Goal: Task Accomplishment & Management: Complete application form

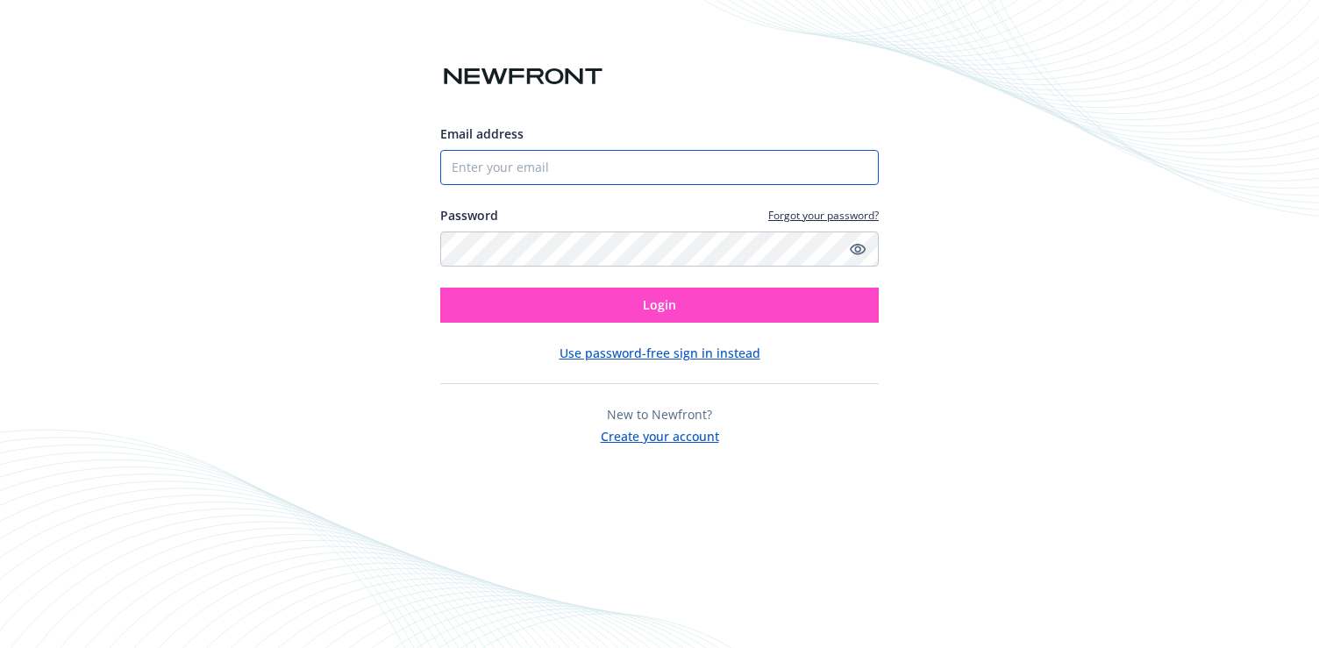
type input "[PERSON_NAME][EMAIL_ADDRESS][DOMAIN_NAME]"
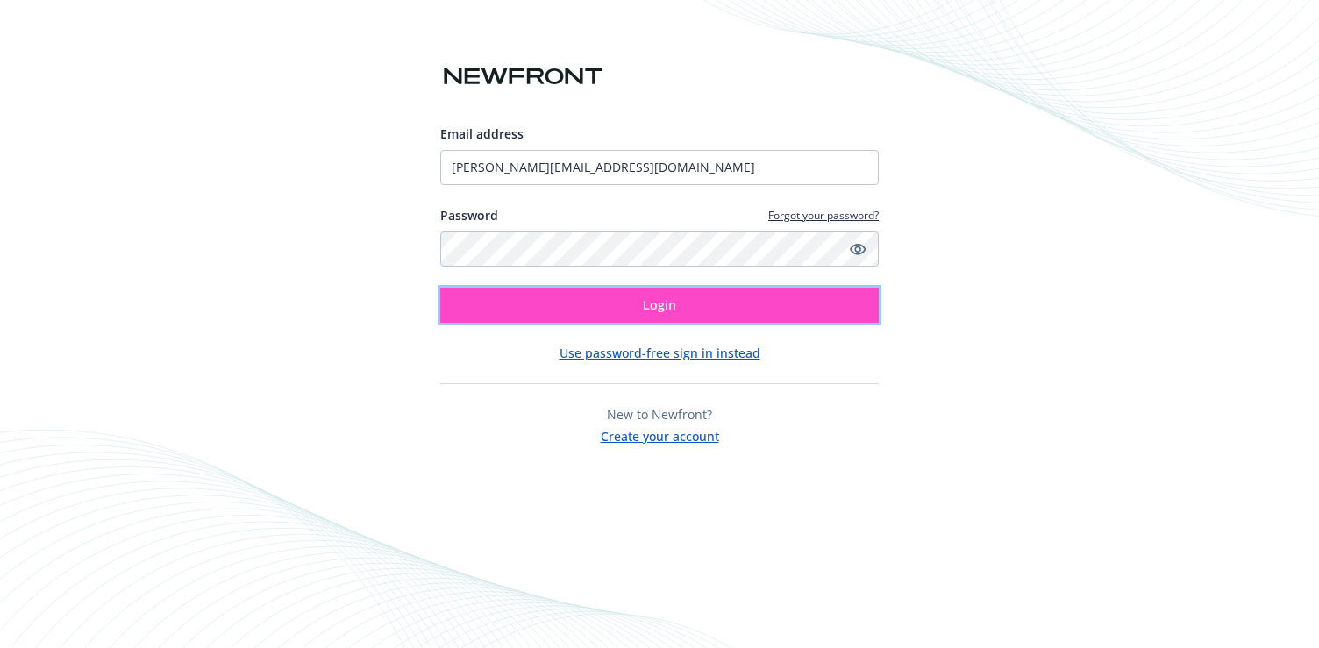
click at [696, 294] on button "Login" at bounding box center [659, 305] width 438 height 35
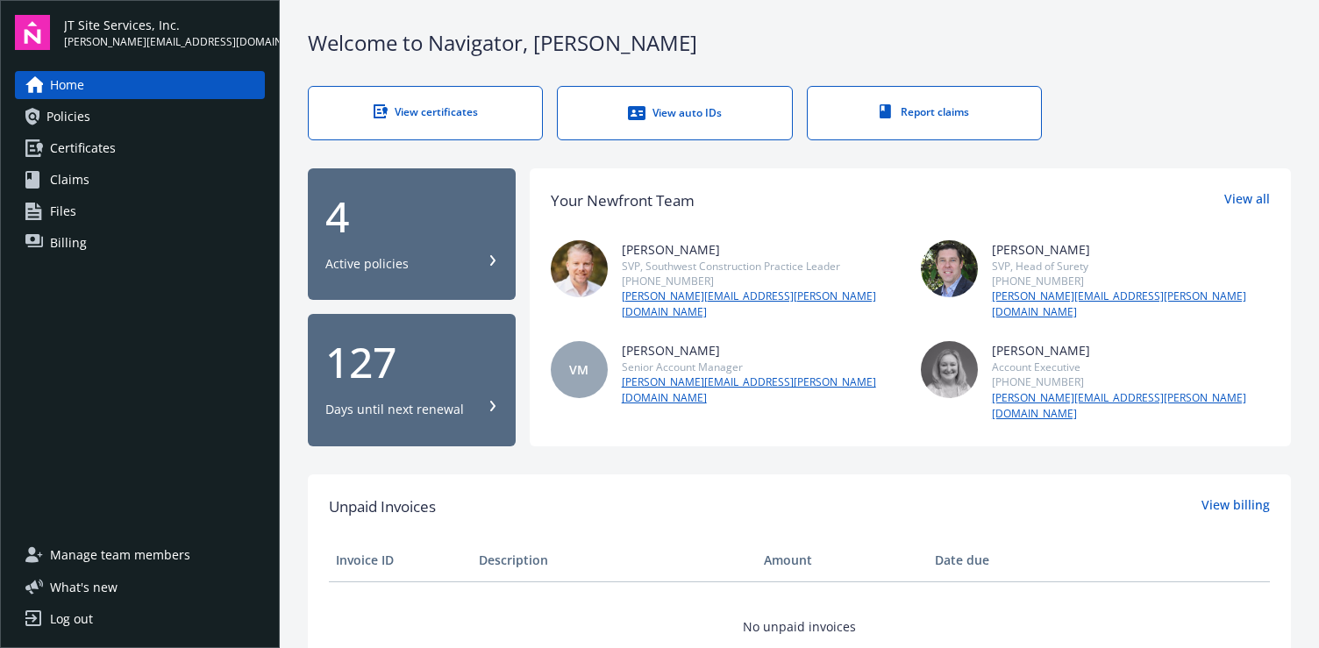
click at [409, 91] on link "View certificates" at bounding box center [425, 113] width 235 height 54
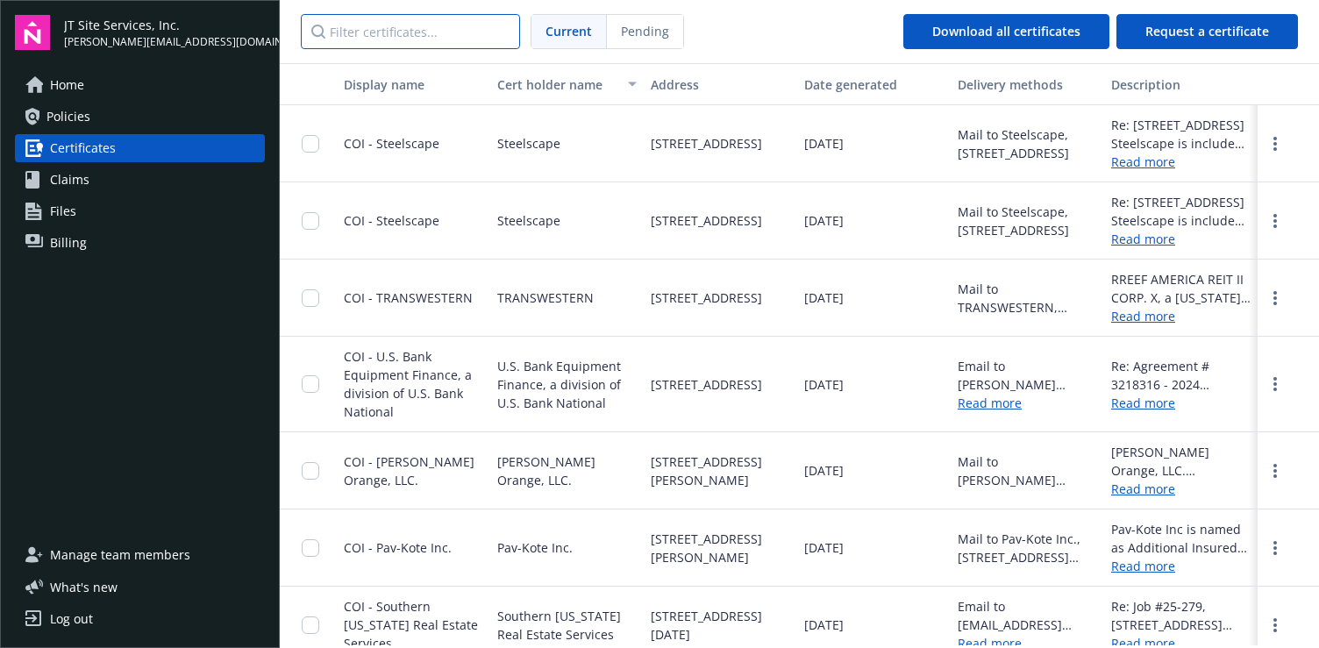
click at [412, 25] on input "Filter certificates..." at bounding box center [410, 31] width 219 height 35
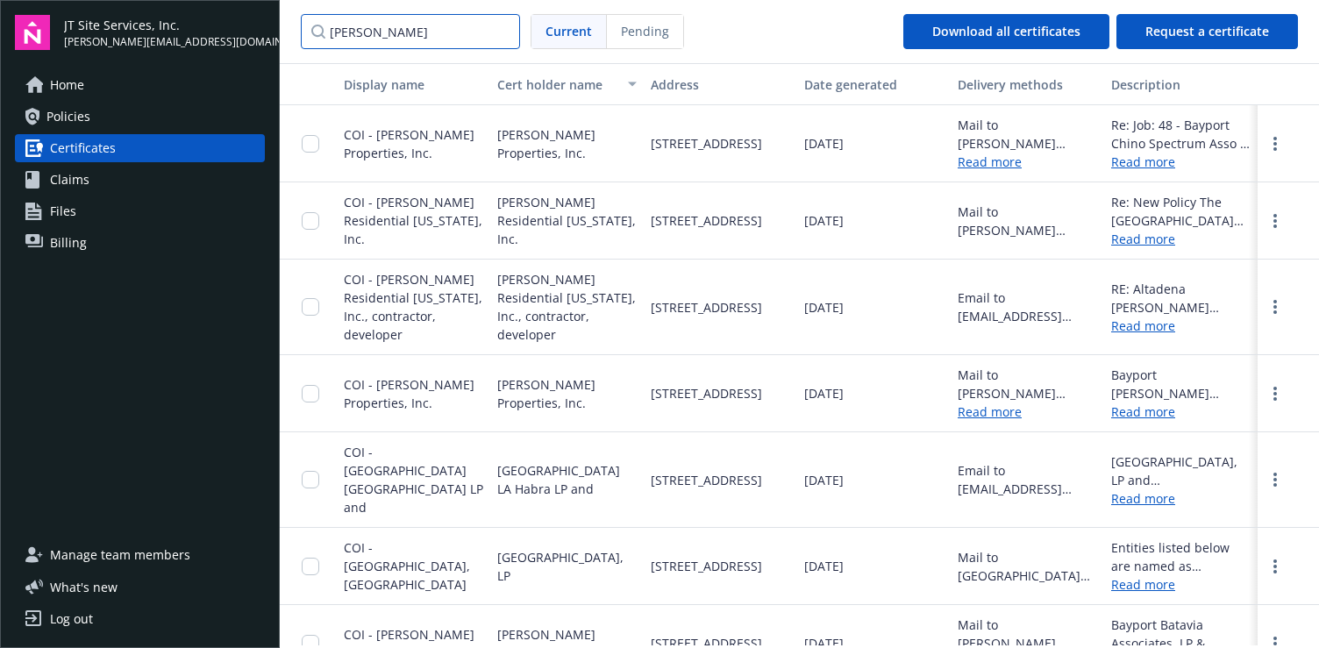
type input "[PERSON_NAME]"
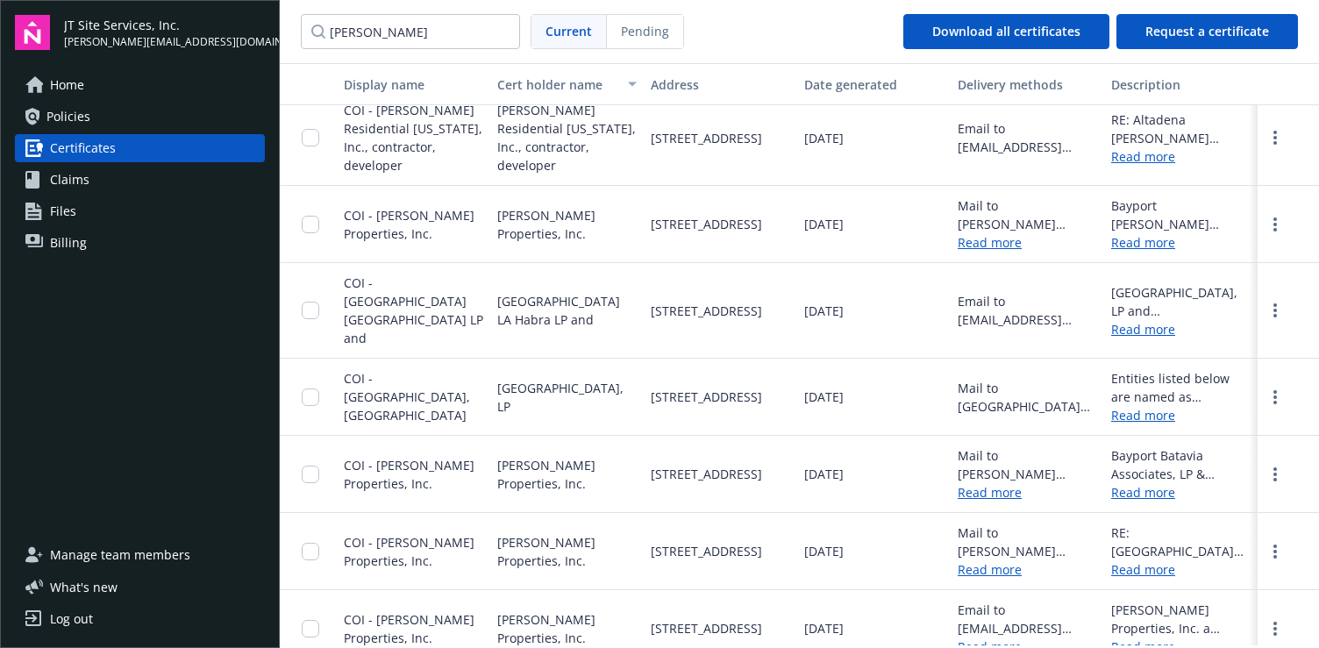
scroll to position [288, 0]
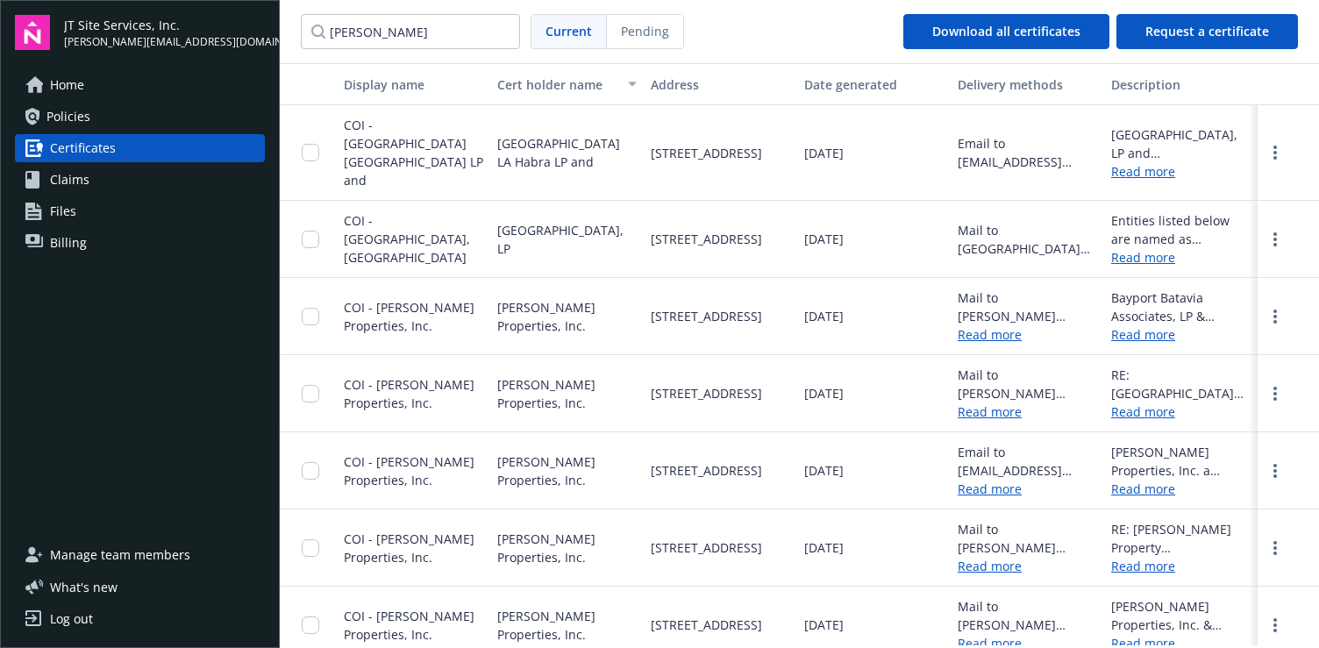
click at [1131, 634] on link "Read more" at bounding box center [1180, 643] width 139 height 18
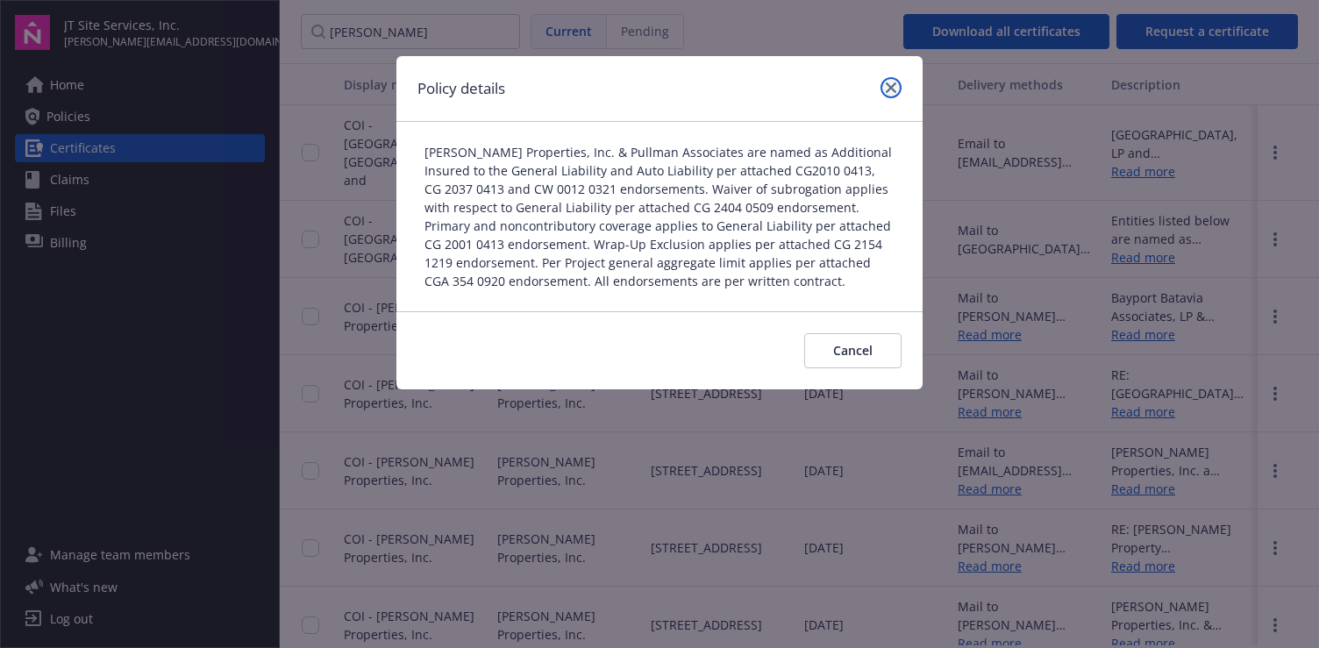
click at [900, 92] on link "close" at bounding box center [890, 87] width 21 height 21
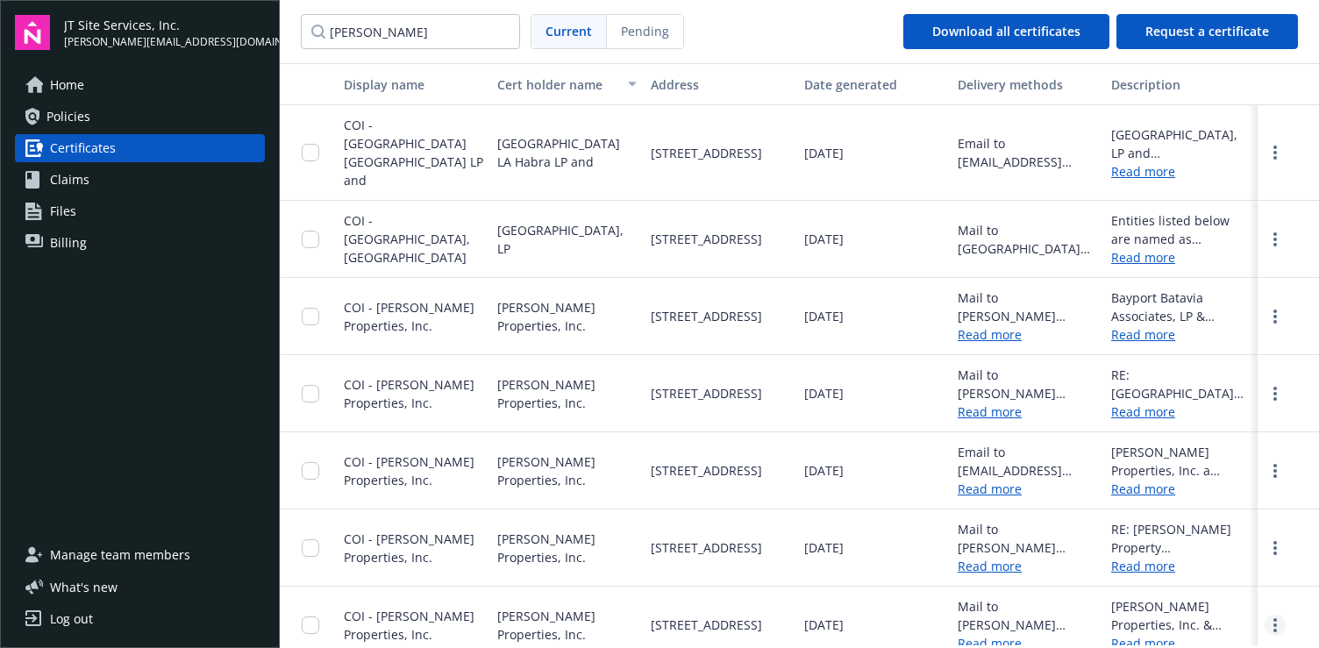
click at [1273, 618] on icon "more" at bounding box center [1275, 625] width 4 height 14
click at [1223, 572] on link "Download" at bounding box center [1227, 589] width 115 height 35
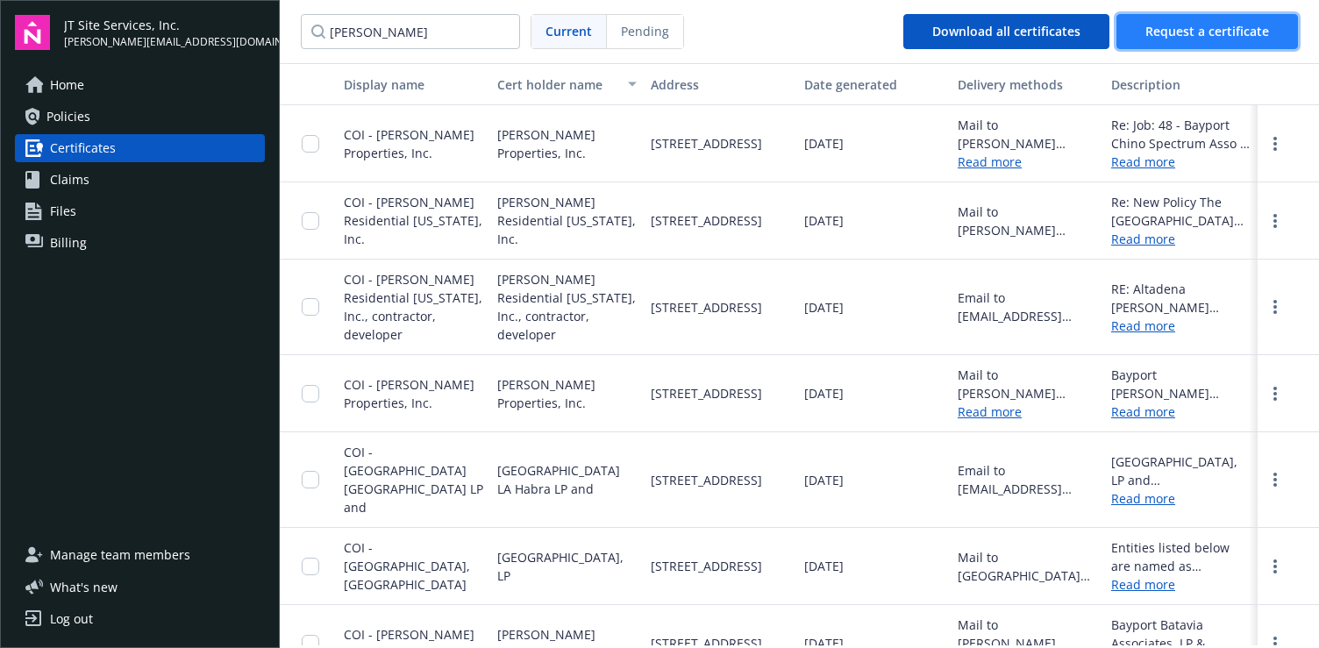
click at [1264, 41] on button "Request a certificate" at bounding box center [1206, 31] width 181 height 35
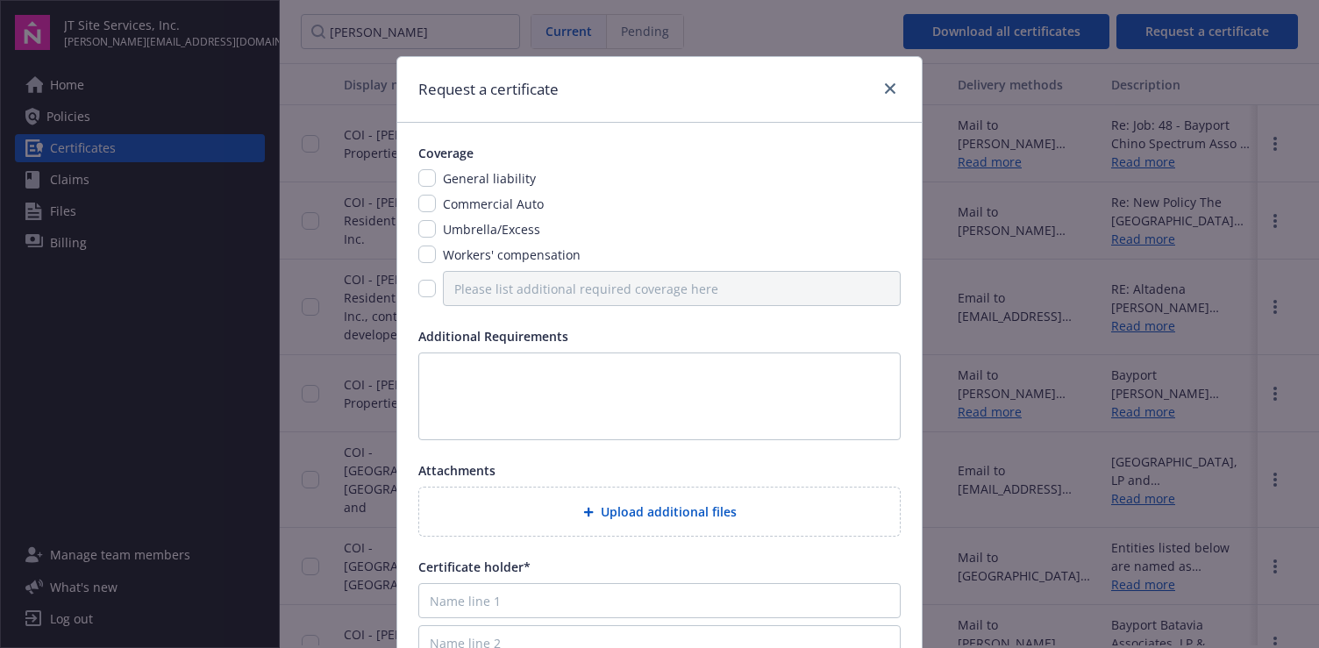
click at [450, 164] on div "Coverage General liability Commercial Auto Umbrella/Excess Workers' compensation" at bounding box center [659, 225] width 482 height 162
click at [443, 181] on span "General liability" at bounding box center [489, 178] width 93 height 17
click at [436, 199] on div "Commercial Auto" at bounding box center [491, 204] width 111 height 18
click at [424, 177] on input "checkbox" at bounding box center [427, 178] width 18 height 18
checkbox input "true"
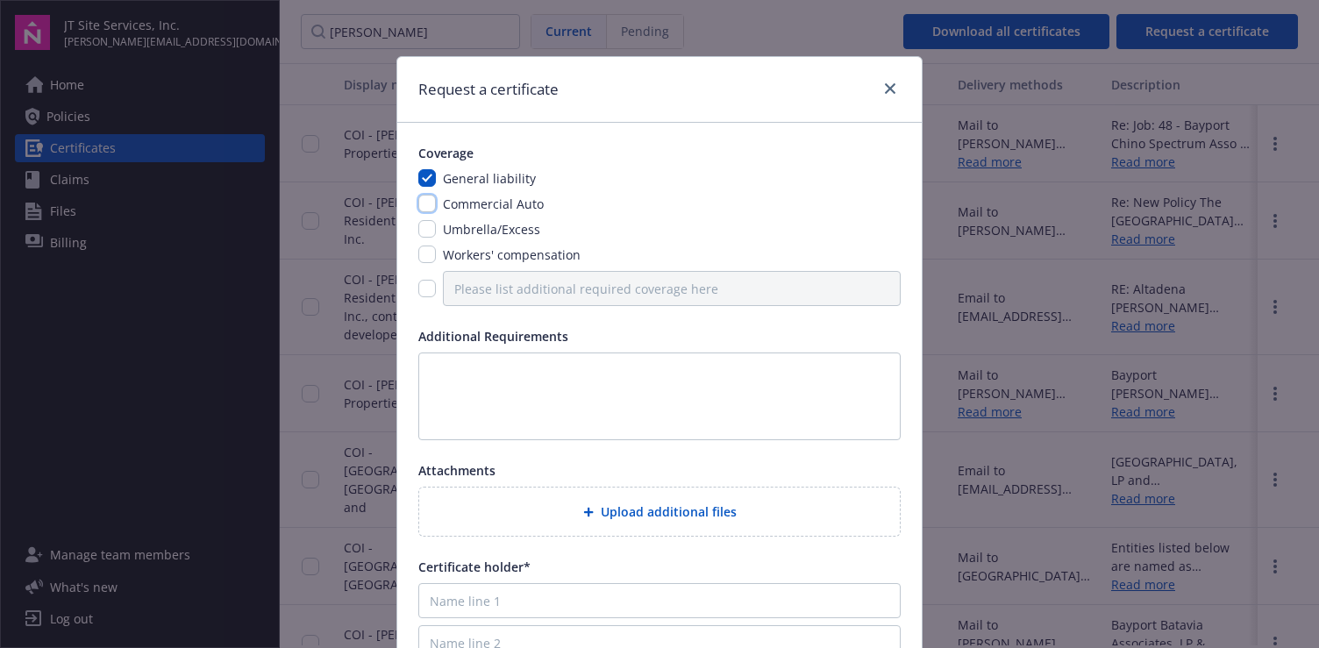
click at [418, 199] on input "checkbox" at bounding box center [427, 204] width 18 height 18
checkbox input "true"
click at [418, 221] on input "checkbox" at bounding box center [427, 229] width 18 height 18
checkbox input "true"
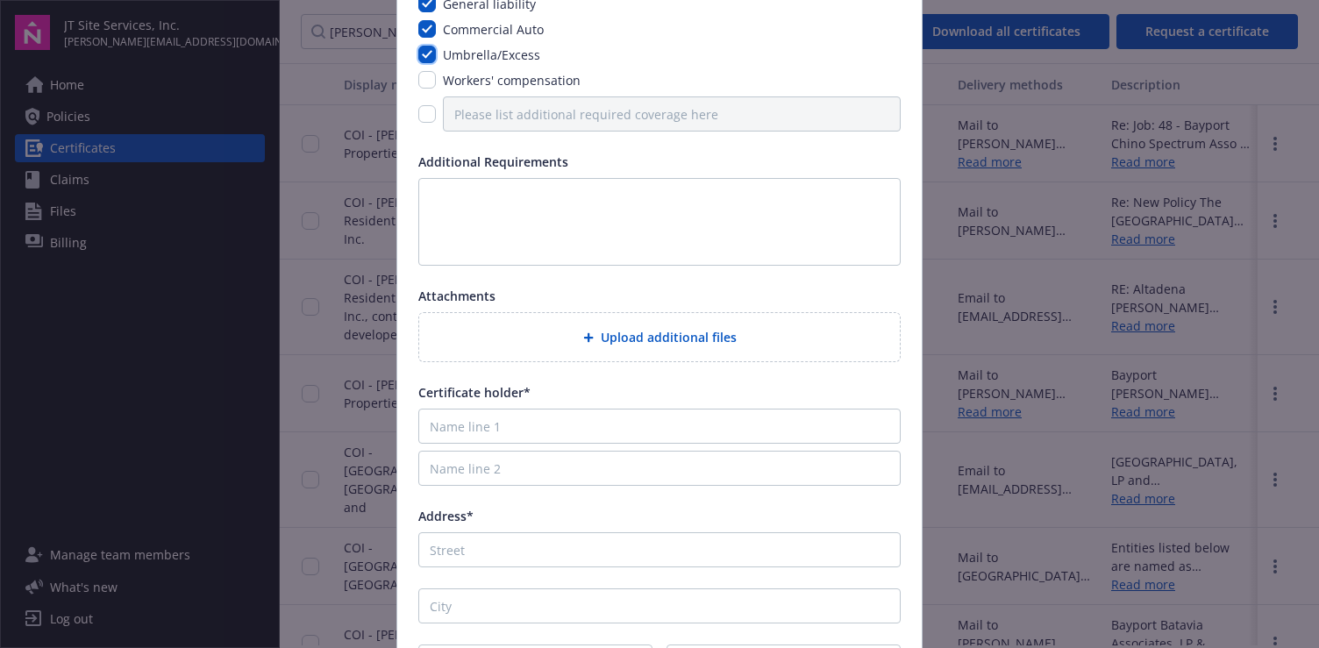
scroll to position [175, 0]
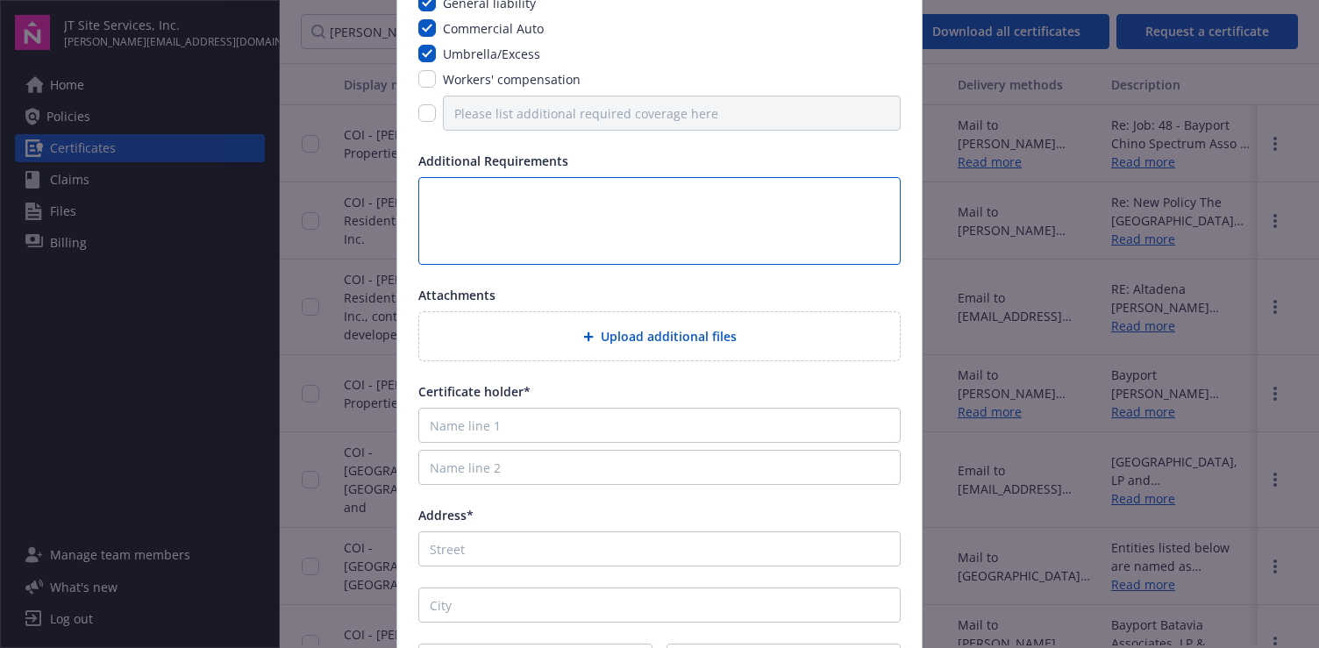
click at [494, 192] on textarea at bounding box center [659, 221] width 482 height 88
type textarea "Waiver of Subrogation Required"
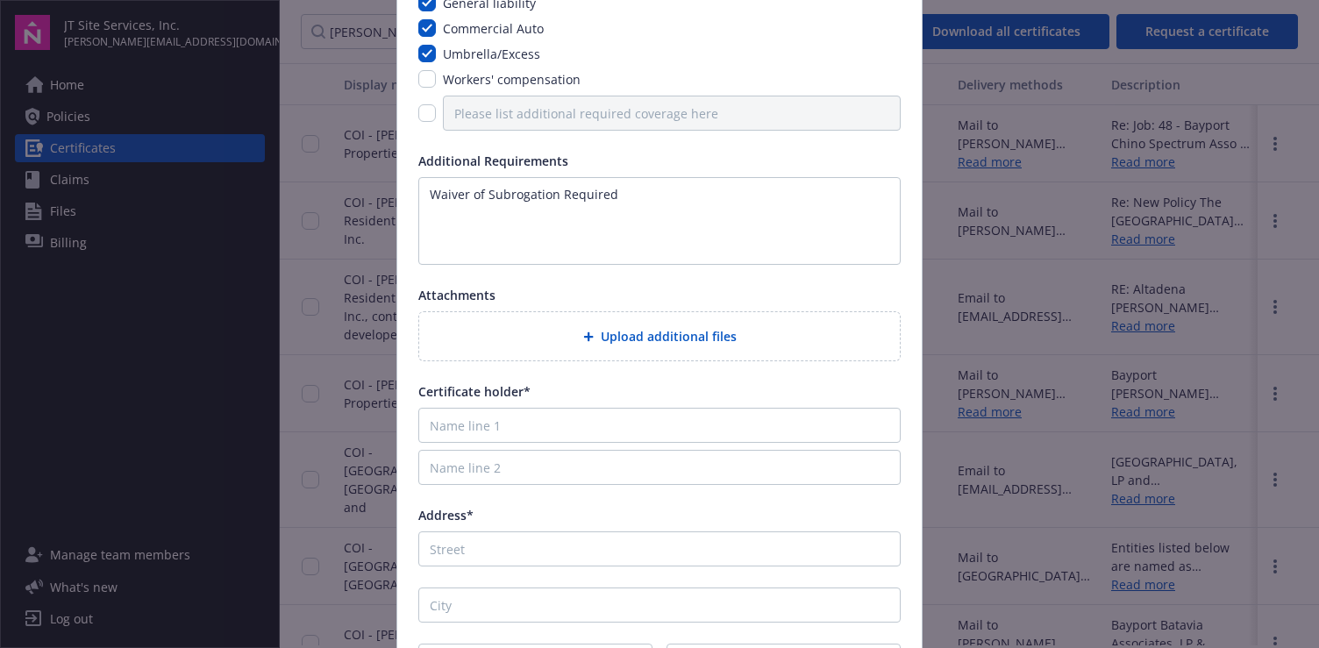
click at [636, 330] on span "Upload additional files" at bounding box center [669, 336] width 136 height 18
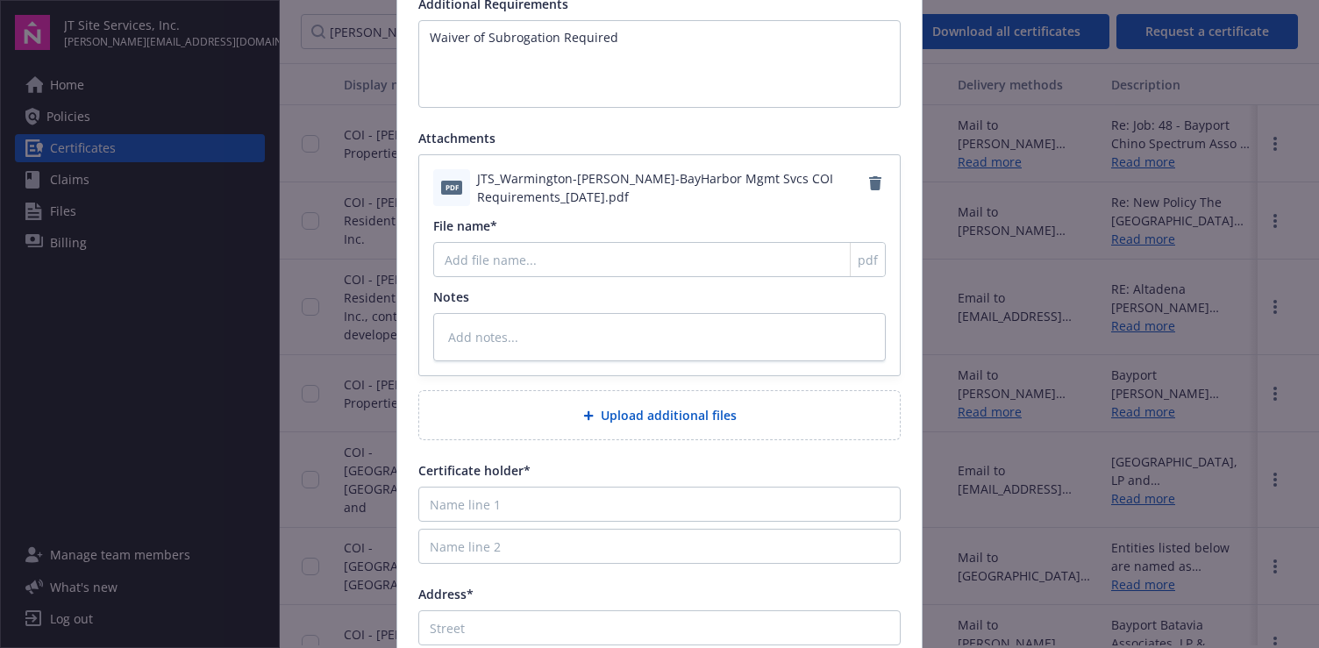
scroll to position [351, 0]
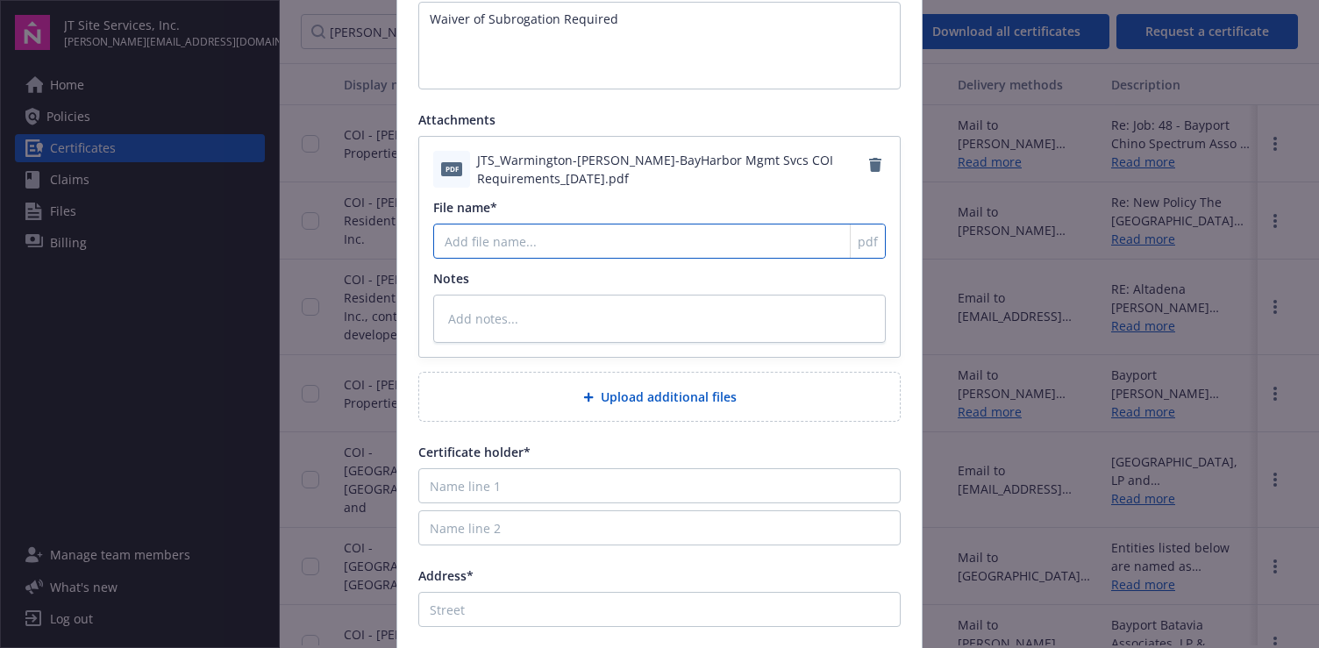
click at [562, 237] on input "File name*" at bounding box center [659, 241] width 452 height 35
paste input "2000134-66145352"
type textarea "x"
type input "2000134-66145352"
drag, startPoint x: 562, startPoint y: 245, endPoint x: 441, endPoint y: 238, distance: 121.1
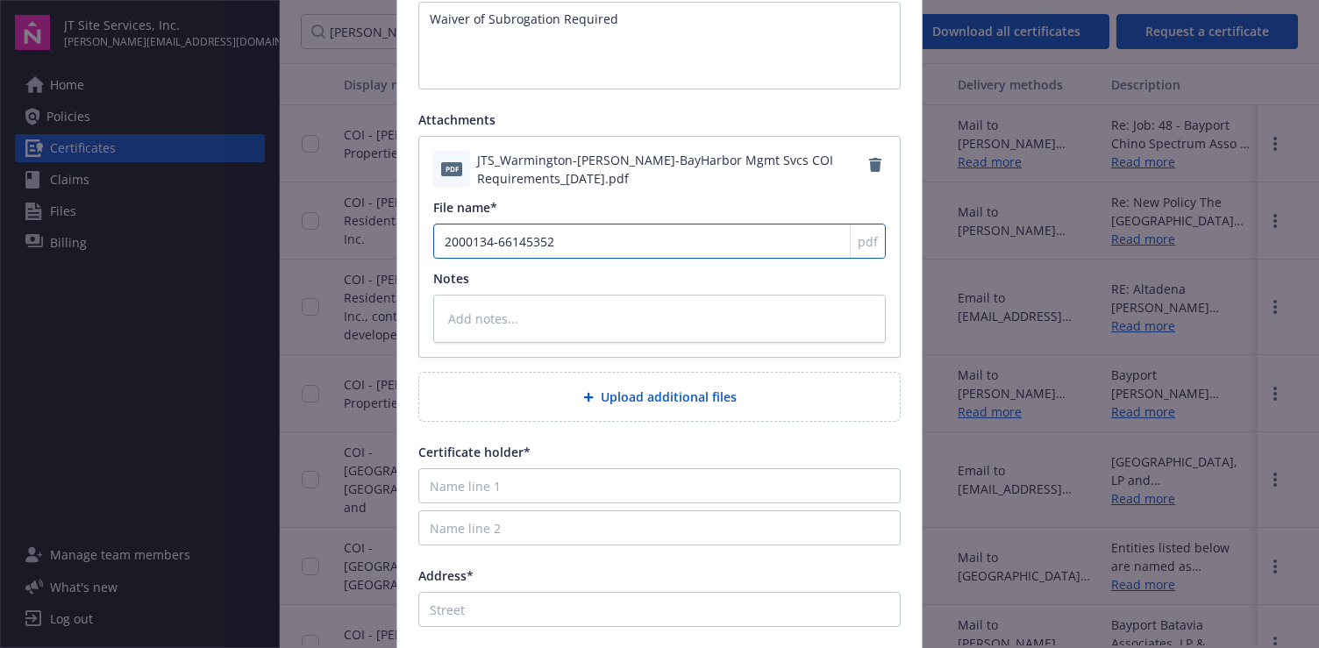
click at [441, 238] on input "2000134-66145352" at bounding box center [659, 241] width 452 height 35
type textarea "x"
type input "w"
type textarea "x"
type input "wa"
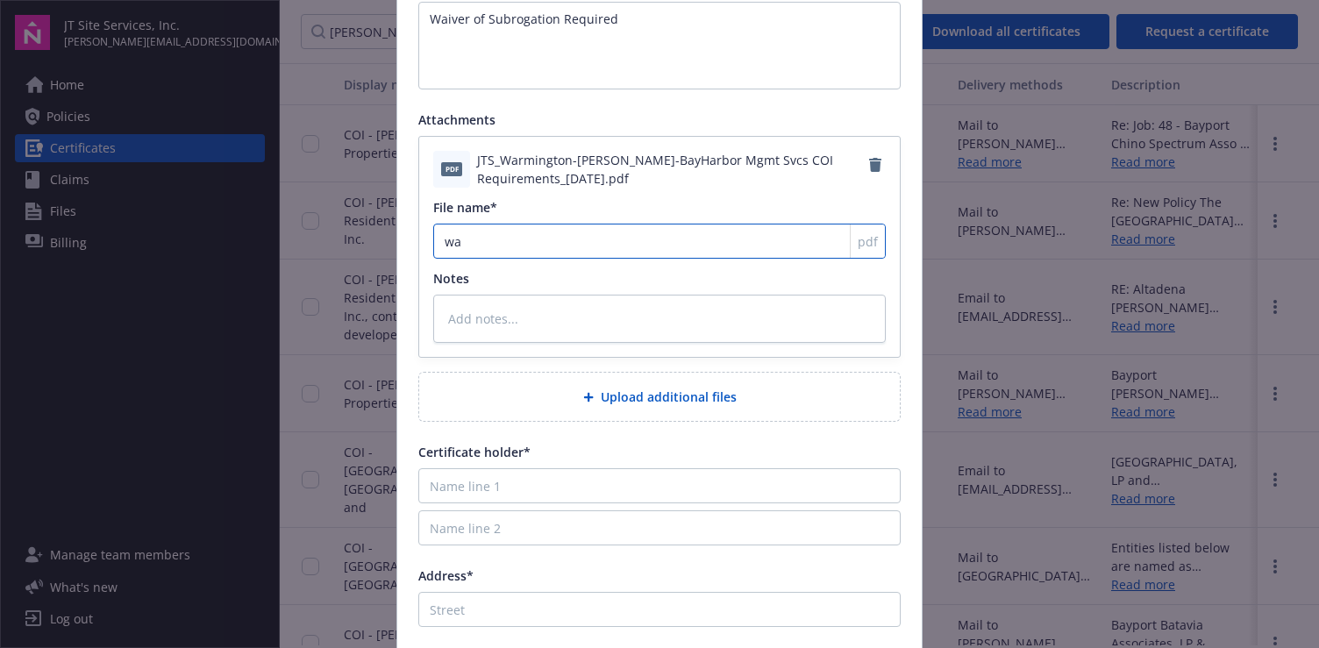
type textarea "x"
type input "war"
type textarea "x"
type input "warm"
type textarea "x"
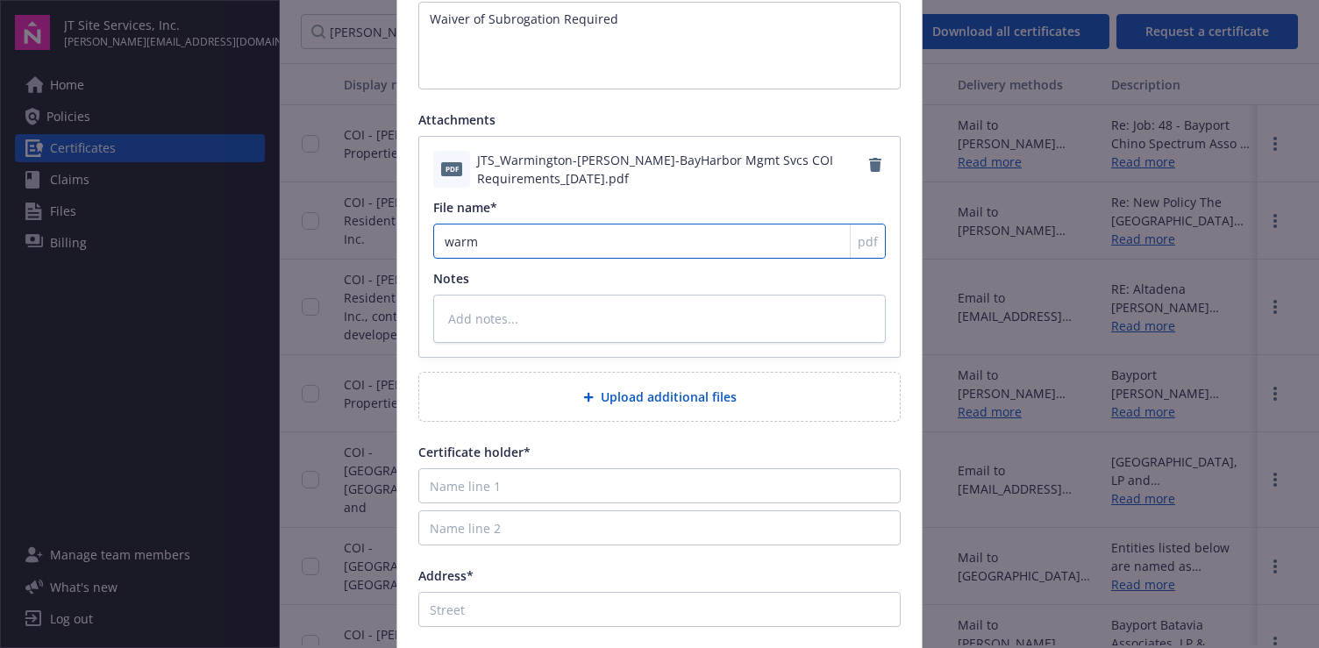
type input "warmi"
type textarea "x"
type input "warmin"
type textarea "x"
type input "warming"
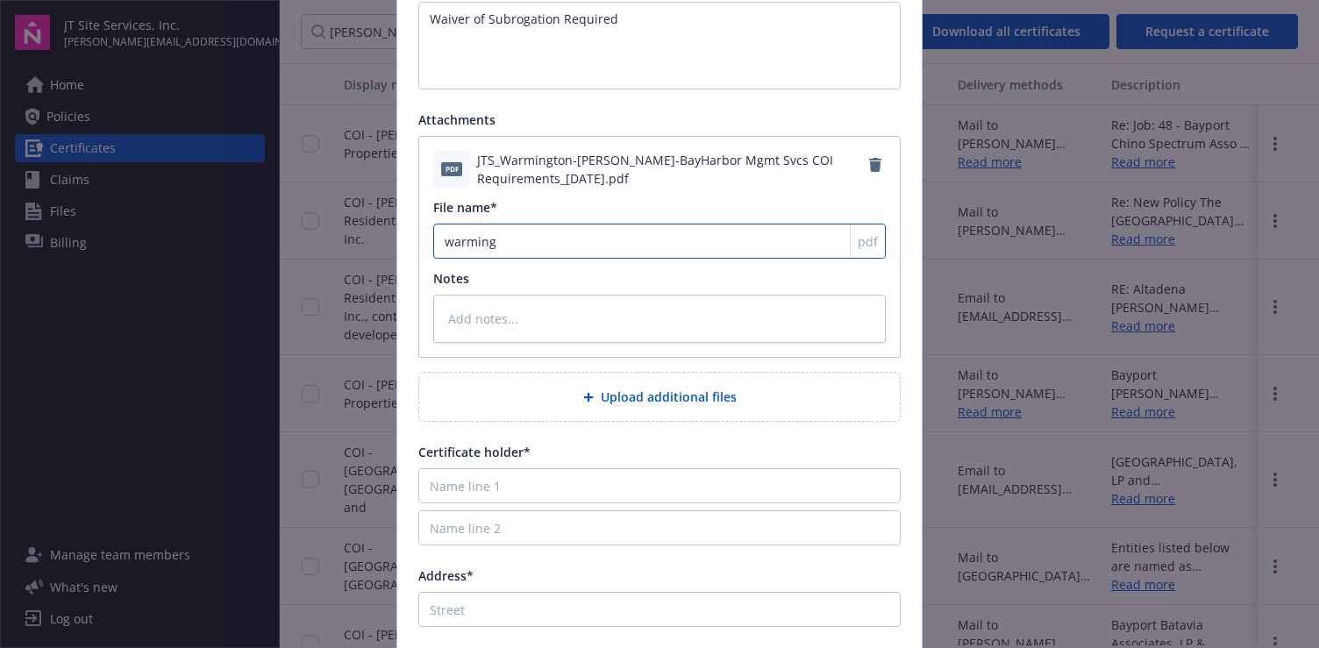
type textarea "x"
type input "W"
type textarea "x"
type input "Wa"
type textarea "x"
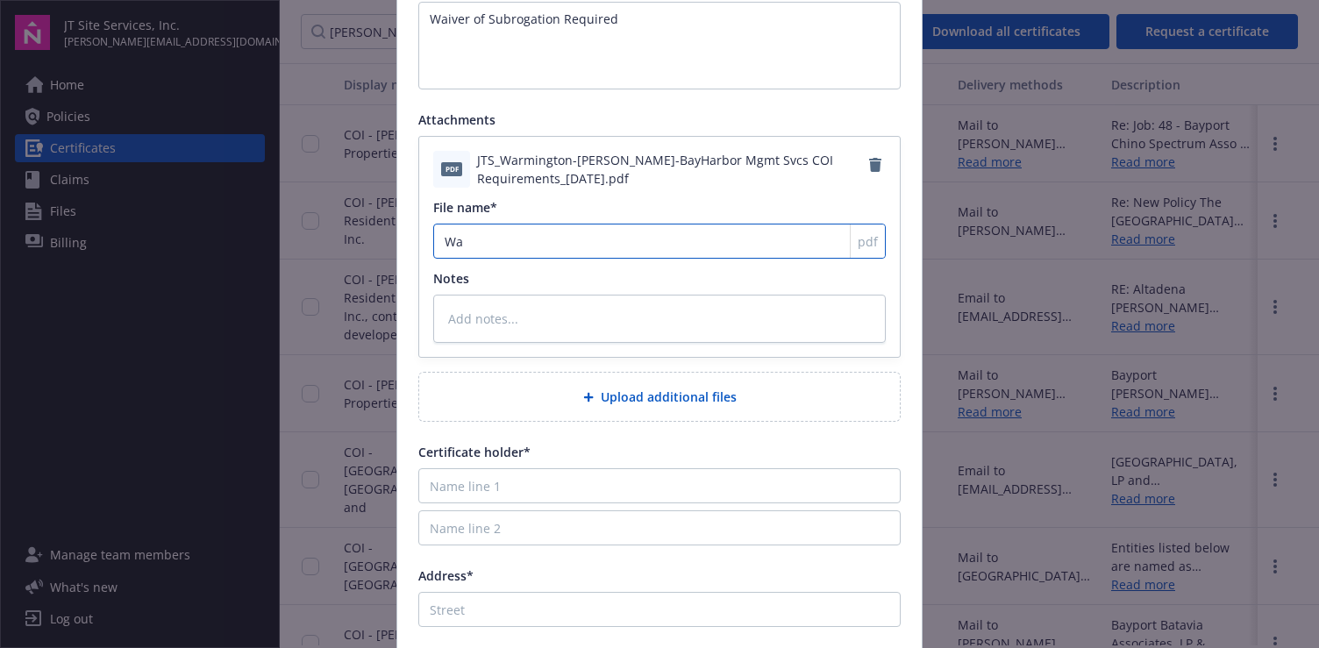
type input "War"
type textarea "x"
type input "Warm"
type textarea "x"
type input "Warmi"
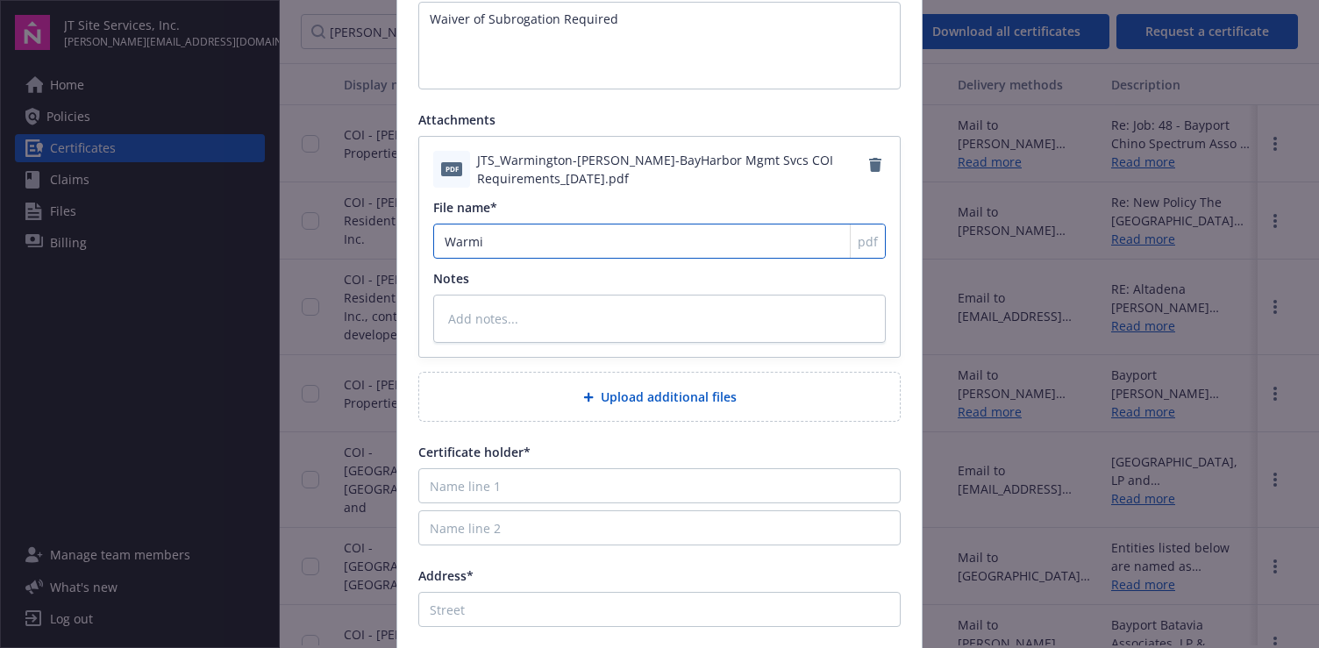
type textarea "x"
type input "Warmin"
type textarea "x"
type input "Warming"
type textarea "x"
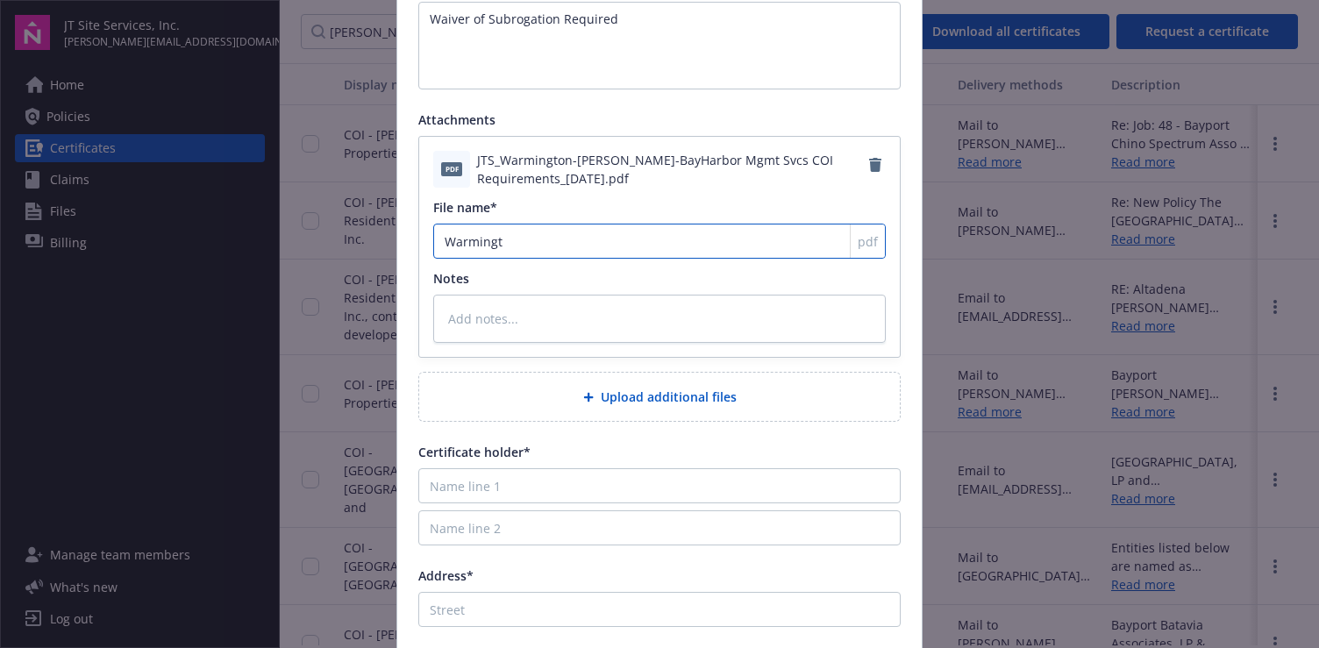
type input "Warmingto"
type textarea "x"
type input "[GEOGRAPHIC_DATA]"
type textarea "x"
type input "[GEOGRAPHIC_DATA]"
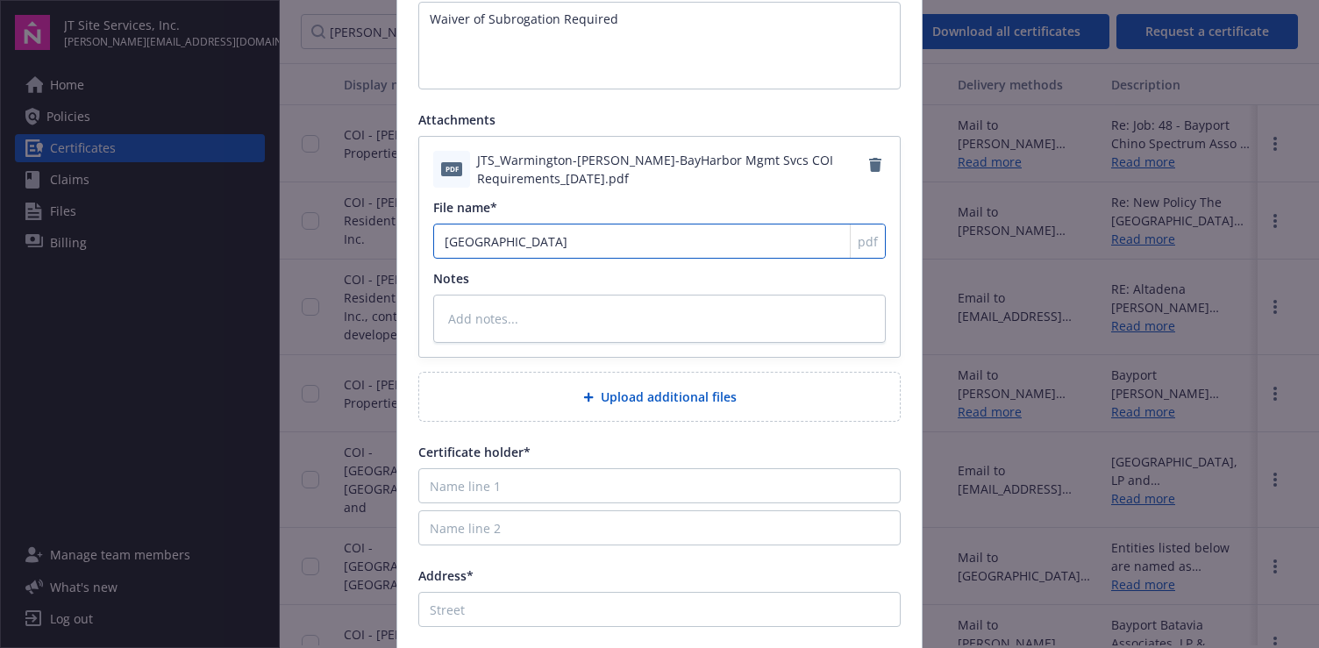
type textarea "x"
type input "[GEOGRAPHIC_DATA]"
type textarea "x"
type input "WarmingtonD"
type textarea "x"
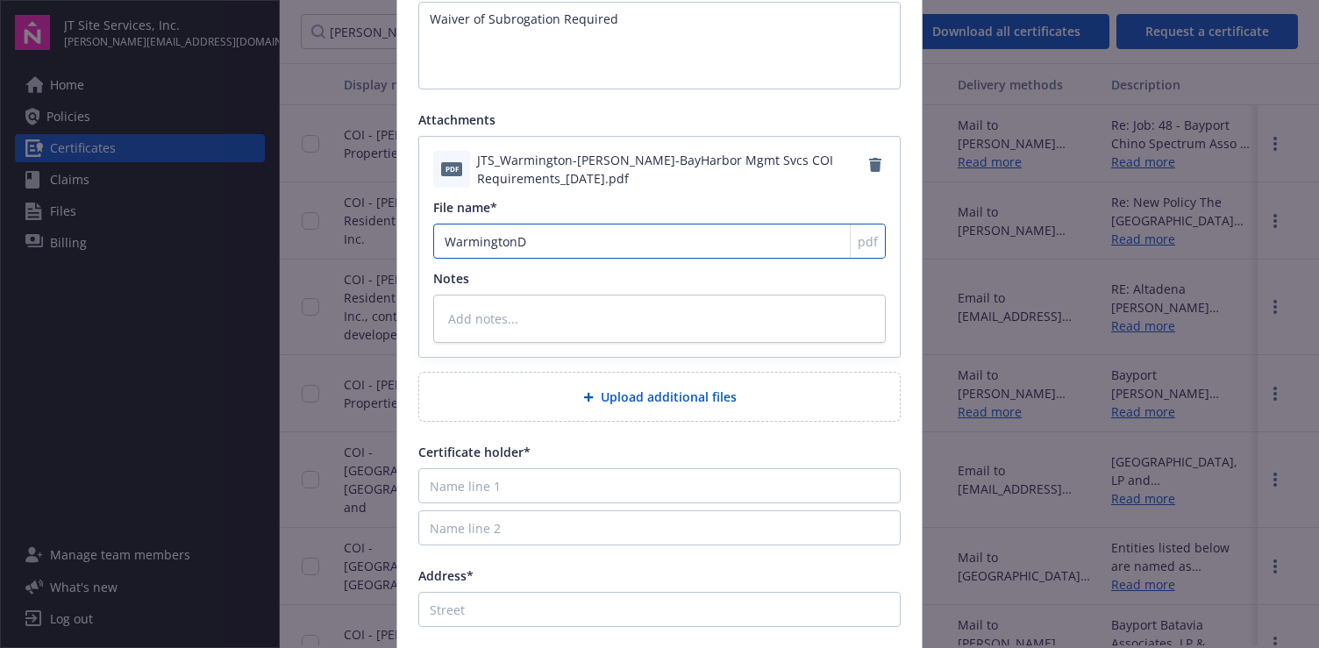
type input "WarmingtonDy"
type textarea "x"
type input "WarmingtonDye"
type textarea "x"
type input "WarmingtonDyer"
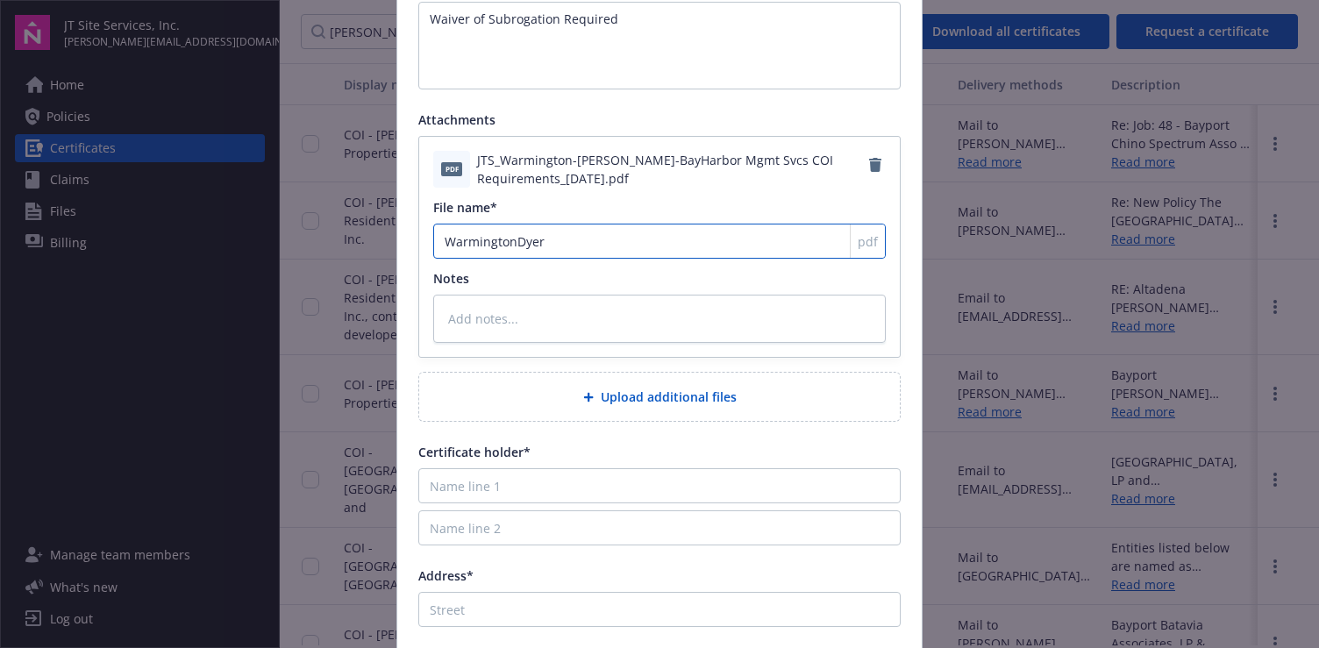
type textarea "x"
type input "WarmingtonDyerB"
type textarea "x"
type input "WarmingtonDyerBa"
type textarea "x"
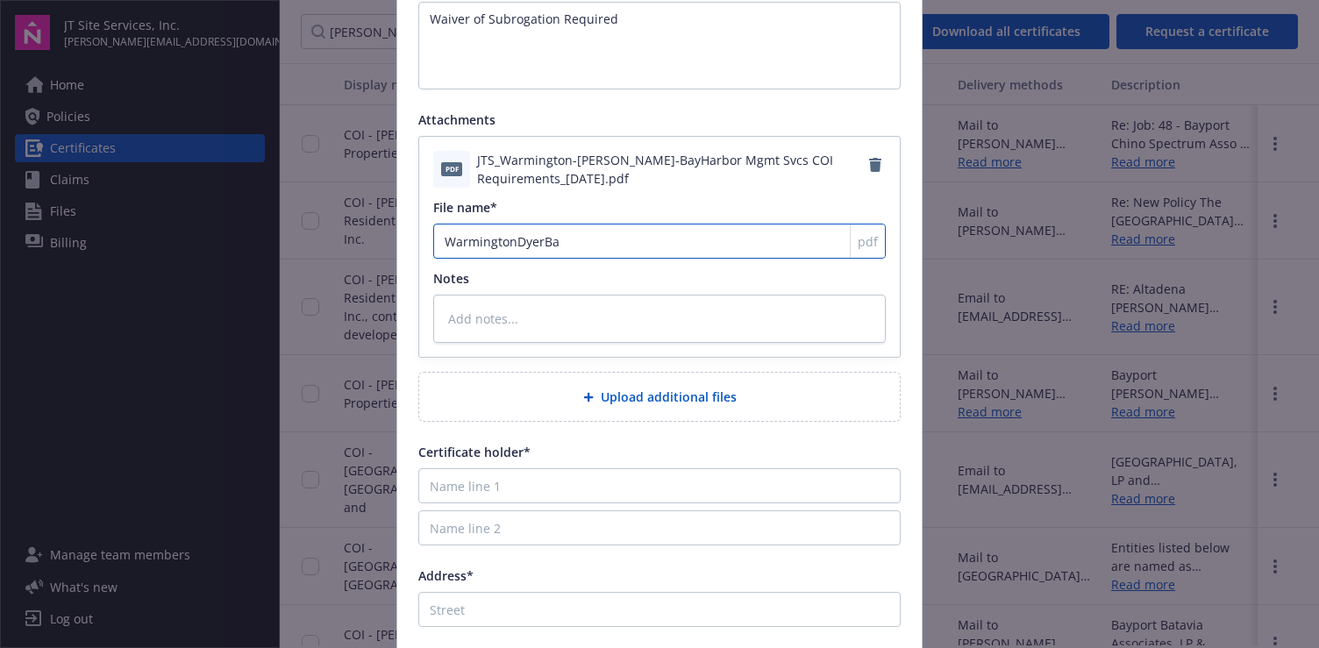
type input "WarmingtonDyerBay"
type textarea "x"
type input "WarmingtonDyerBayH"
type textarea "x"
type input "WarmingtonDyerBayHa"
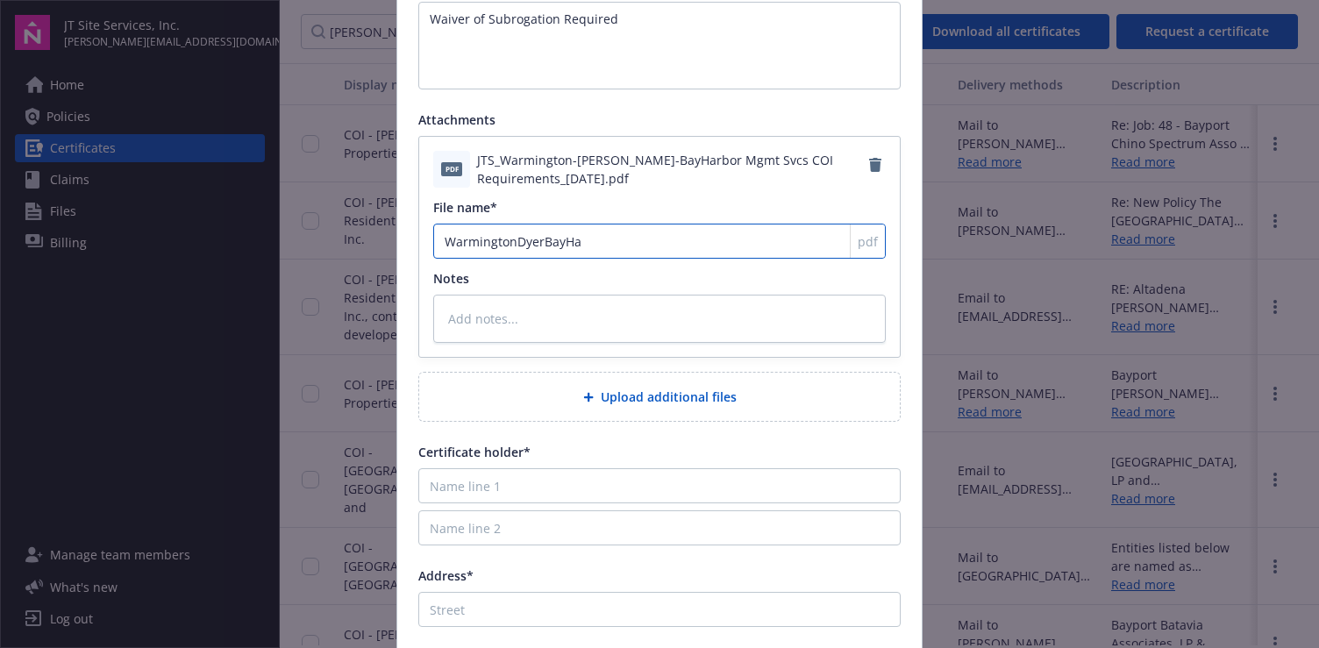
type textarea "x"
type input "WarmingtonDyerBayHar"
type textarea "x"
type input "WarmingtonDyerBayHarb"
type textarea "x"
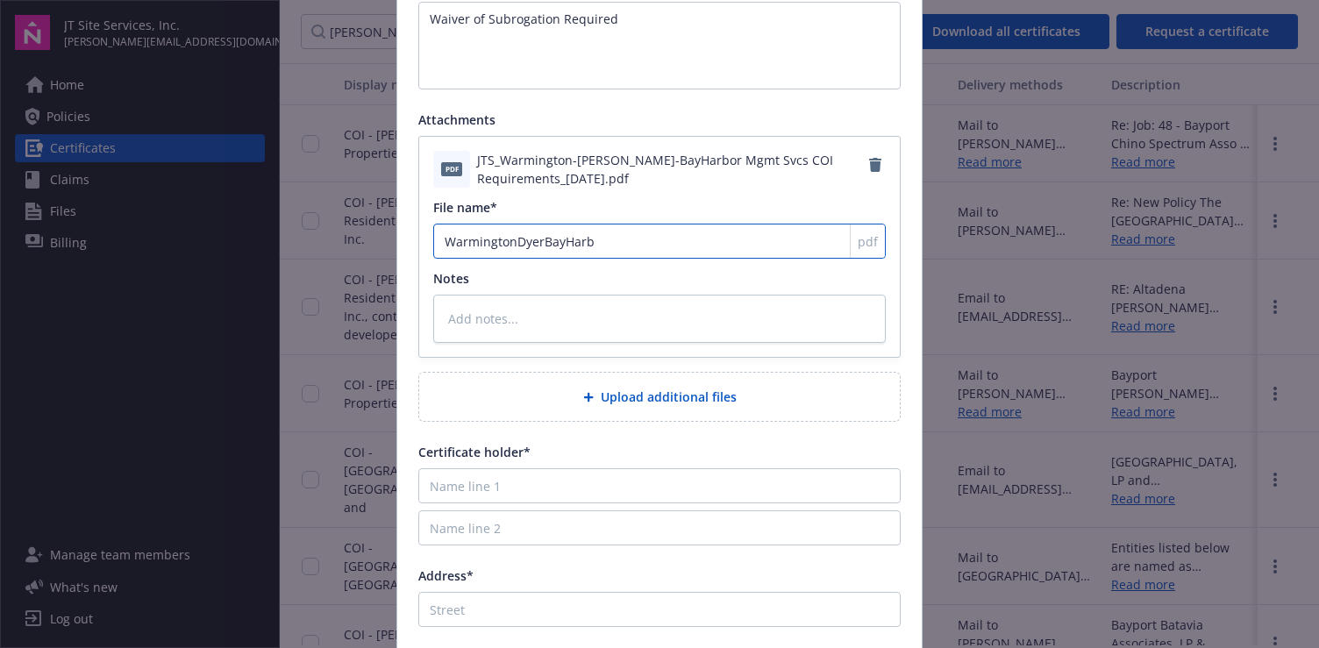
type input "WarmingtonDyerBayHarbo"
type textarea "x"
type input "WarmingtonDyerBayHarbor"
type textarea "x"
type input "WarmingtonDyerBayHarbor"
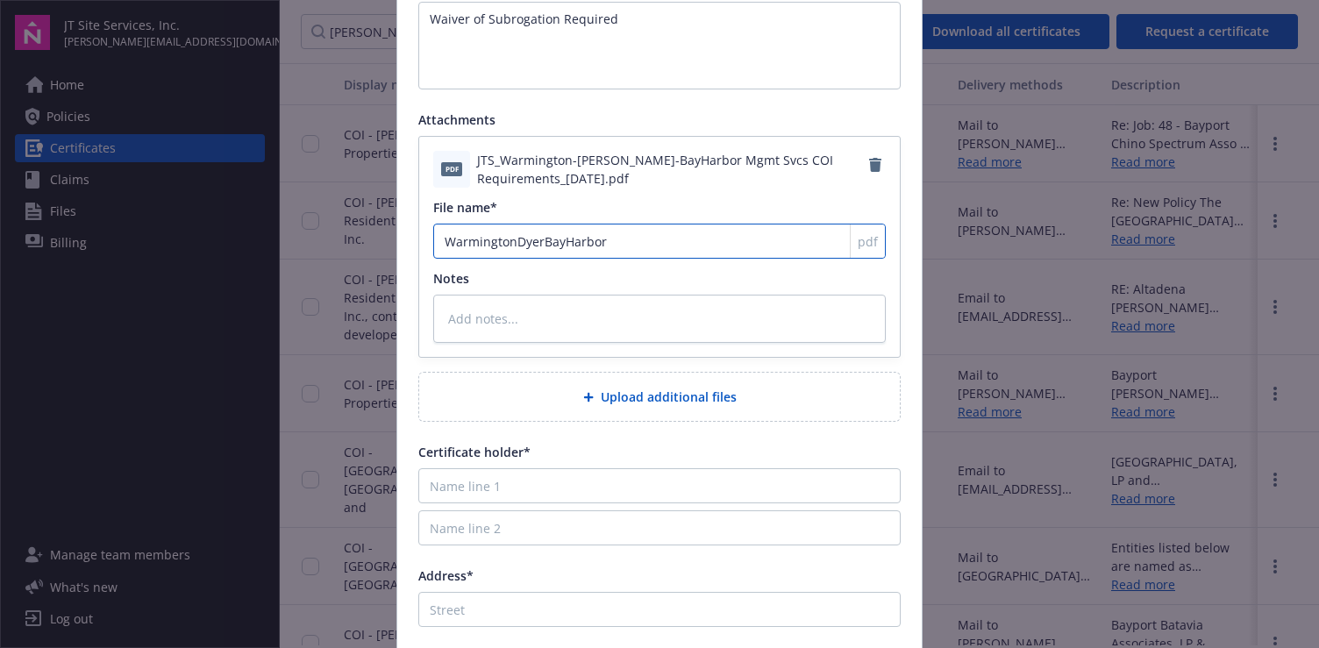
type textarea "x"
type input "WarmingtonDyerBayHarbor I"
type textarea "x"
type input "WarmingtonDyerBayHarbor Ins"
type textarea "x"
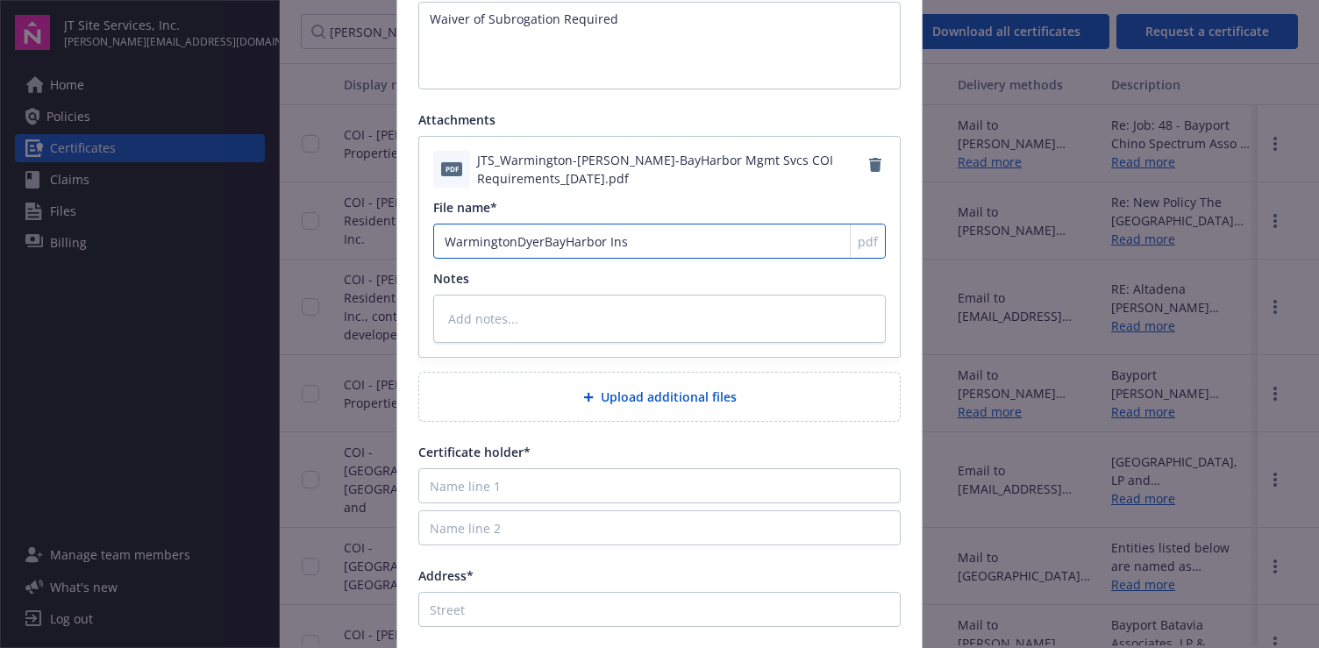
type input "WarmingtonDyerBayHarbor Insu"
type textarea "x"
type input "WarmingtonDyerBayHarbor Insur"
type textarea "x"
type input "WarmingtonDyerBayHarbor Insura"
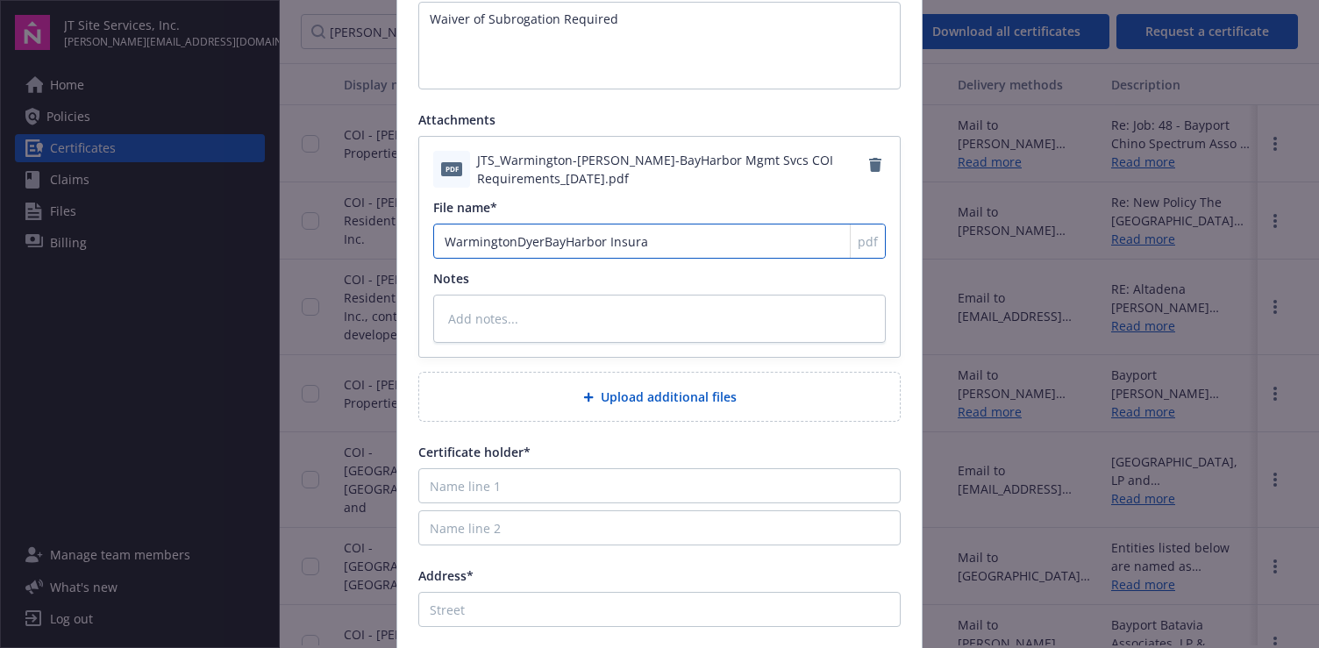
type textarea "x"
type input "WarmingtonDyerBayHarbor Insuran"
type textarea "x"
type input "WarmingtonDyerBayHarbor Insuranc"
type textarea "x"
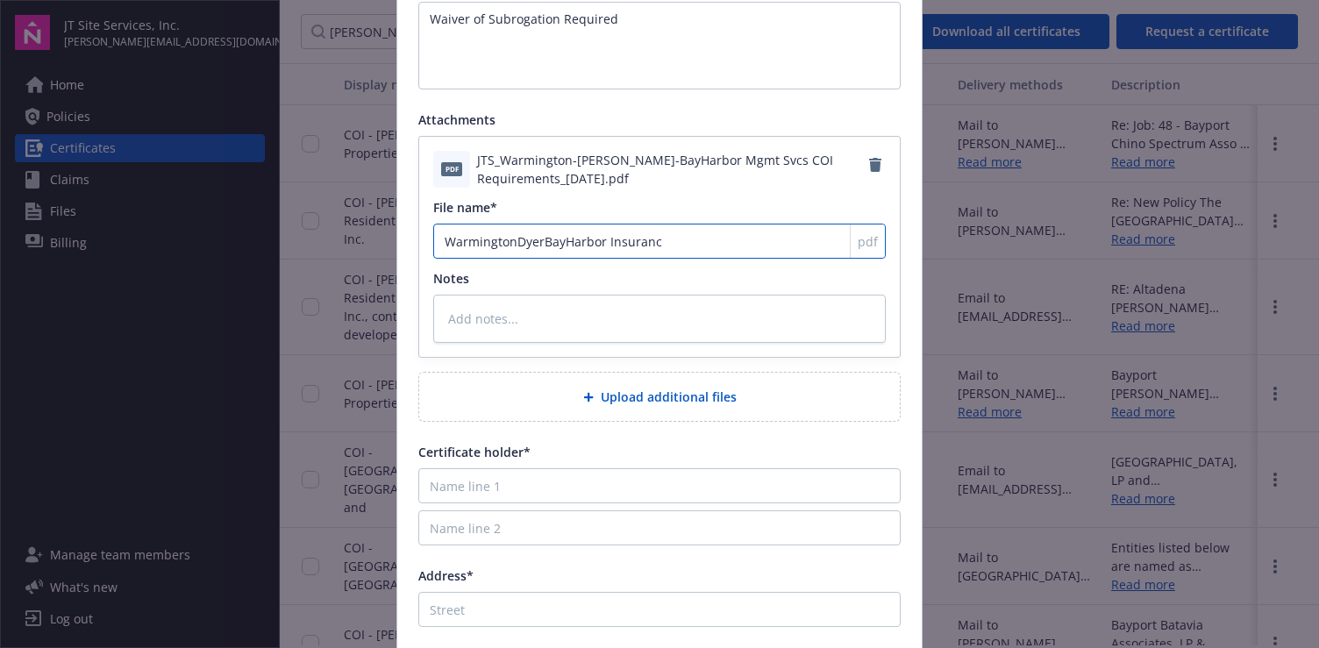
type input "WarmingtonDyerBayHarbor Insurance"
type textarea "x"
type input "WarmingtonDyerBayHarbor Insurance"
type textarea "x"
type input "WarmingtonDyerBayHarbor Insurance R"
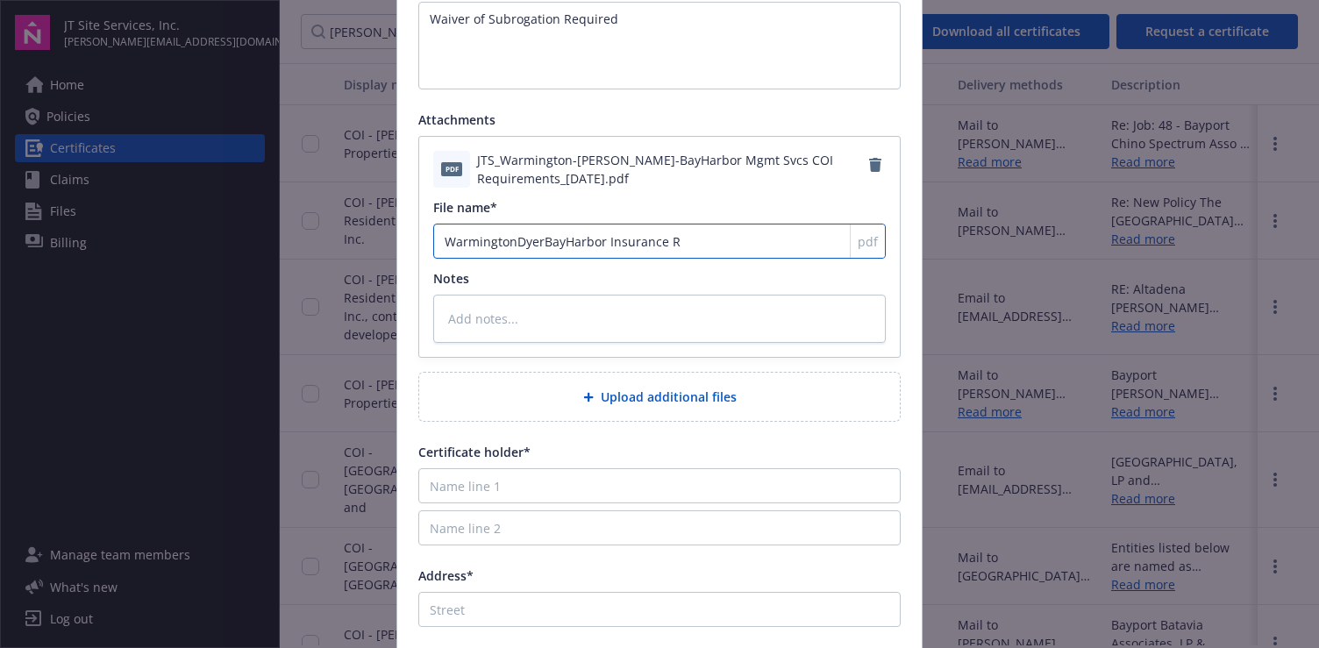
type textarea "x"
type input "WarmingtonDyerBayHarbor Insurance Re"
type textarea "x"
type input "WarmingtonDyerBayHarbor Insurance Req"
type textarea "x"
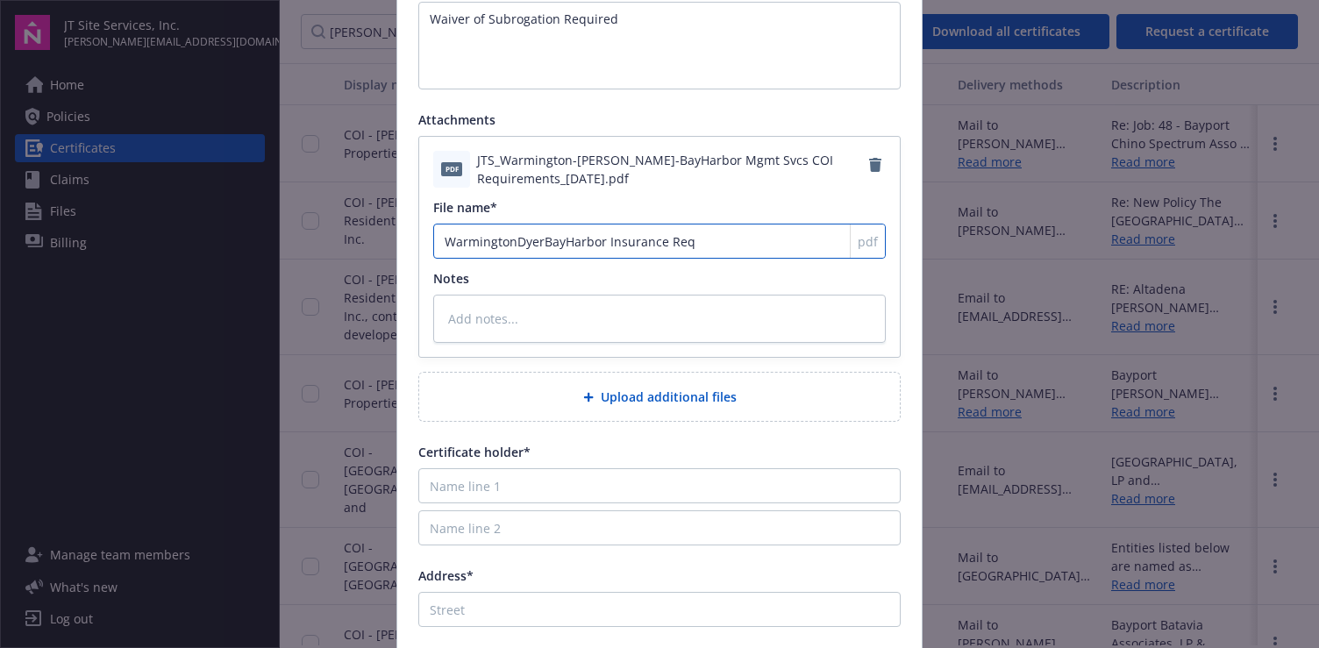
type input "WarmingtonDyerBayHarbor Insurance Requ"
type textarea "x"
type input "WarmingtonDyerBayHarbor Insurance Requo"
type textarea "x"
type input "WarmingtonDyerBayHarbor Insurance Requor"
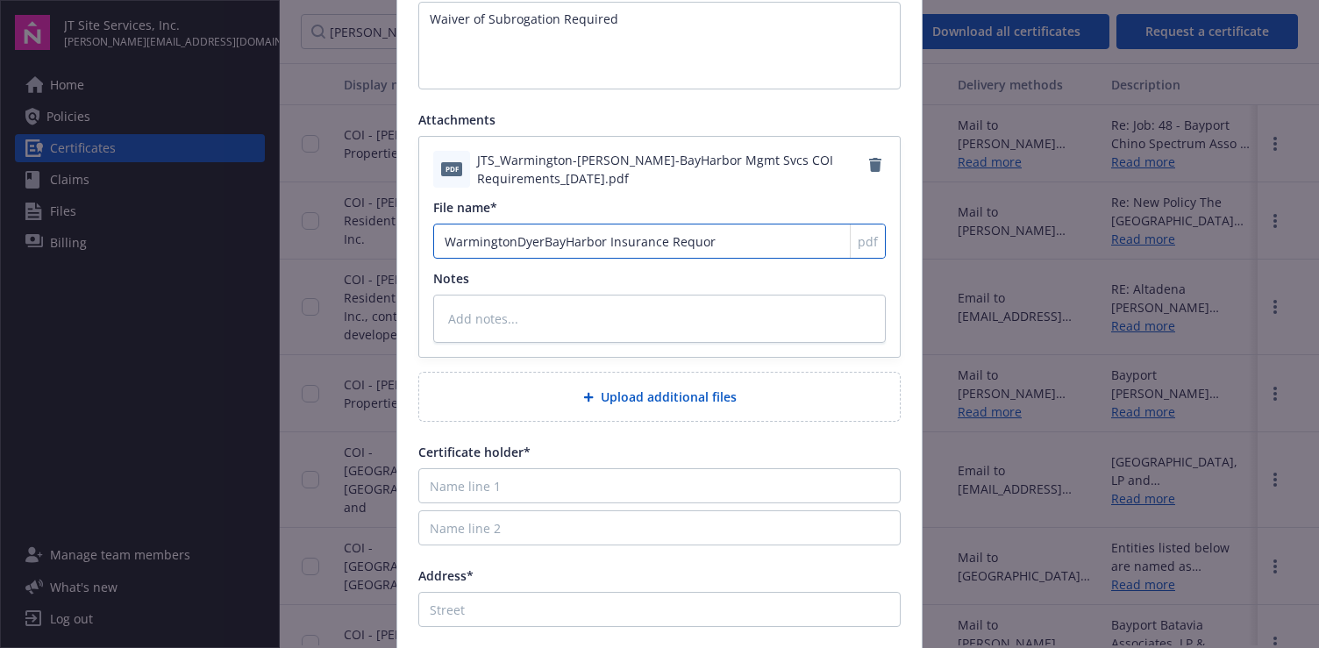
type textarea "x"
type input "WarmingtonDyerBayHarbor Insurance Requore"
type textarea "x"
type input "WarmingtonDyerBayHarbor Insurance Requor"
type textarea "x"
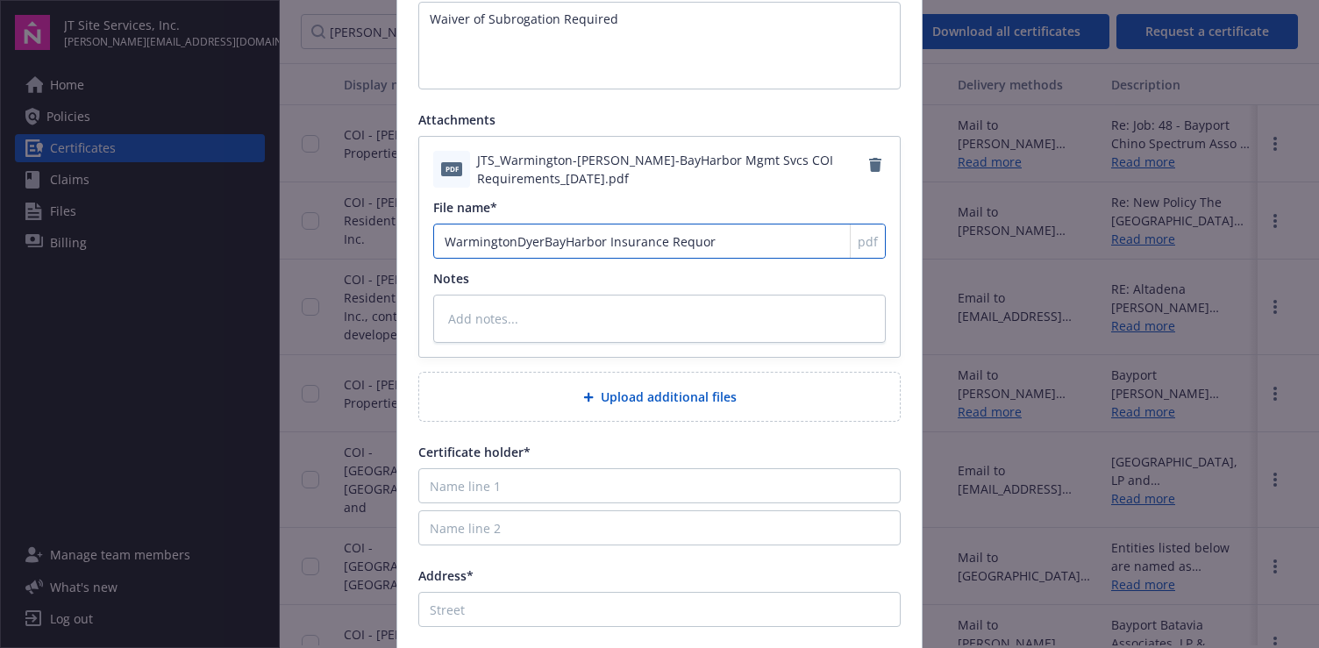
type input "WarmingtonDyerBayHarbor Insurance Requo"
type textarea "x"
type input "WarmingtonDyerBayHarbor Insurance Requ"
type textarea "x"
type input "WarmingtonDyerBayHarbor Insurance Requi"
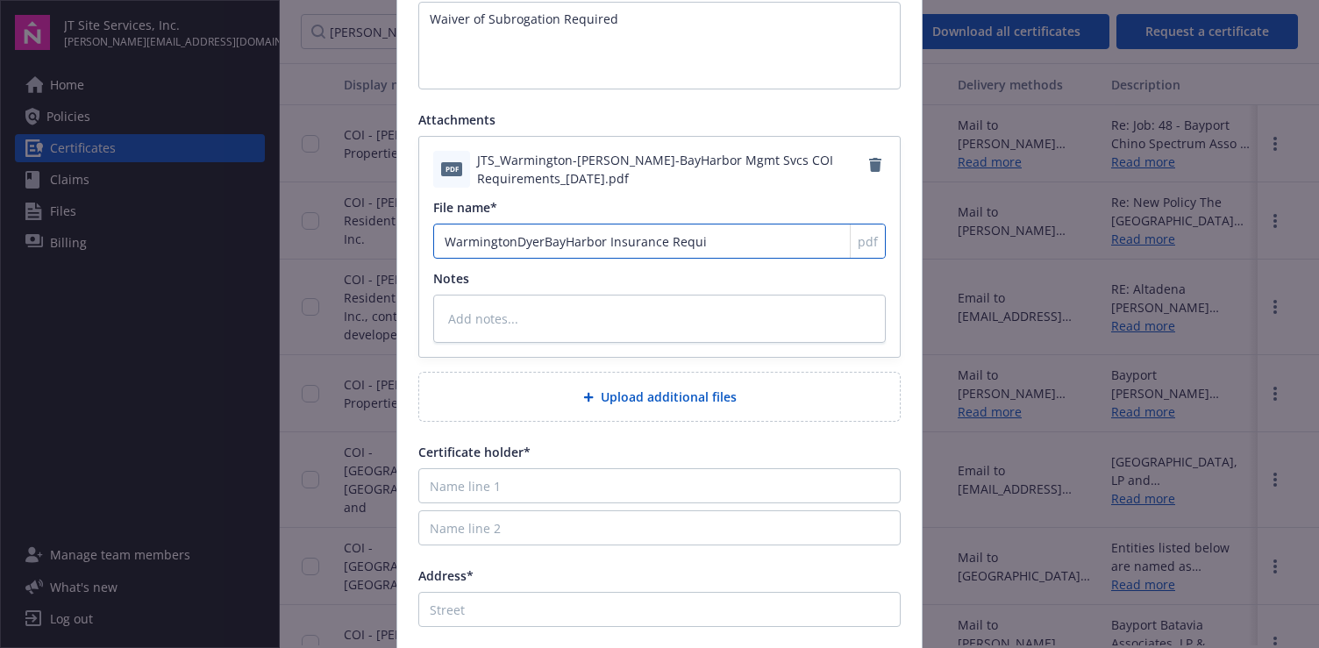
type textarea "x"
type input "WarmingtonDyerBayHarbor Insurance Requir"
type textarea "x"
type input "WarmingtonDyerBayHarbor Insurance Require"
type textarea "x"
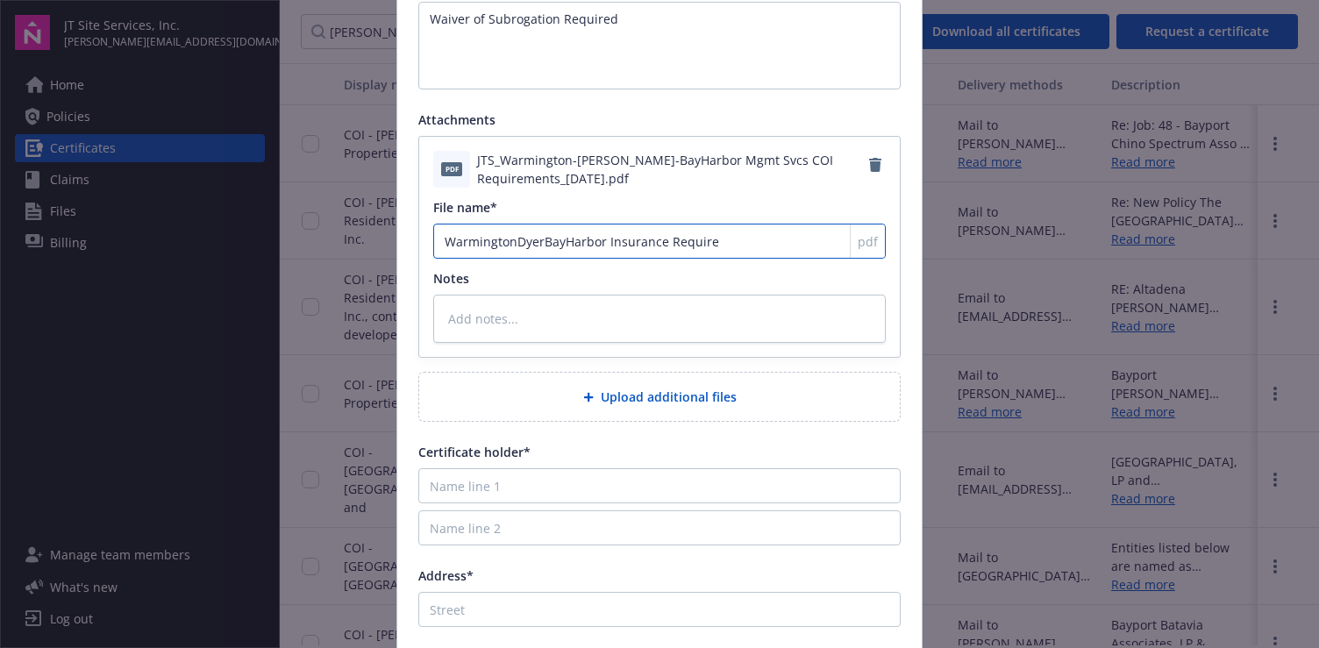
type input "WarmingtonDyerBayHarbor Insurance Requirem"
type textarea "x"
type input "WarmingtonDyerBayHarbor Insurance Requireme"
type textarea "x"
type input "WarmingtonDyerBayHarbor Insurance Requiremen"
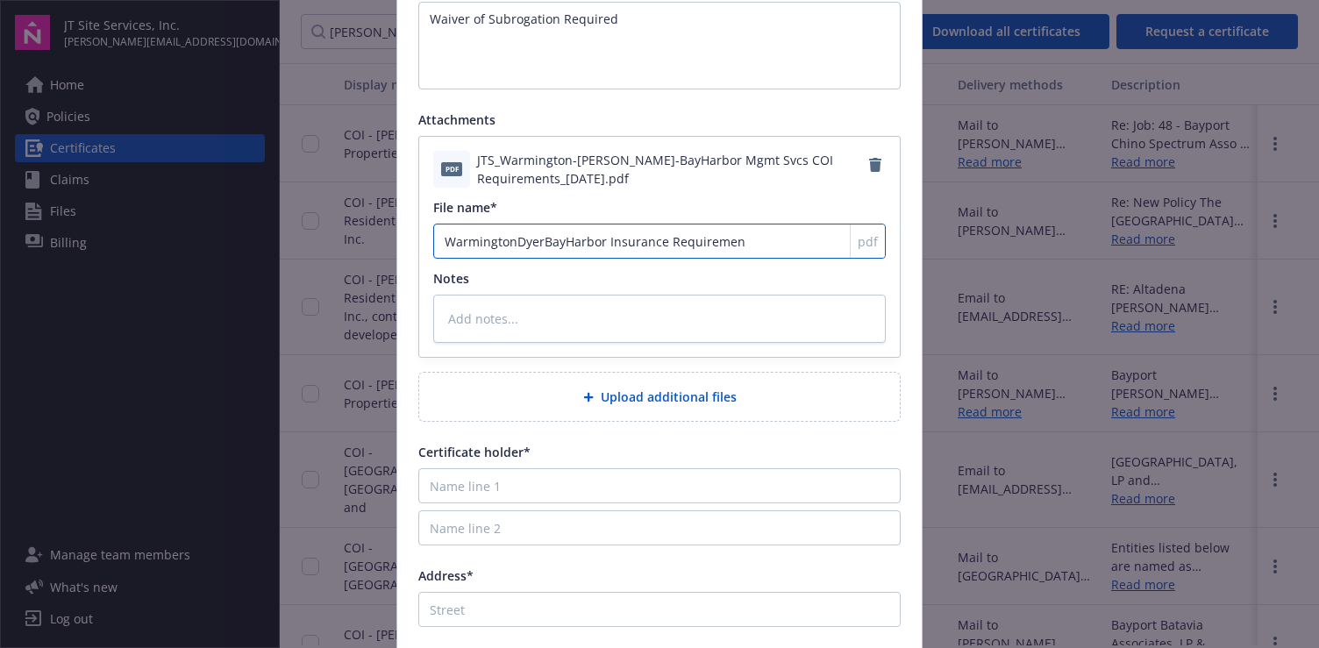
type textarea "x"
type input "WarmingtonDyerBayHarbor Insurance Requirement"
type textarea "x"
type input "WarmingtonDyerBayHarbor Insurance Requirements"
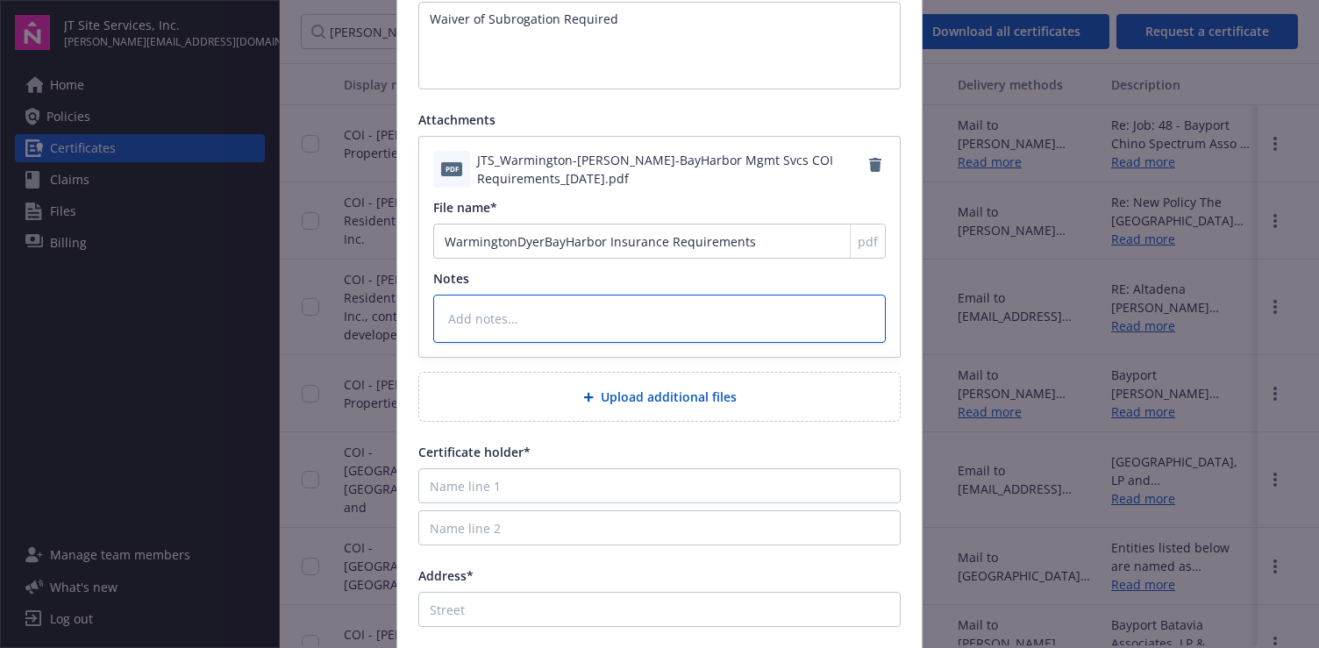
click at [530, 315] on textarea at bounding box center [659, 319] width 452 height 48
click at [481, 321] on textarea at bounding box center [659, 319] width 452 height 48
paste textarea "Wannington Properties, Inc, [PERSON_NAME] Business Associates LP, BayHarbor Man…"
type textarea "x"
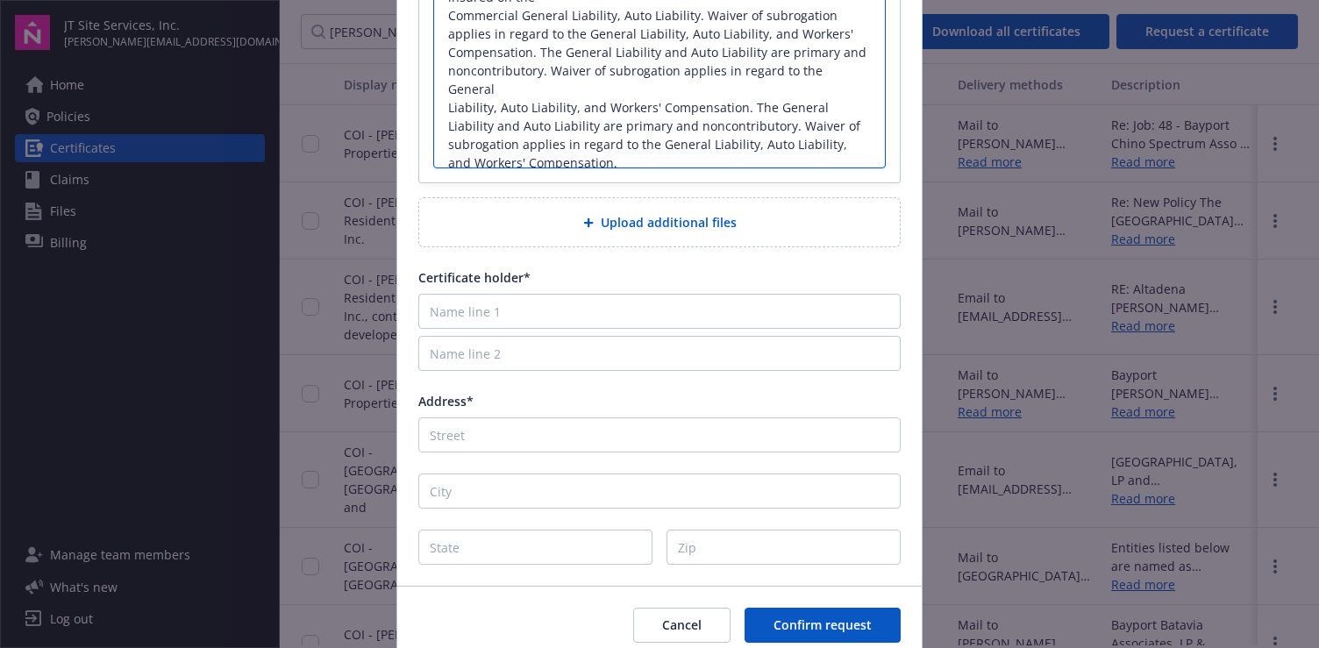
scroll to position [701, 0]
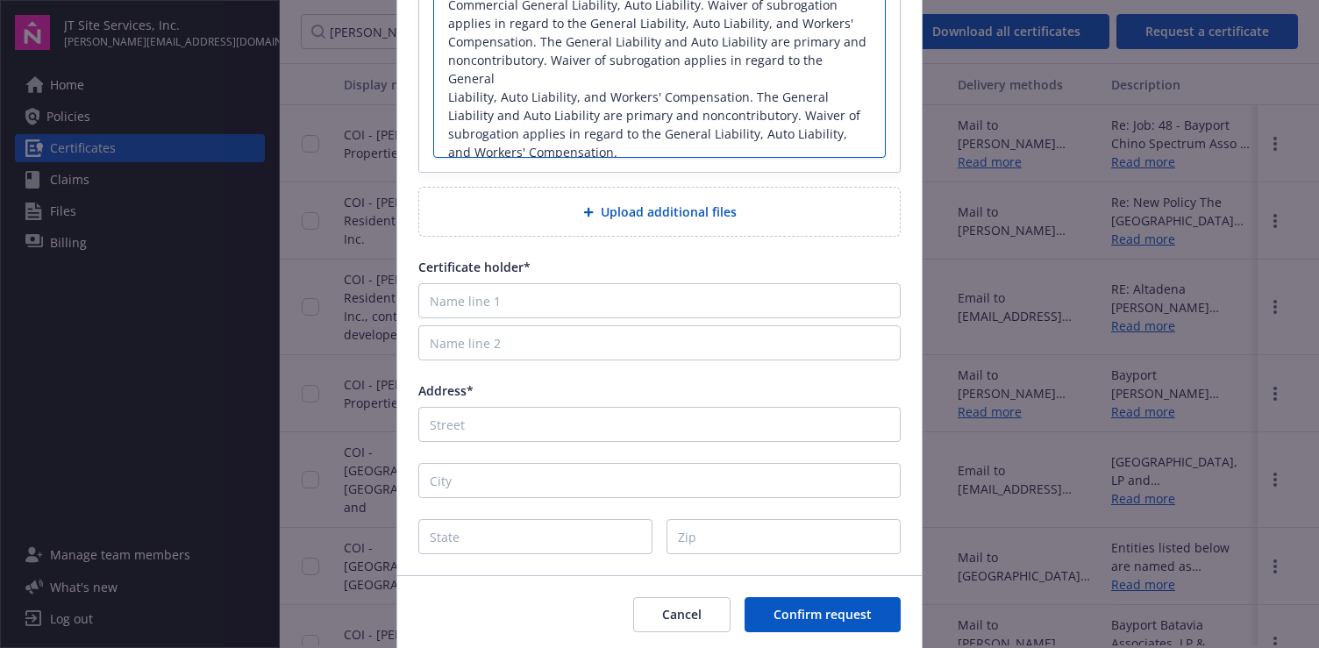
type textarea "Wannington Properties, Inc, [PERSON_NAME] Business Associates LP, BayHarbor Man…"
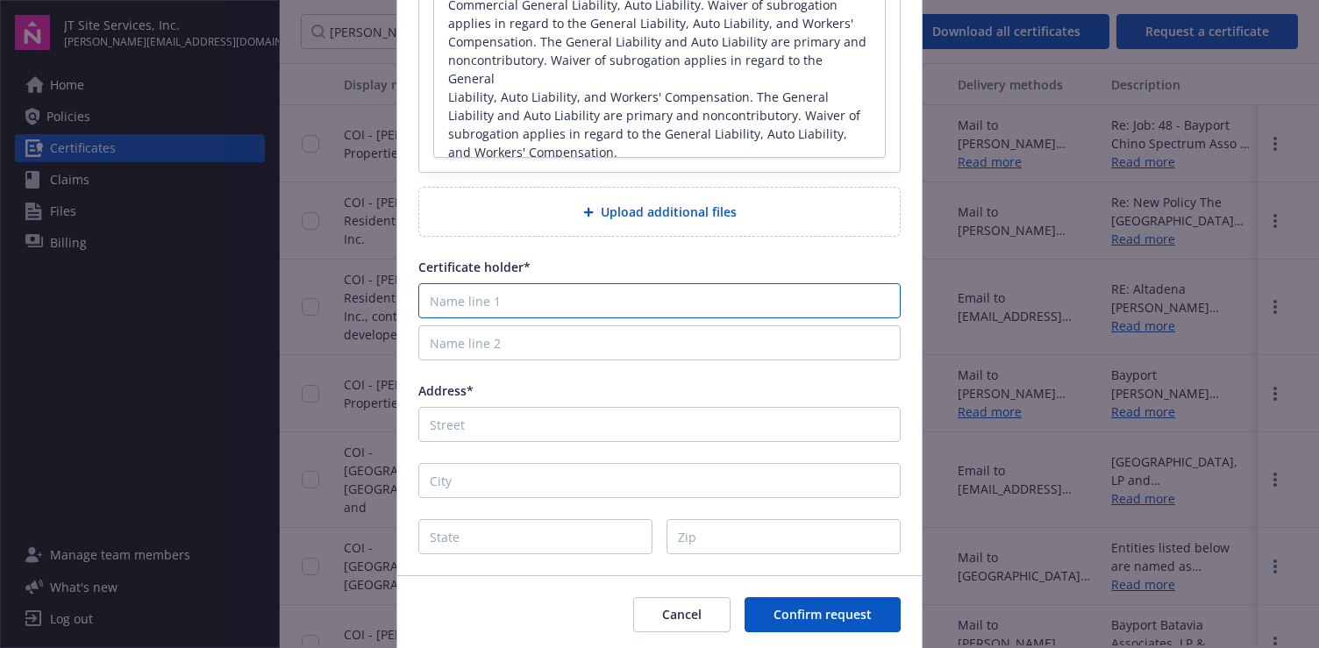
click at [455, 313] on input "Name line 1" at bounding box center [659, 300] width 482 height 35
click at [465, 300] on input "Name line 1" at bounding box center [659, 300] width 482 height 35
type input "W"
type textarea "x"
type input "Wa"
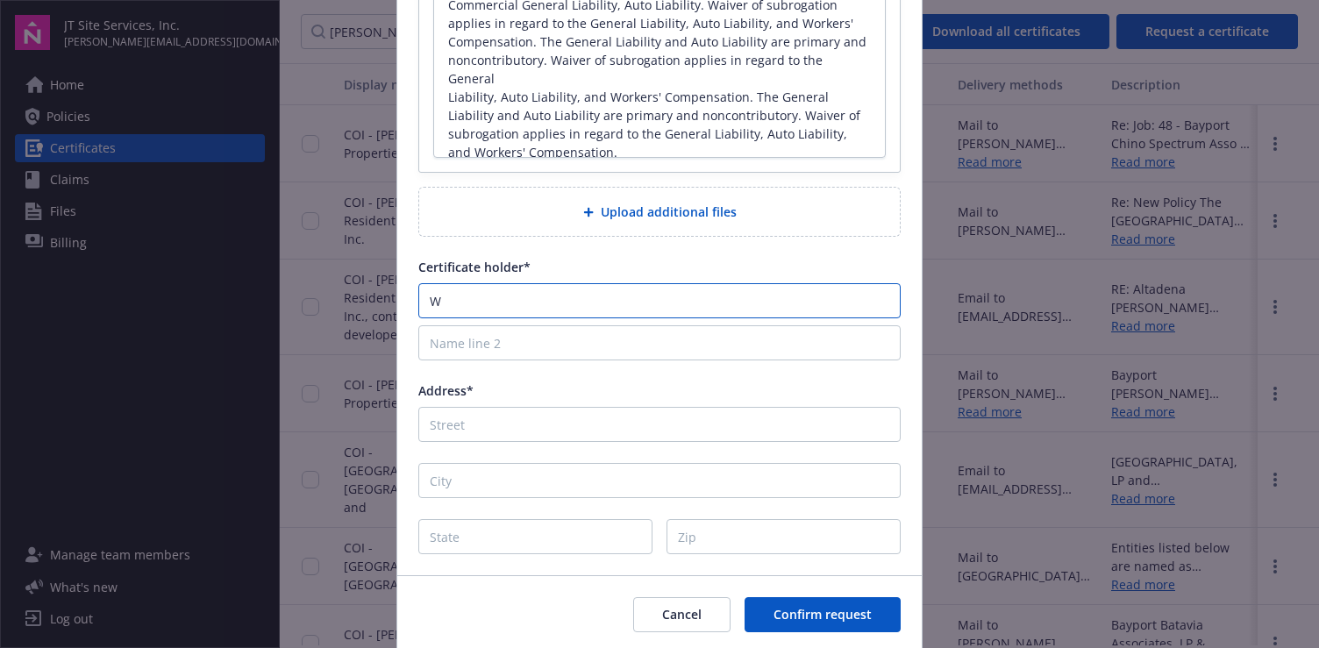
type textarea "x"
type input "War"
type textarea "x"
type input "Warm"
type textarea "x"
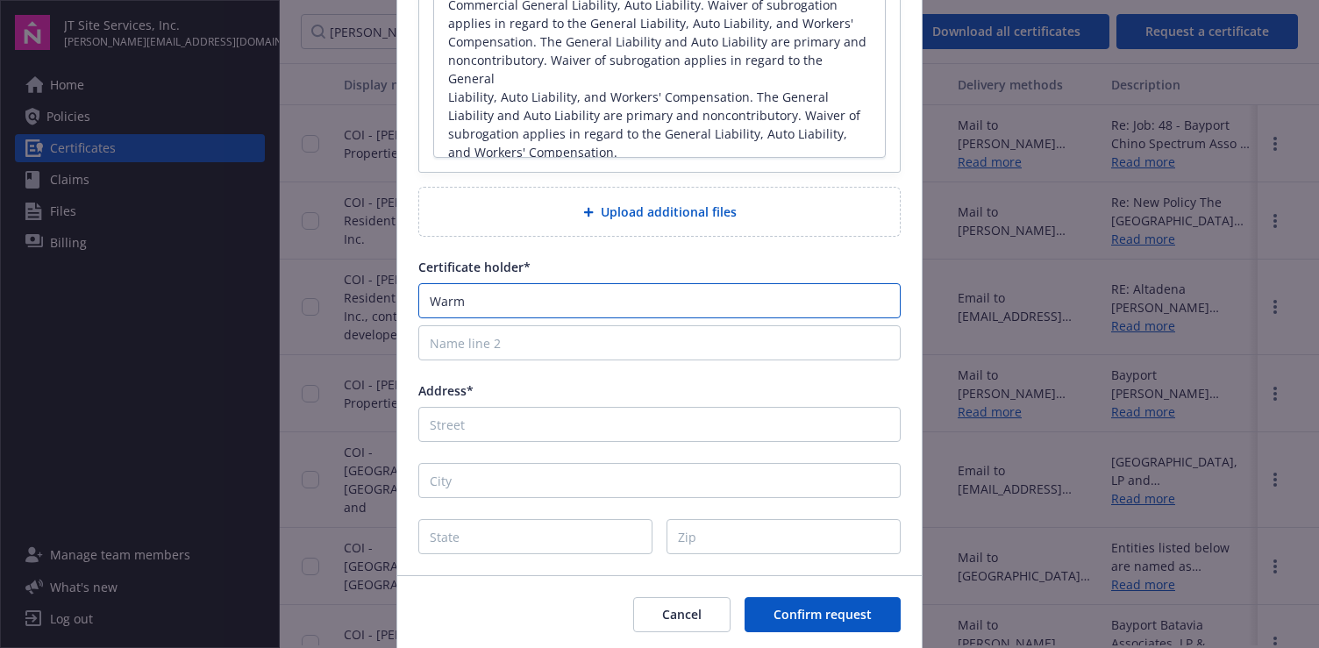
type input "Warmi"
type textarea "x"
type input "Warmin"
type textarea "x"
type input "Warming"
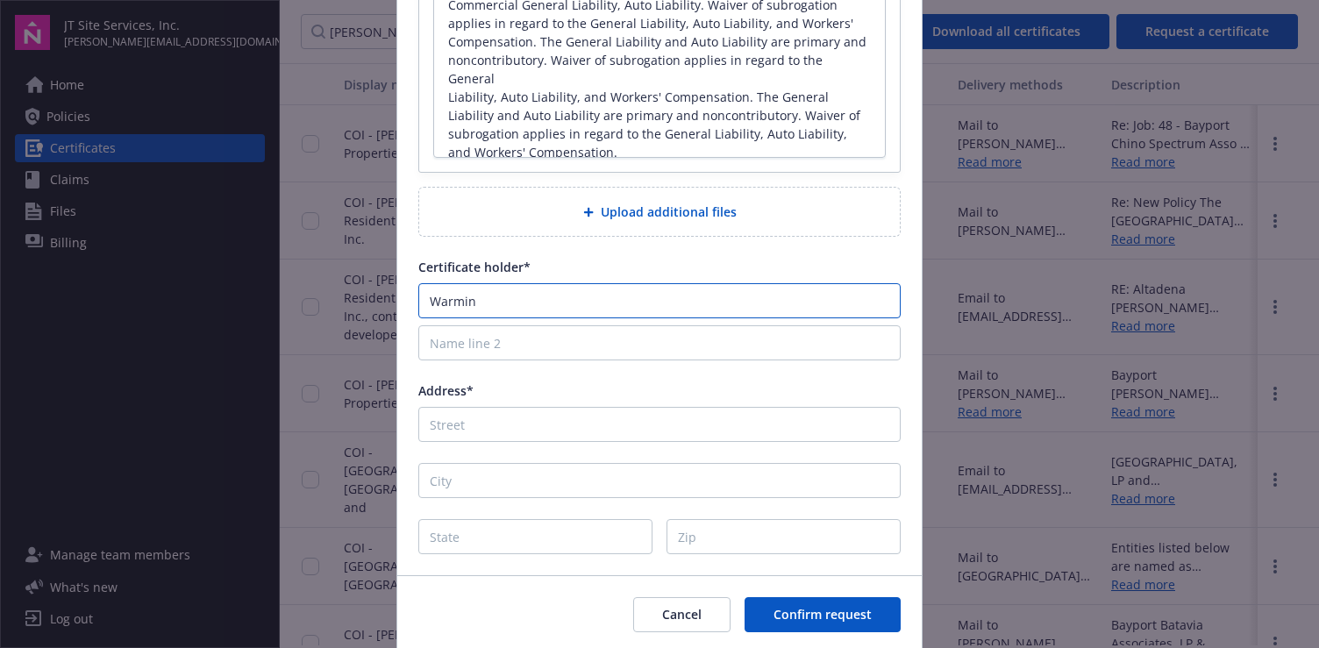
type textarea "x"
type input "Warmingt"
type textarea "x"
type input "Warmingto"
type textarea "x"
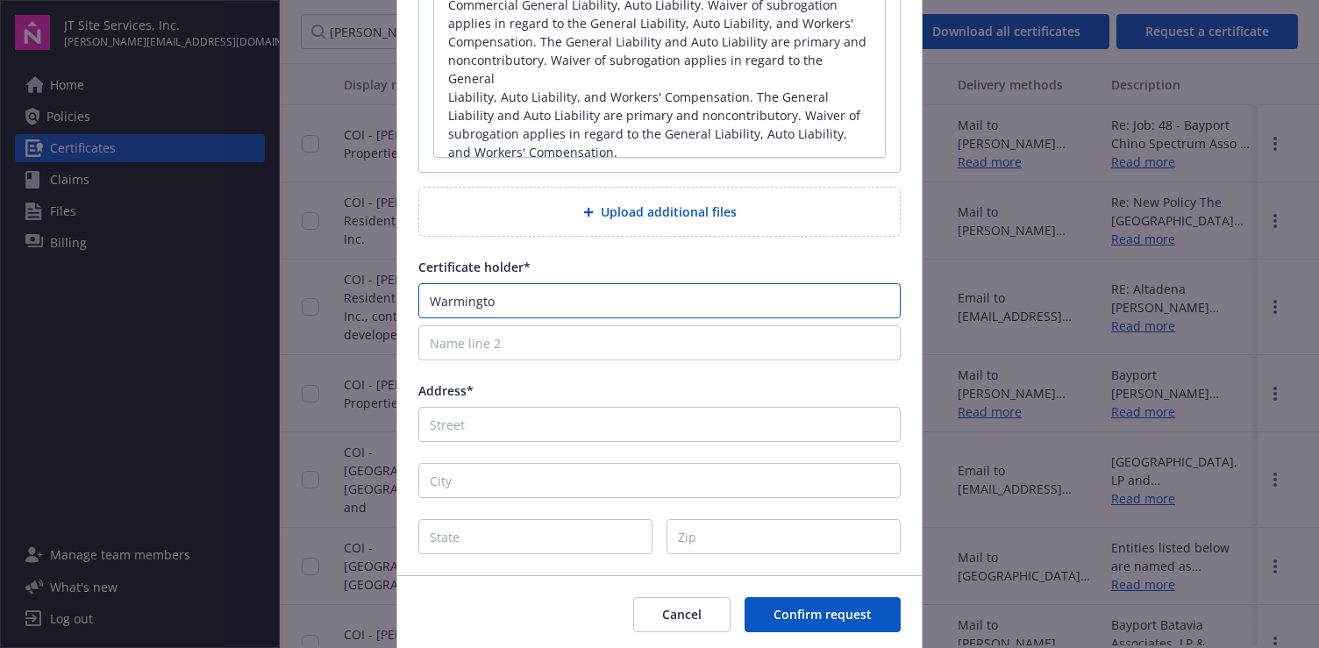
type input "[GEOGRAPHIC_DATA]"
type textarea "x"
type input "[GEOGRAPHIC_DATA]"
type textarea "x"
type input "[PERSON_NAME] P"
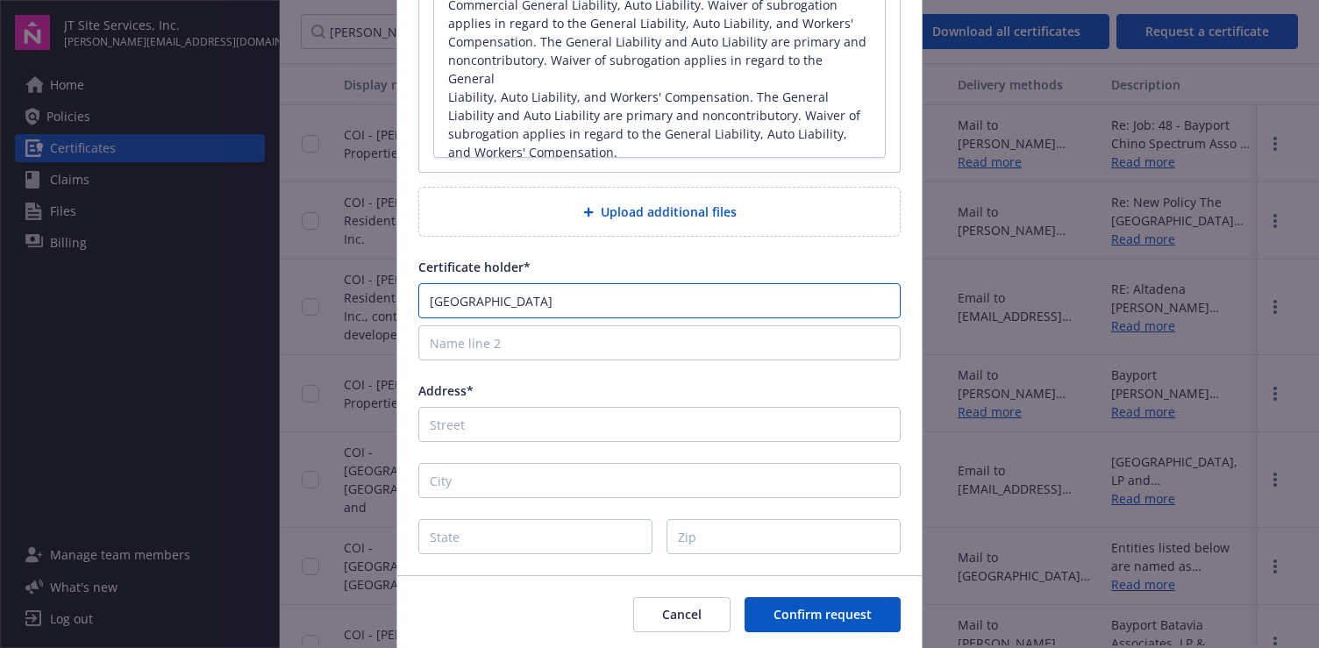
type textarea "x"
type input "[PERSON_NAME] Po"
type textarea "x"
type input "[PERSON_NAME] P"
type textarea "x"
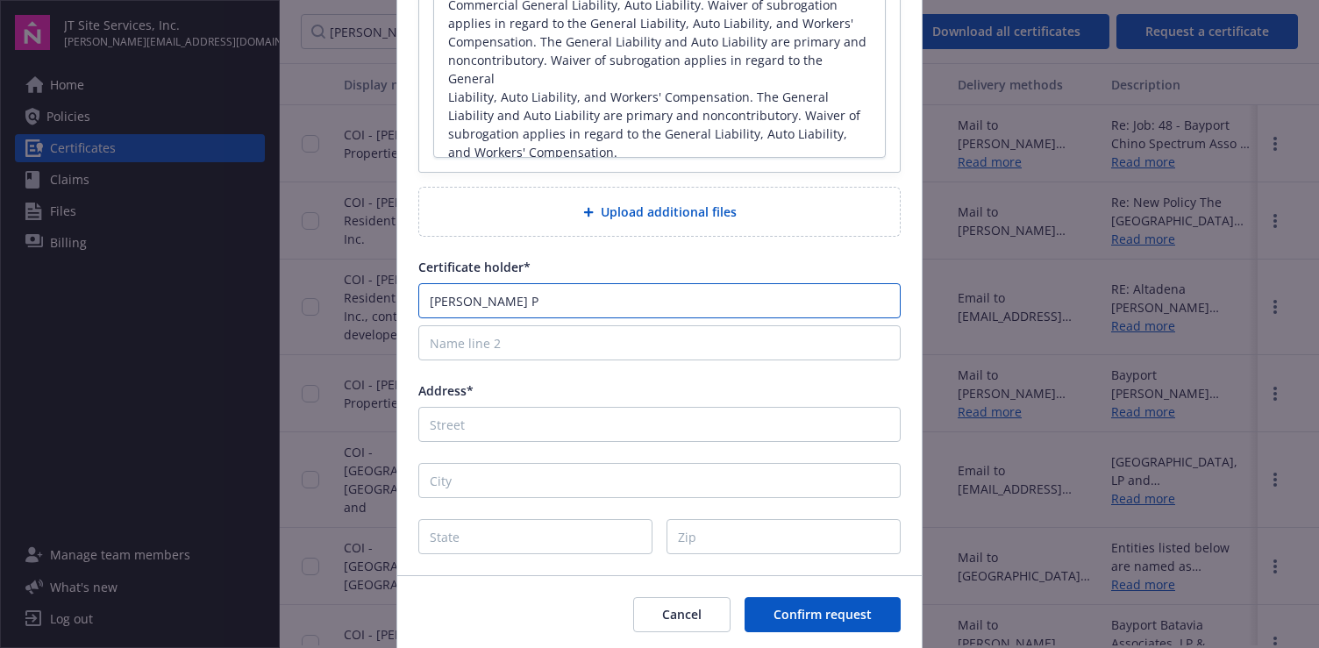
type input "[PERSON_NAME]"
type textarea "x"
type input "[PERSON_NAME] Pro"
type textarea "x"
type input "[PERSON_NAME] Prop"
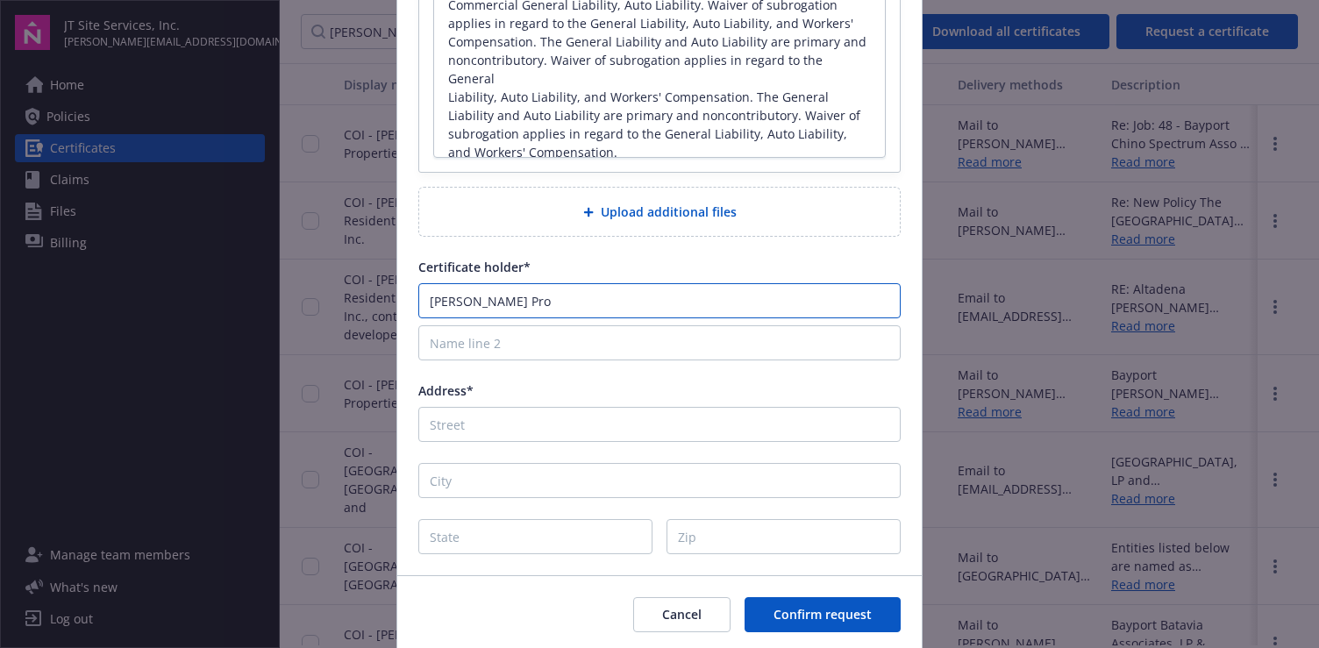
type textarea "x"
type input "[PERSON_NAME] Prope"
type textarea "x"
type input "[PERSON_NAME] Proper"
type textarea "x"
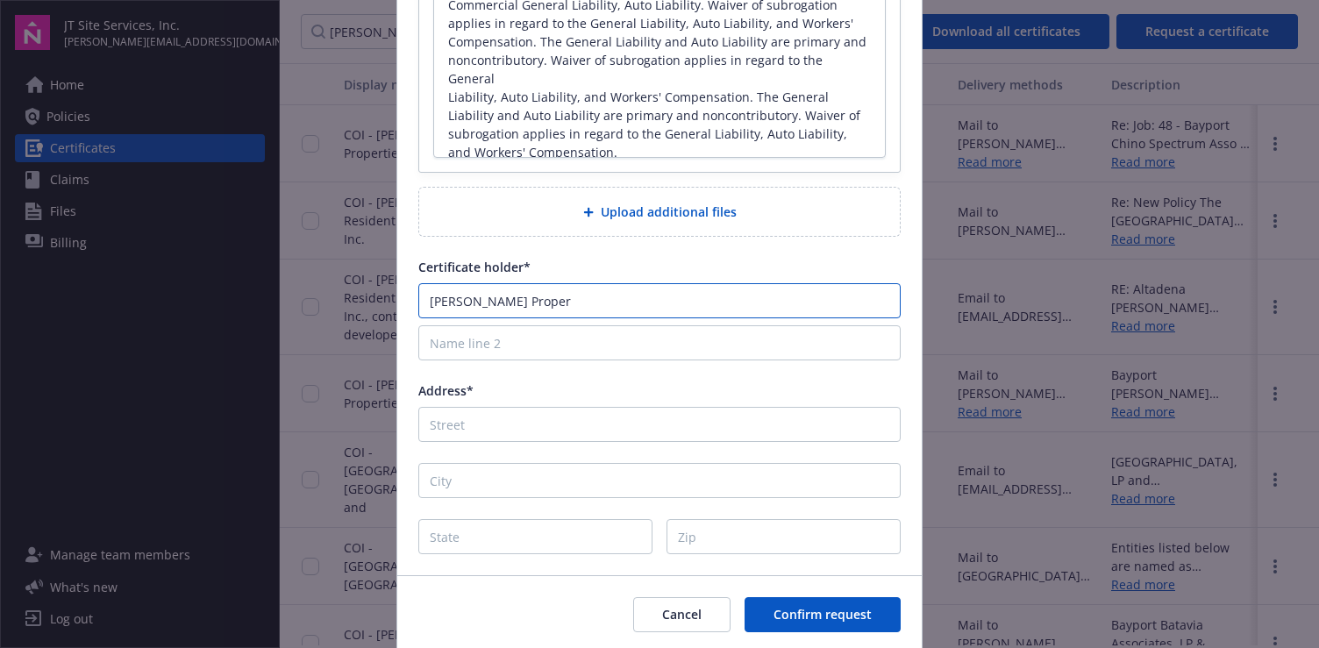
type input "[PERSON_NAME] Propert"
type textarea "x"
type input "[PERSON_NAME] Properti"
type textarea "x"
type input "[PERSON_NAME] Propertie"
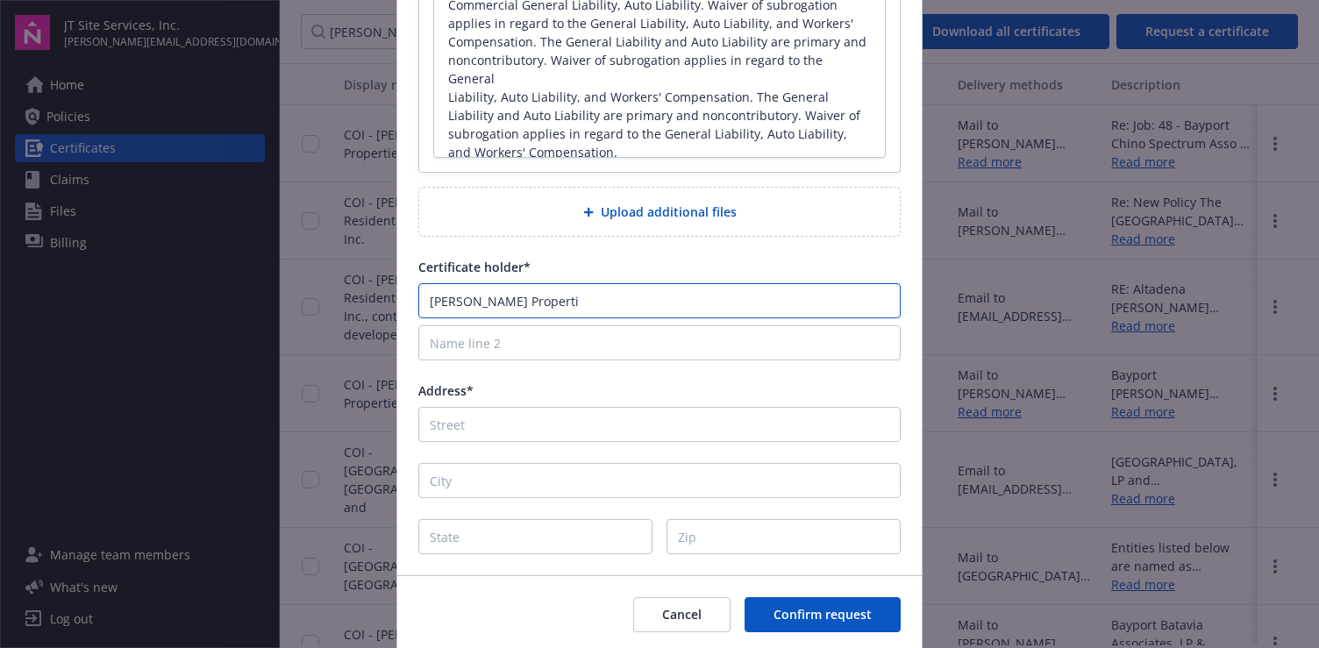
type textarea "x"
type input "[PERSON_NAME] Properties"
type textarea "x"
type input "[PERSON_NAME] Properties,"
type textarea "x"
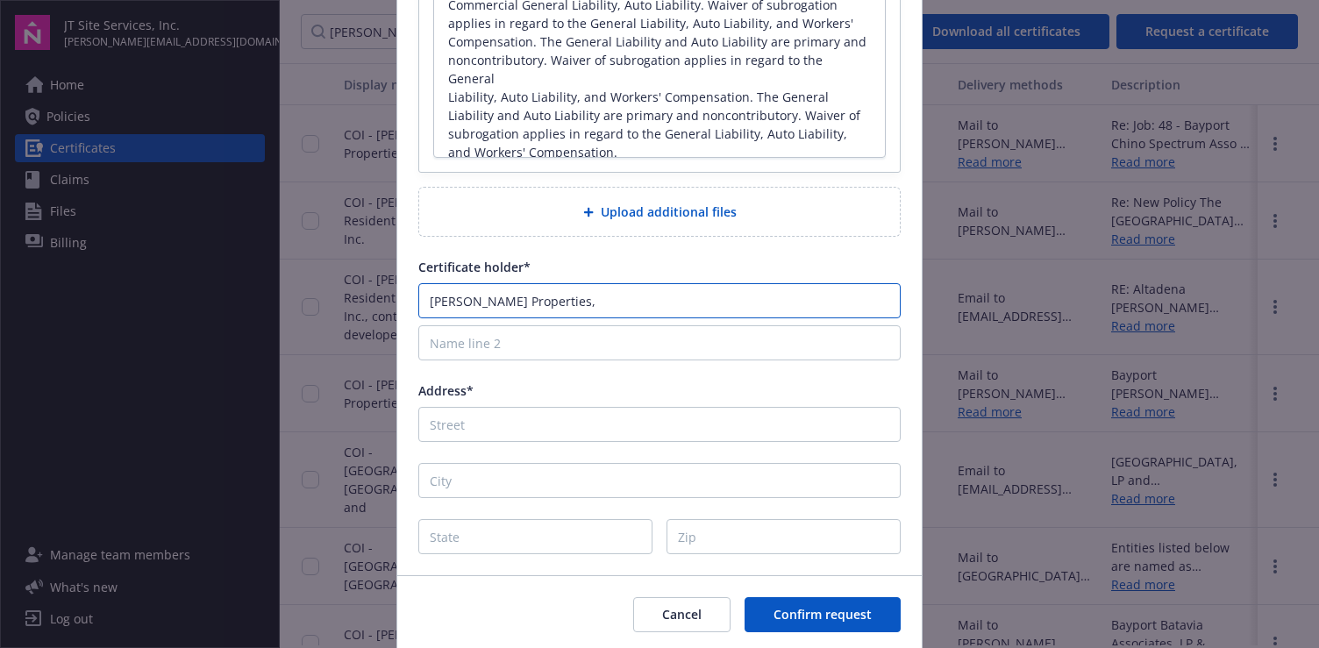
type input "[PERSON_NAME] Properties,"
type textarea "x"
type input "[PERSON_NAME] Properties, I"
type textarea "x"
type input "[PERSON_NAME] Properties, In"
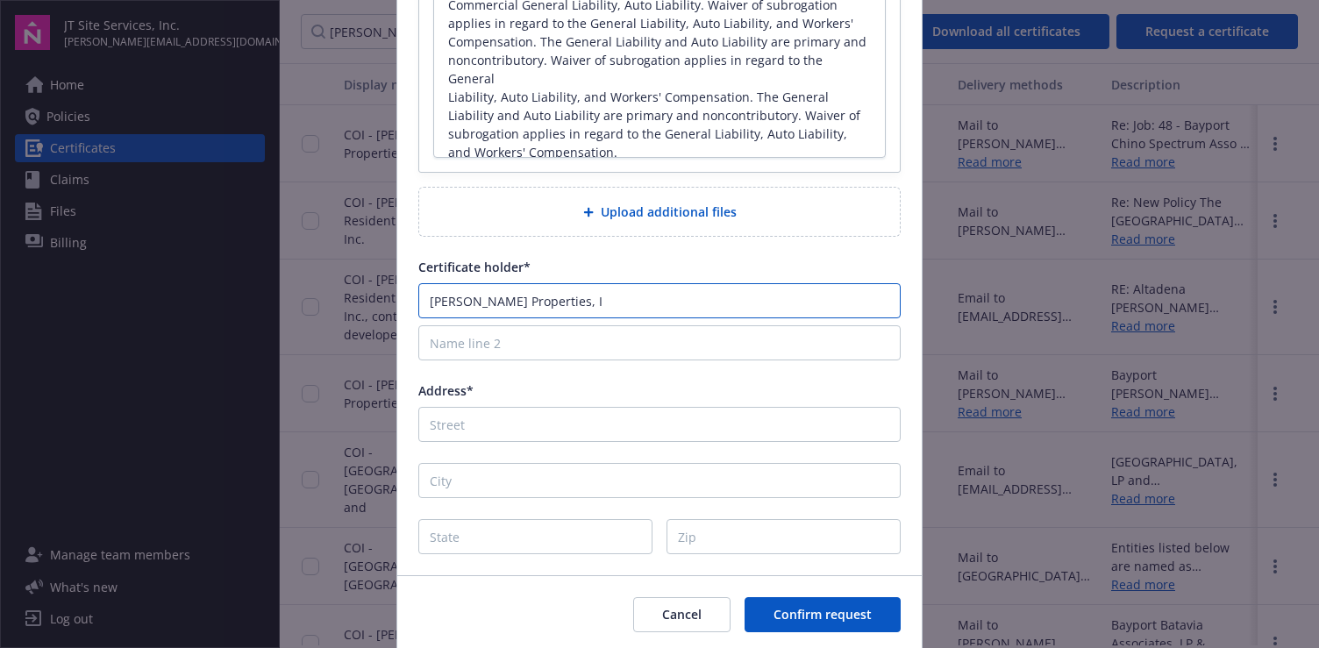
type textarea "x"
type input "[PERSON_NAME] Properties, Inc"
type textarea "x"
type input "[PERSON_NAME] Properties, Inc."
type textarea "x"
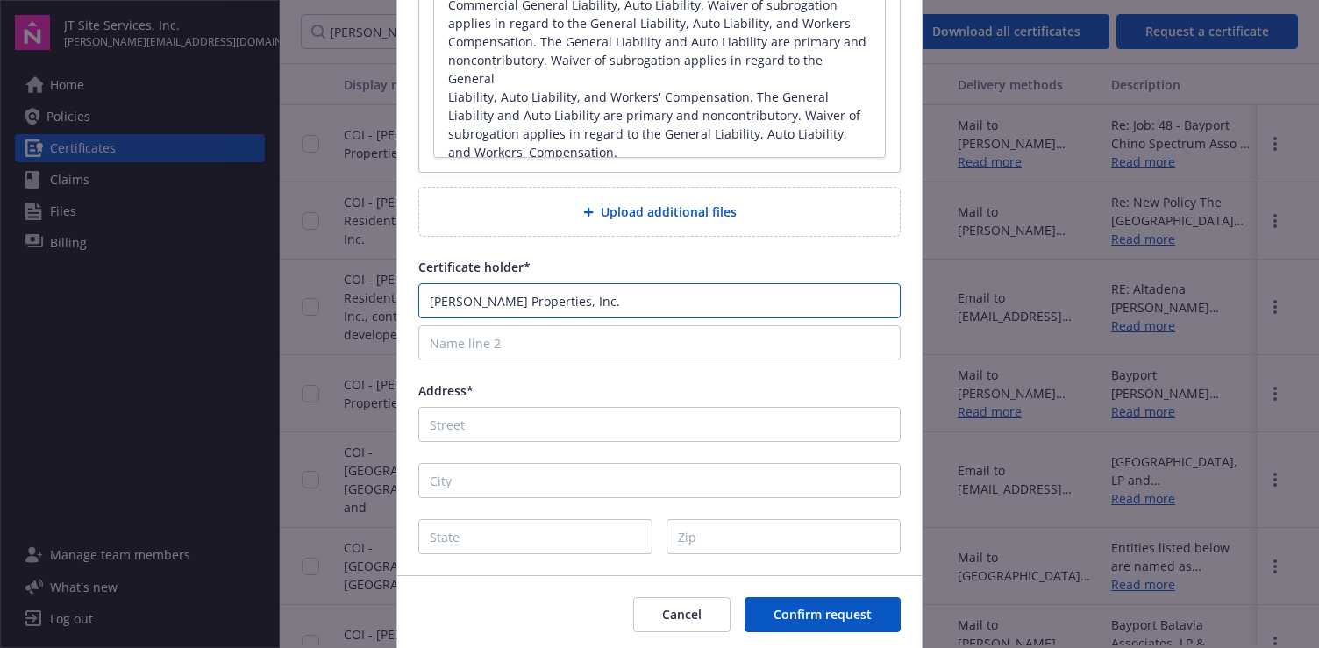
type input "[PERSON_NAME] Properties, Inc."
type textarea "x"
type input "[PERSON_NAME] Properties, Inc."
type textarea "x"
type input "[PERSON_NAME] Properties, Inc."
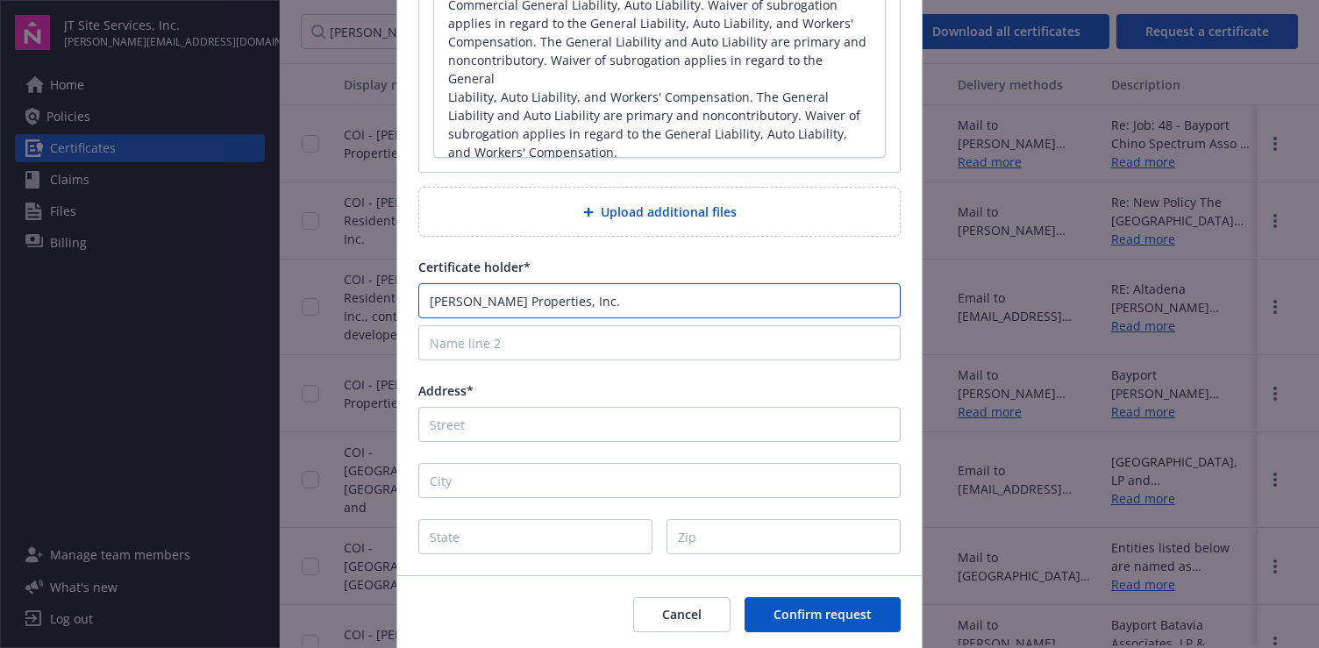
type textarea "x"
type input "[PERSON_NAME] Properties, Inc."
type textarea "x"
type input "[PERSON_NAME] Properties, Inc."
type textarea "x"
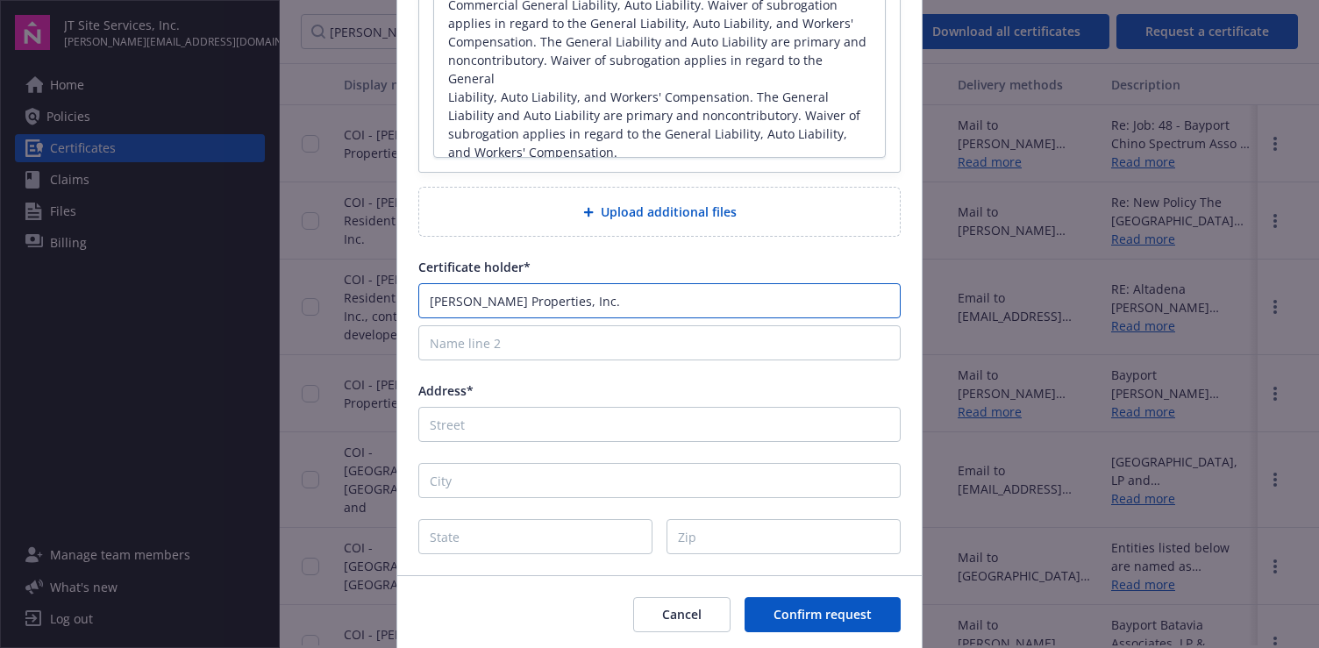
type input "[PERSON_NAME] Properties, Inc."
type textarea "x"
type input "[PERSON_NAME] Properties, Inc."
click at [418, 387] on span "Address*" at bounding box center [445, 390] width 55 height 17
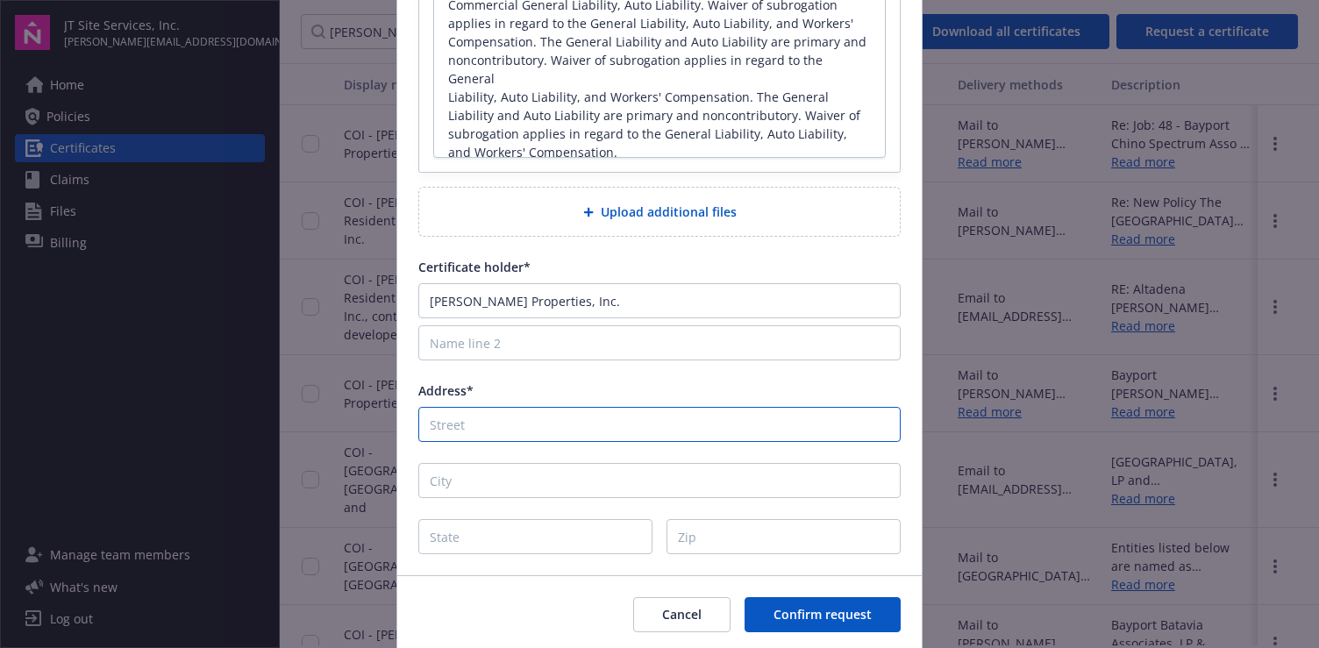
click at [418, 407] on input "Address*" at bounding box center [659, 424] width 482 height 35
click at [465, 430] on input "Address*" at bounding box center [659, 424] width 482 height 35
type input "3"
type textarea "x"
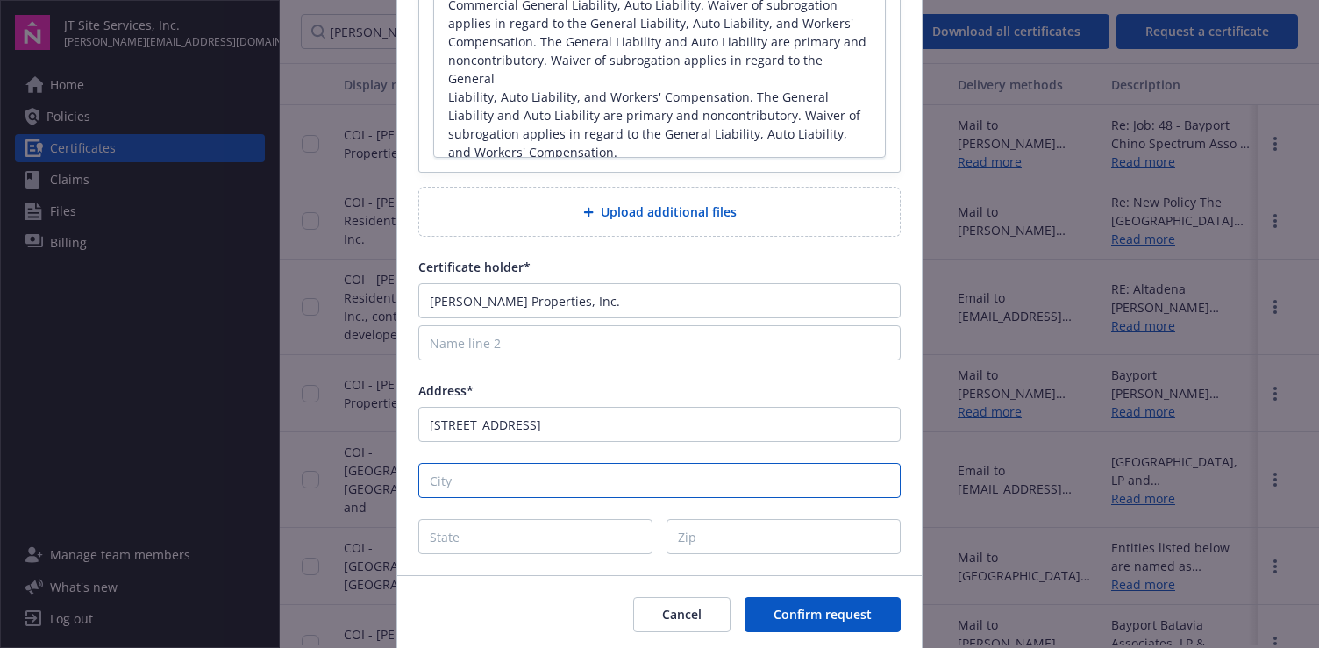
click at [534, 491] on input "City" at bounding box center [659, 480] width 482 height 35
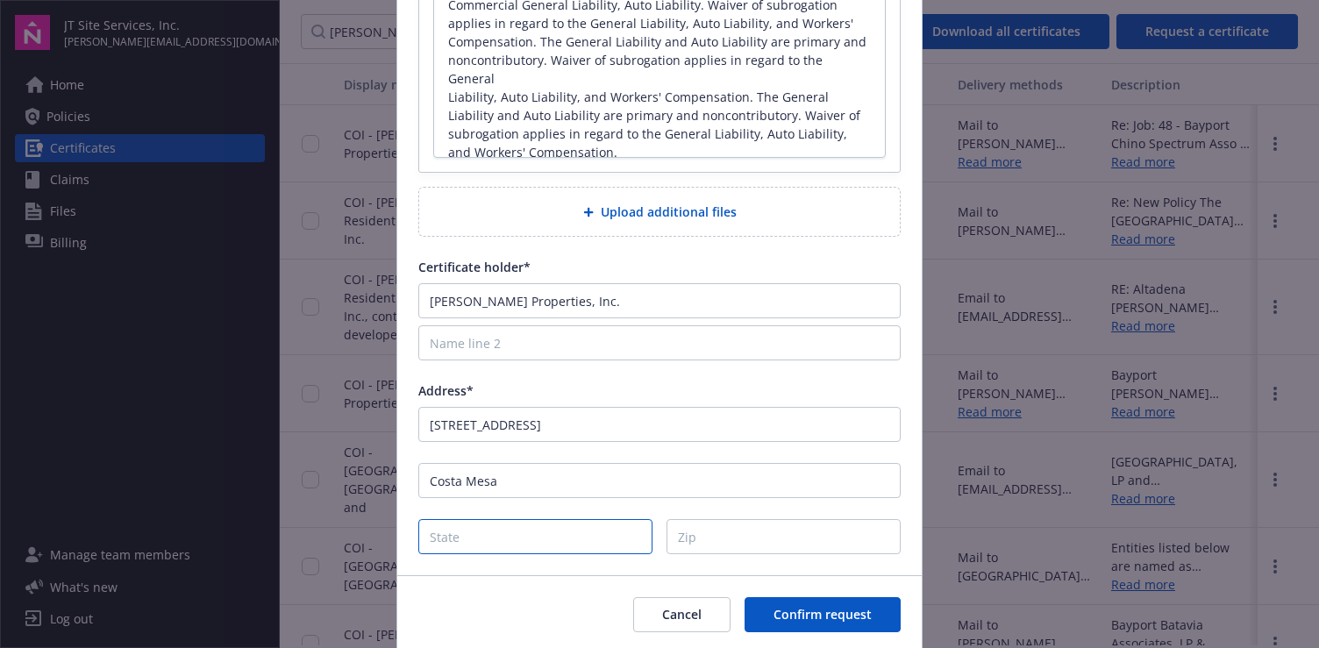
click at [425, 534] on input "State" at bounding box center [535, 536] width 234 height 35
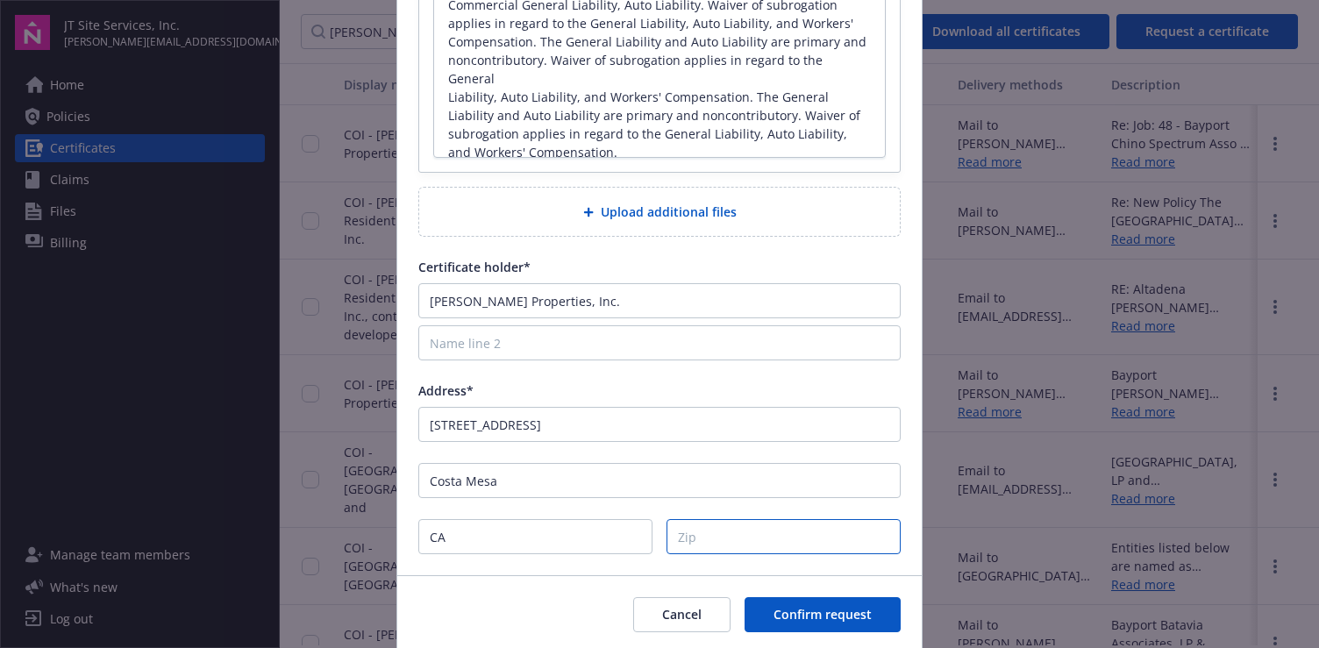
click at [707, 549] on input "Zip" at bounding box center [783, 536] width 234 height 35
drag, startPoint x: 535, startPoint y: 609, endPoint x: 564, endPoint y: 612, distance: 29.1
click at [535, 609] on div "Cancel Confirm request" at bounding box center [659, 614] width 524 height 78
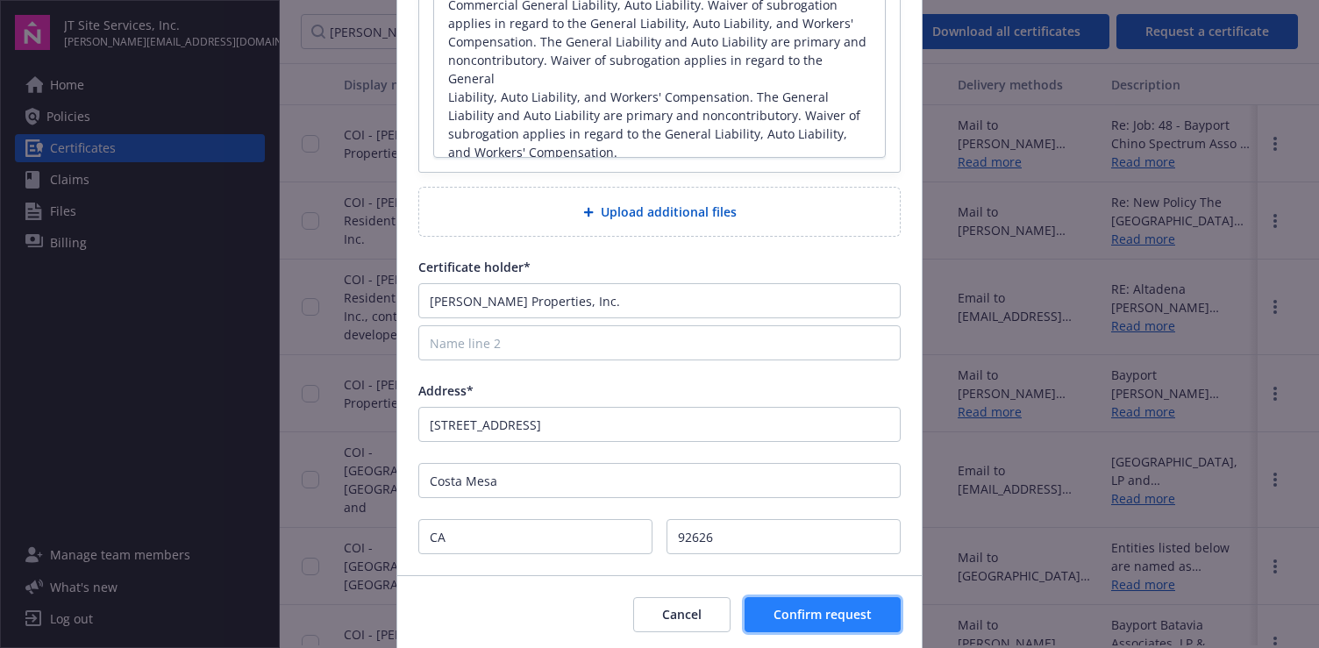
click at [804, 611] on span "Confirm request" at bounding box center [822, 614] width 98 height 17
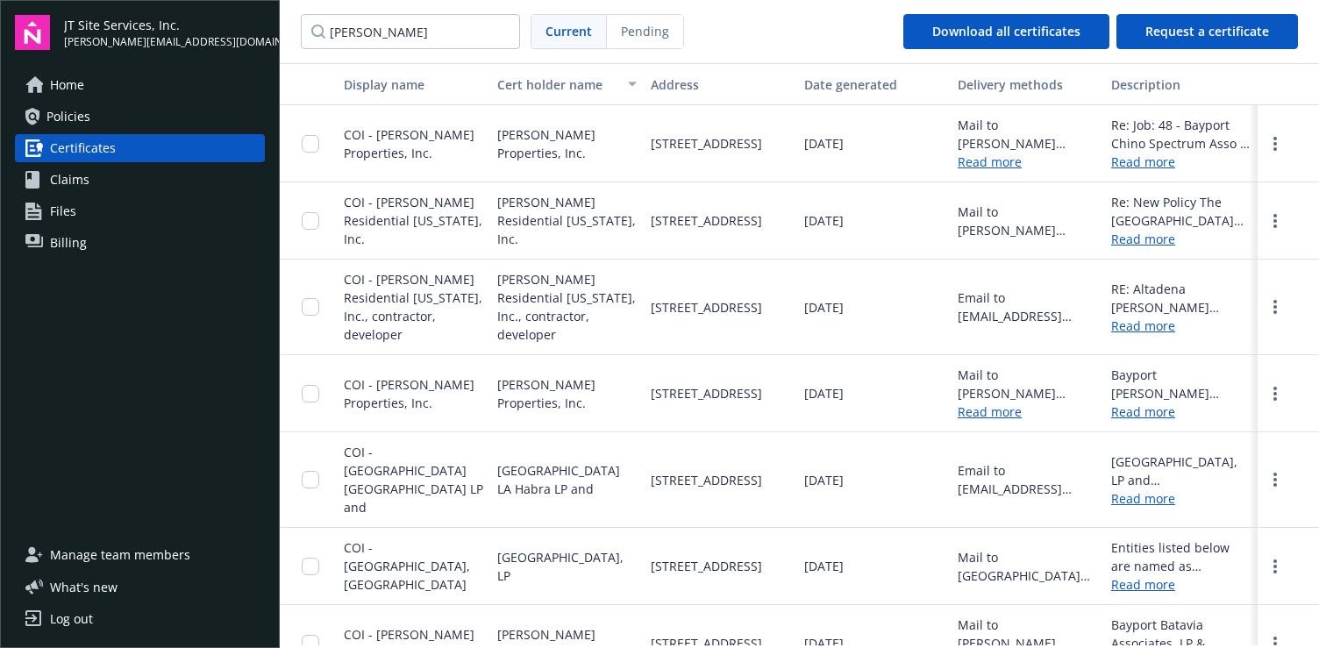
click at [1149, 409] on link "Read more" at bounding box center [1180, 411] width 139 height 18
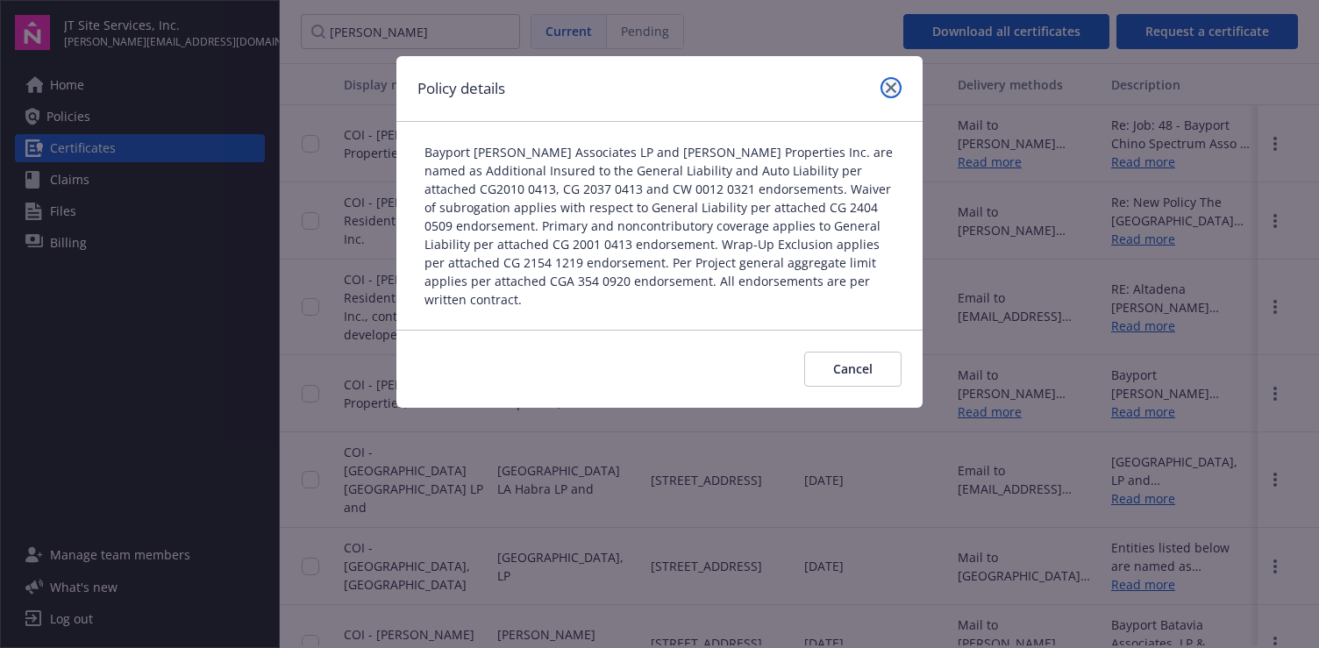
click at [889, 86] on icon "close" at bounding box center [891, 87] width 11 height 11
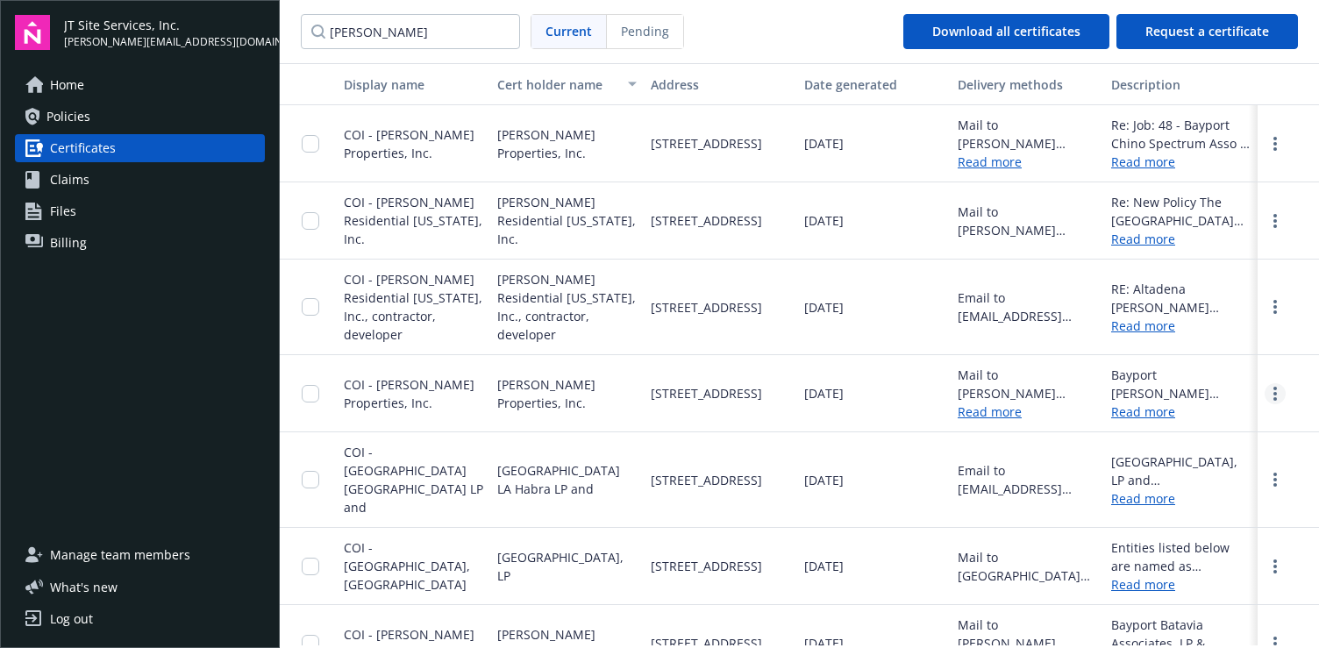
click at [1273, 395] on icon "more" at bounding box center [1275, 394] width 4 height 14
click at [1217, 432] on link "Download" at bounding box center [1227, 429] width 115 height 35
click at [1171, 35] on span "Request a certificate" at bounding box center [1207, 31] width 124 height 17
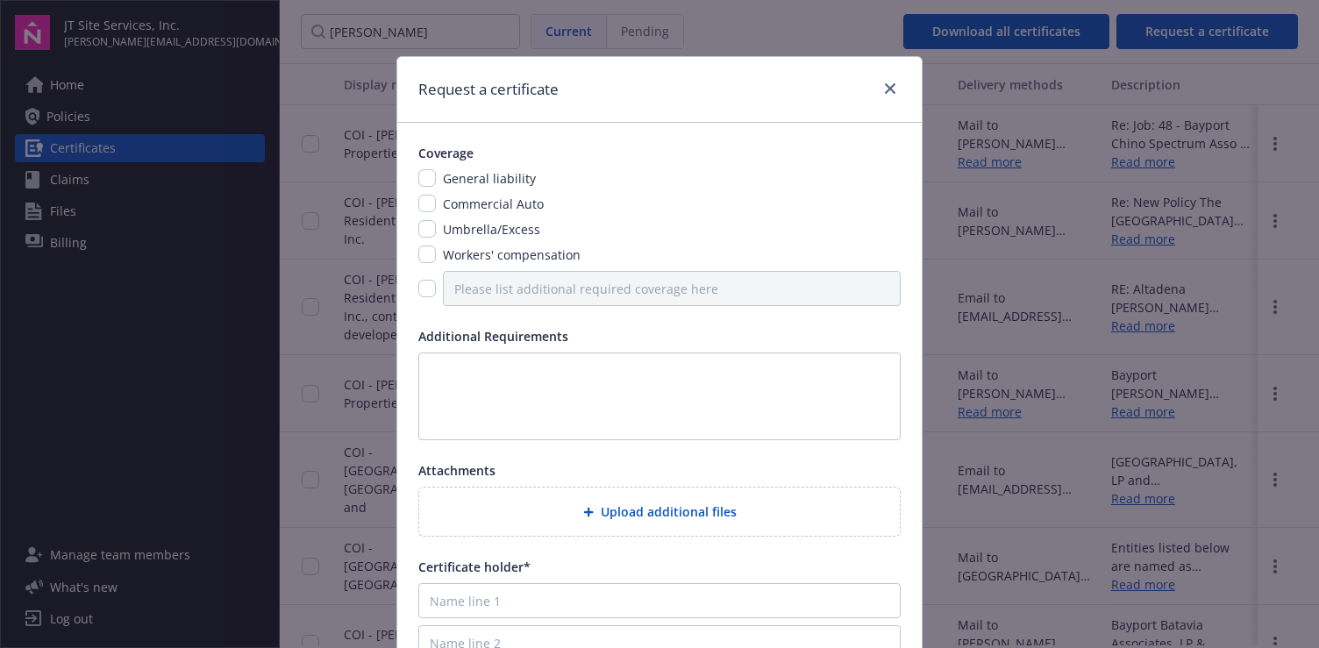
click at [436, 167] on div "Coverage General liability Commercial Auto Umbrella/Excess Workers' compensation" at bounding box center [659, 225] width 482 height 162
click at [419, 185] on input "checkbox" at bounding box center [427, 178] width 18 height 18
click at [418, 204] on input "checkbox" at bounding box center [427, 204] width 18 height 18
click at [420, 231] on input "checkbox" at bounding box center [427, 229] width 18 height 18
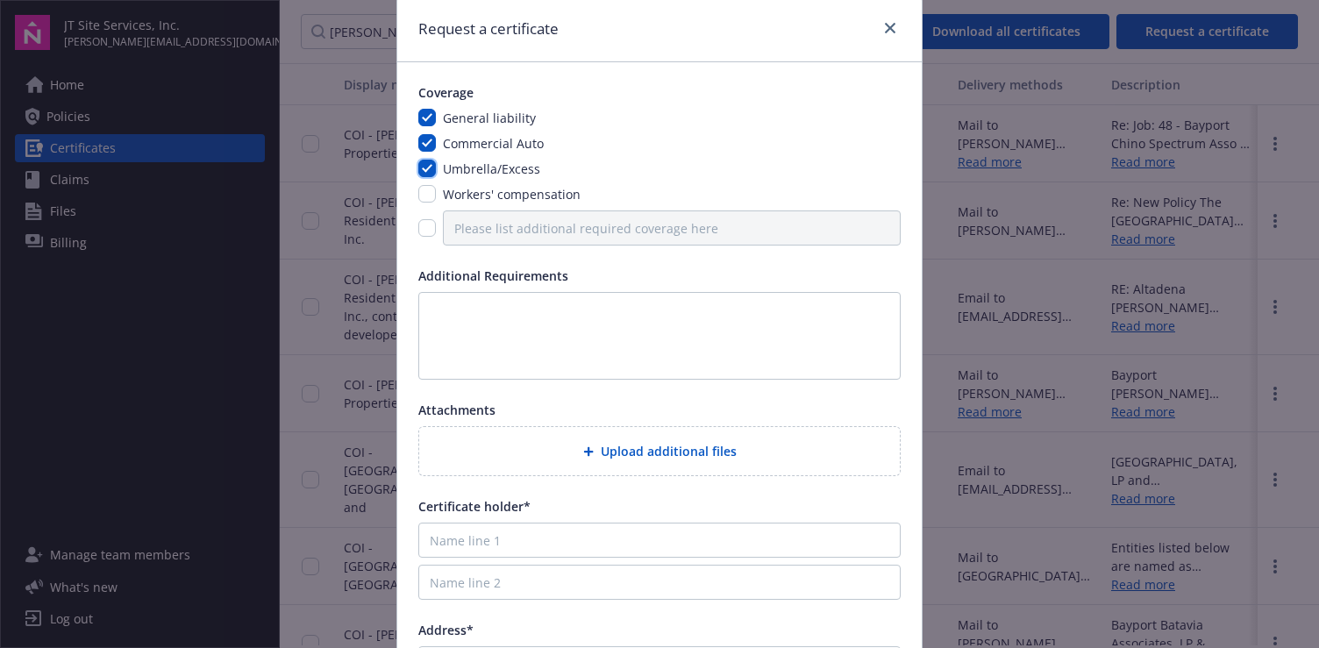
scroll to position [88, 0]
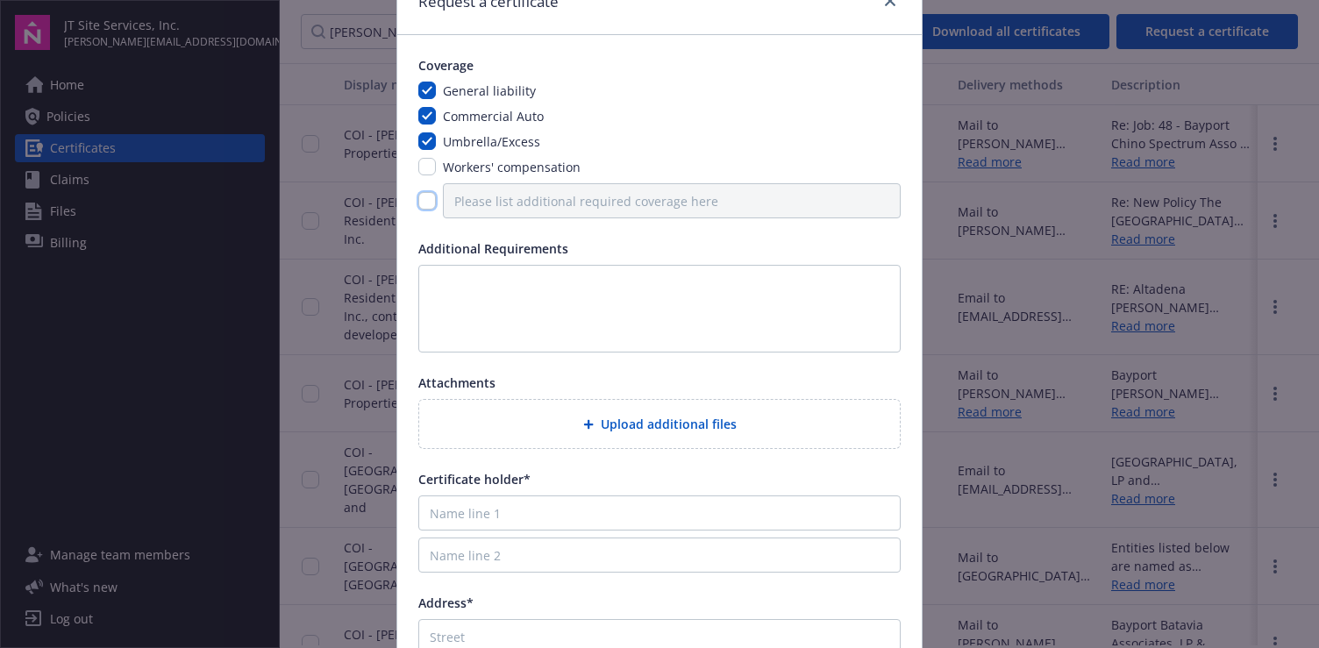
click at [422, 197] on input "checkbox" at bounding box center [427, 201] width 18 height 18
click at [478, 199] on input "Please list additional required coverage here" at bounding box center [672, 200] width 458 height 35
click at [423, 215] on div at bounding box center [659, 200] width 482 height 35
click at [423, 195] on input "checkbox" at bounding box center [427, 201] width 18 height 18
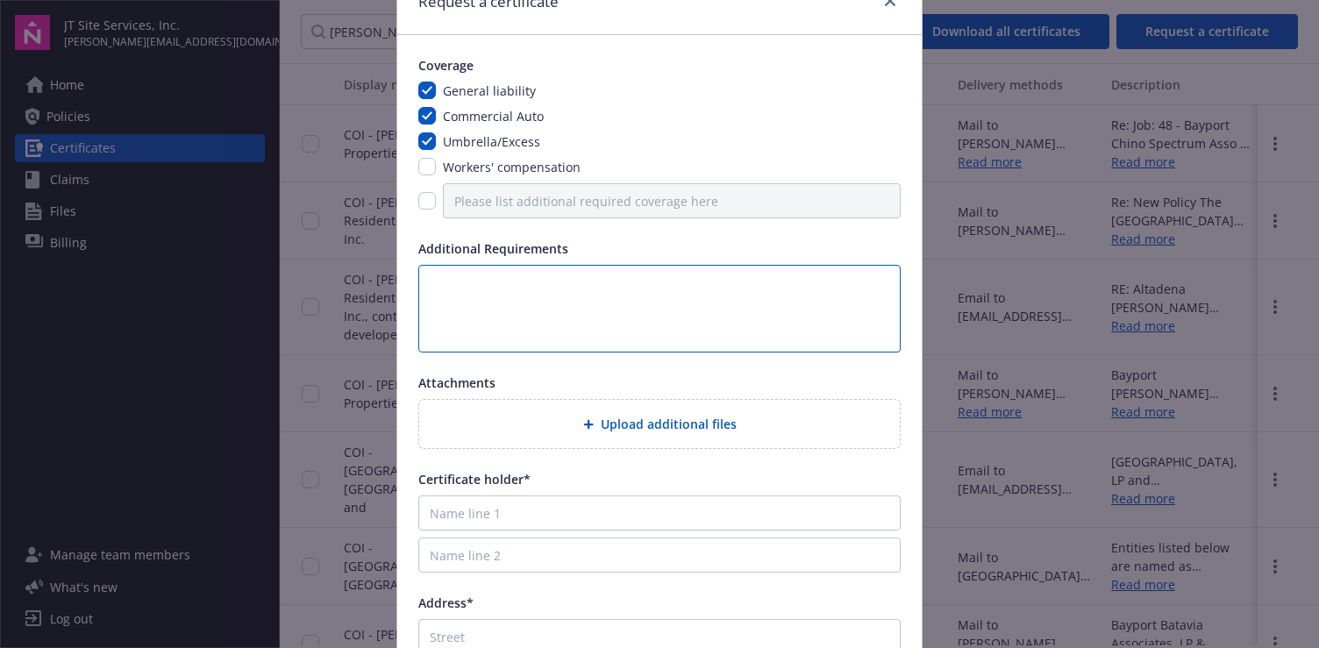
click at [464, 281] on textarea at bounding box center [659, 309] width 482 height 88
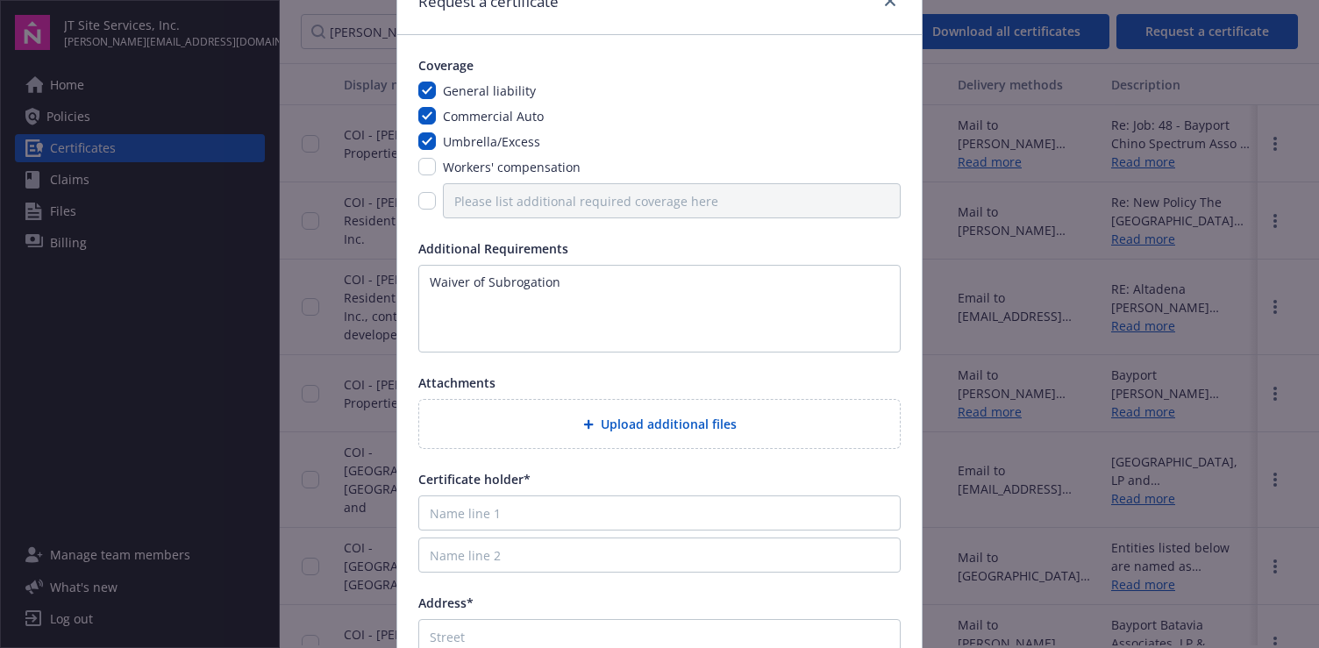
click at [614, 421] on span "Upload additional files" at bounding box center [669, 424] width 136 height 18
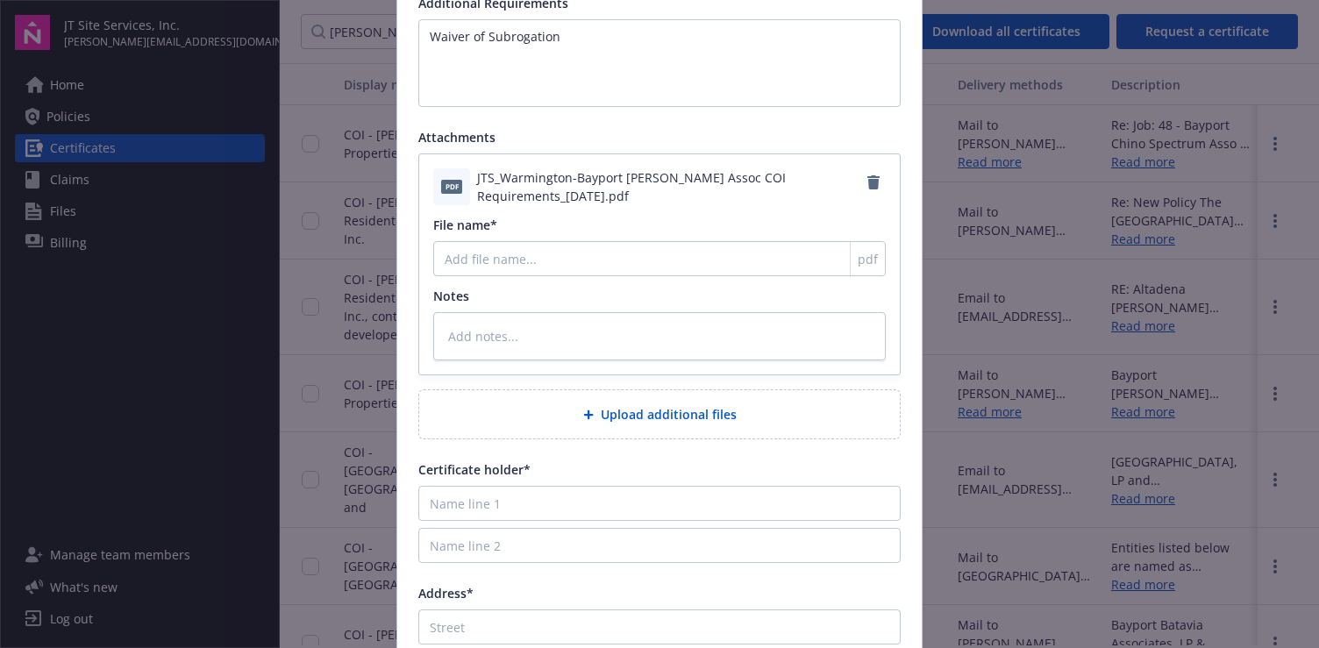
scroll to position [438, 0]
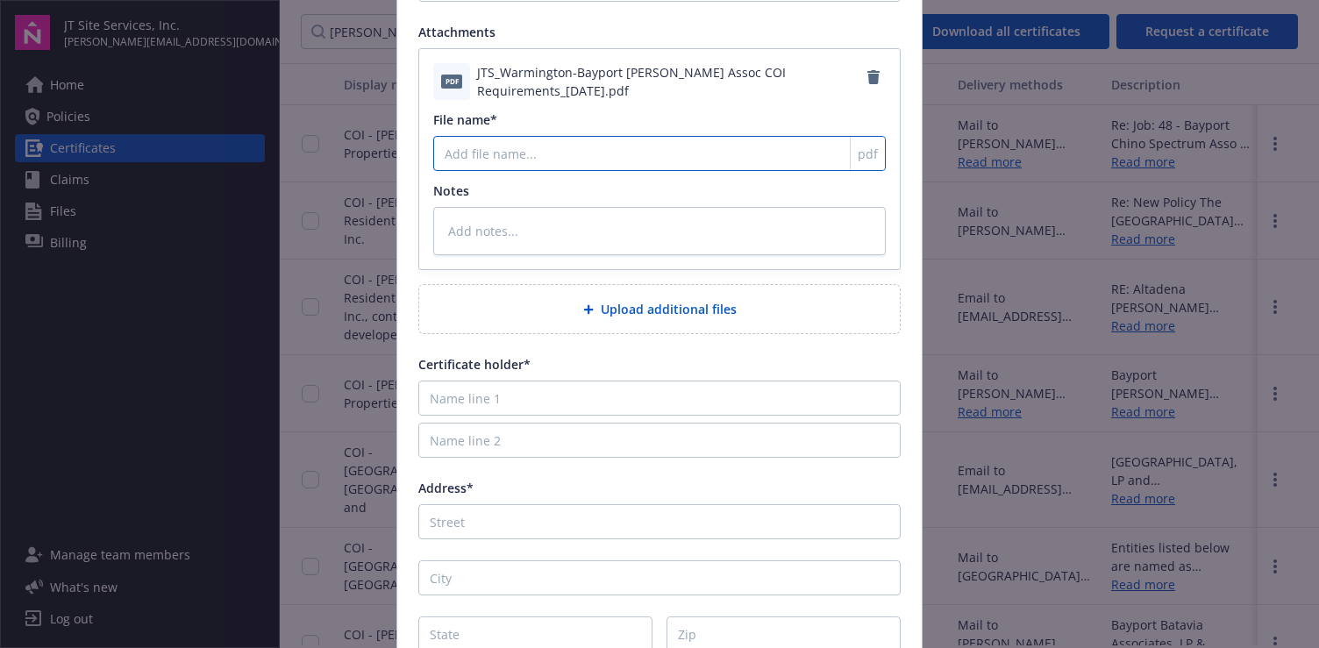
click at [473, 154] on input "File name*" at bounding box center [659, 153] width 452 height 35
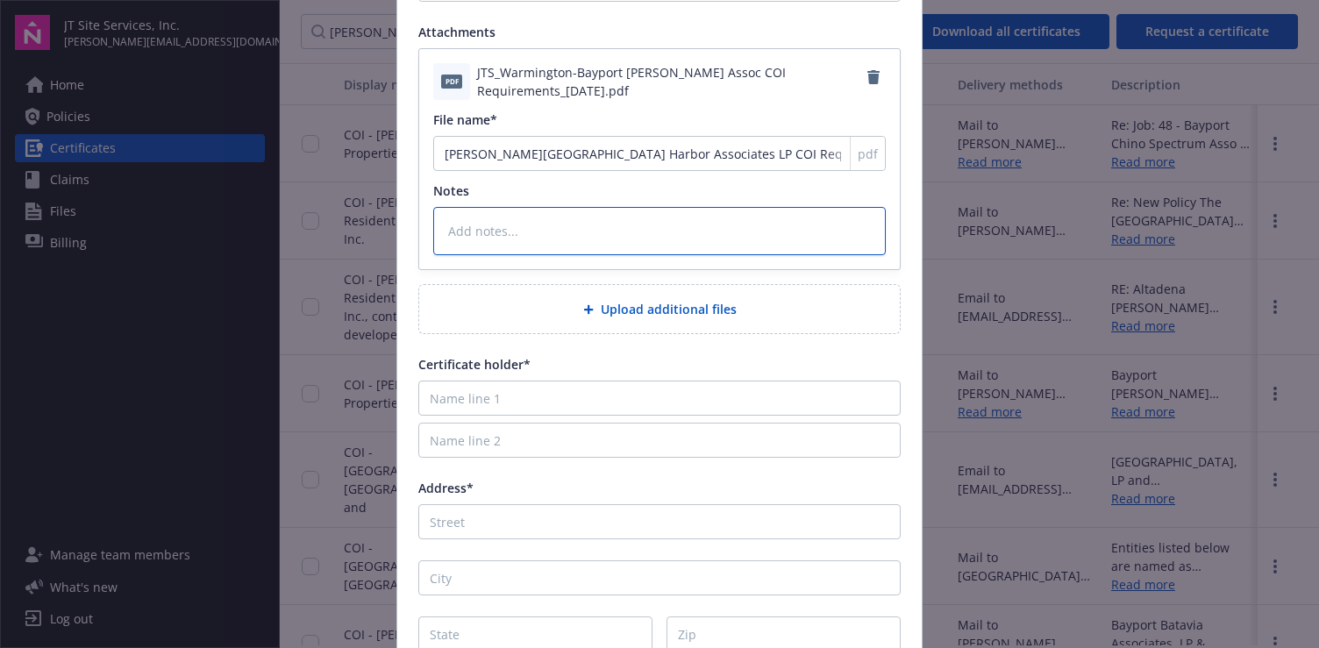
click at [470, 223] on textarea at bounding box center [659, 231] width 452 height 48
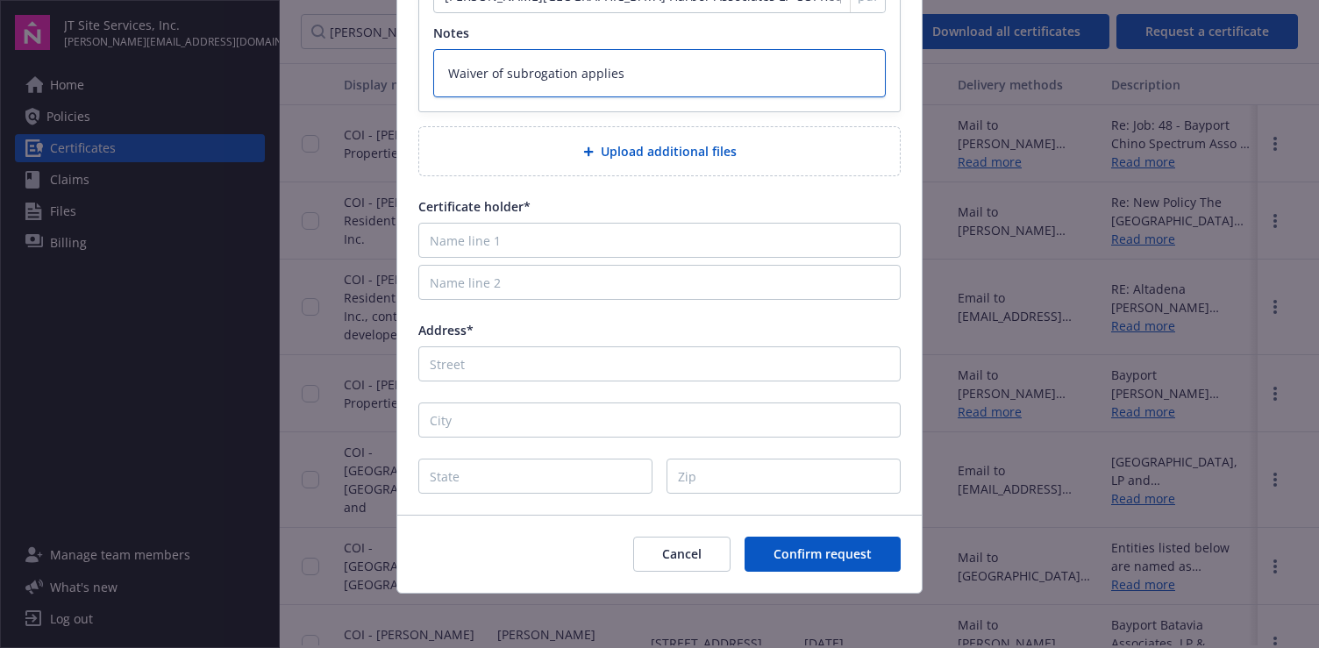
scroll to position [598, 0]
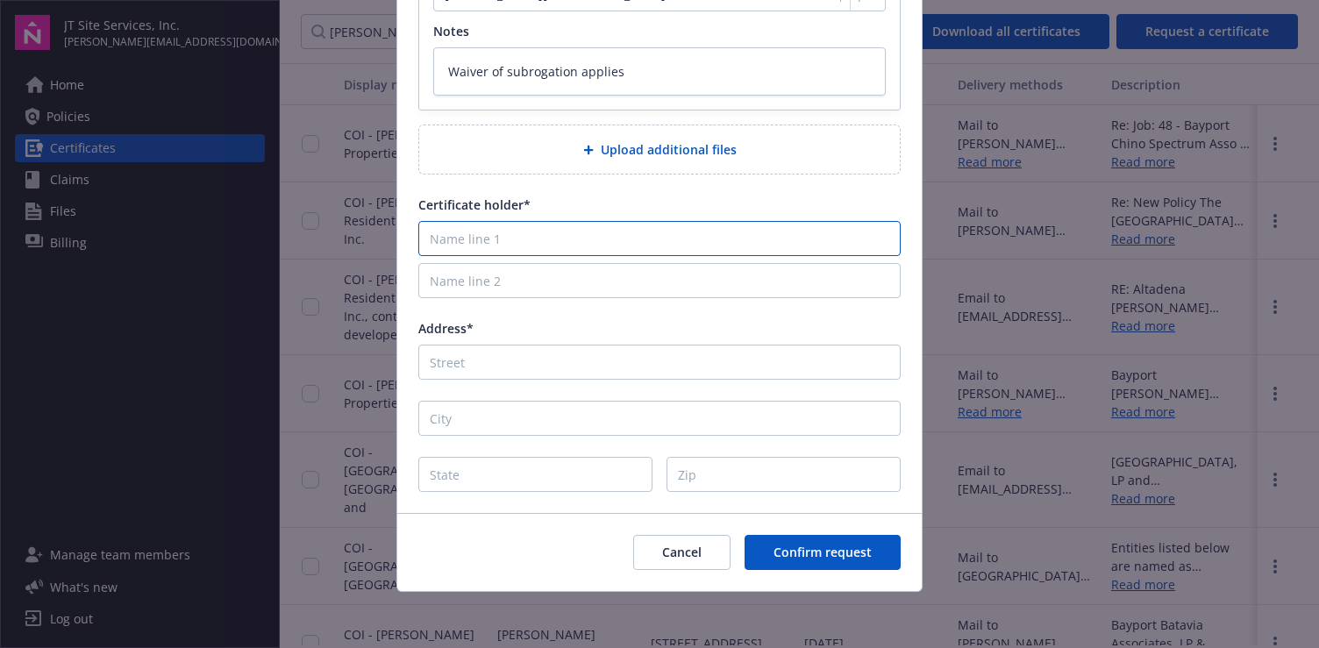
click at [509, 243] on input "Name line 1" at bounding box center [659, 238] width 482 height 35
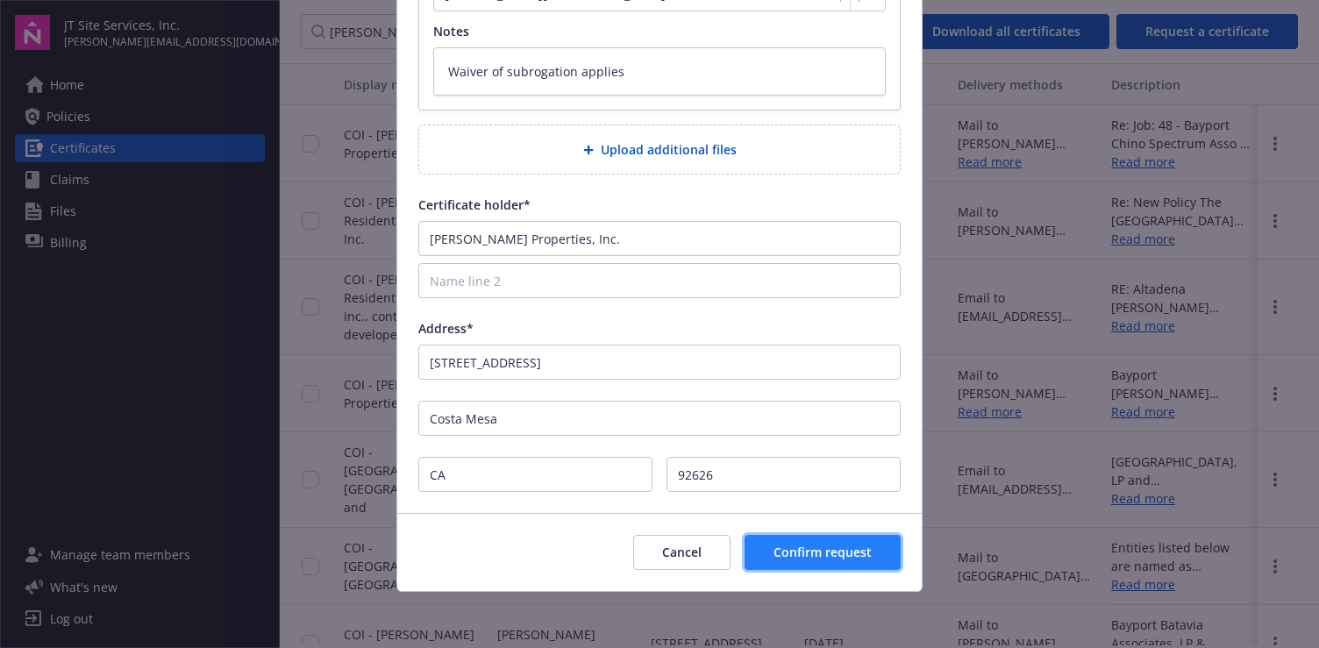
click at [809, 552] on span "Confirm request" at bounding box center [822, 552] width 98 height 17
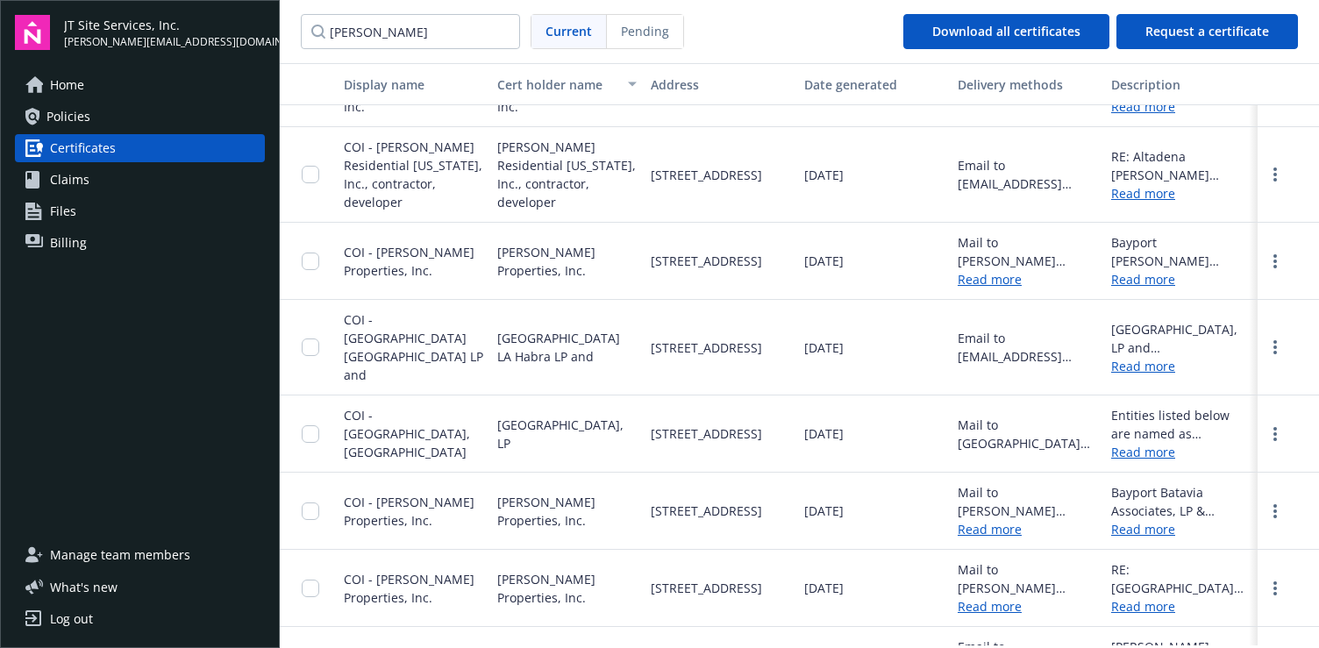
scroll to position [175, 0]
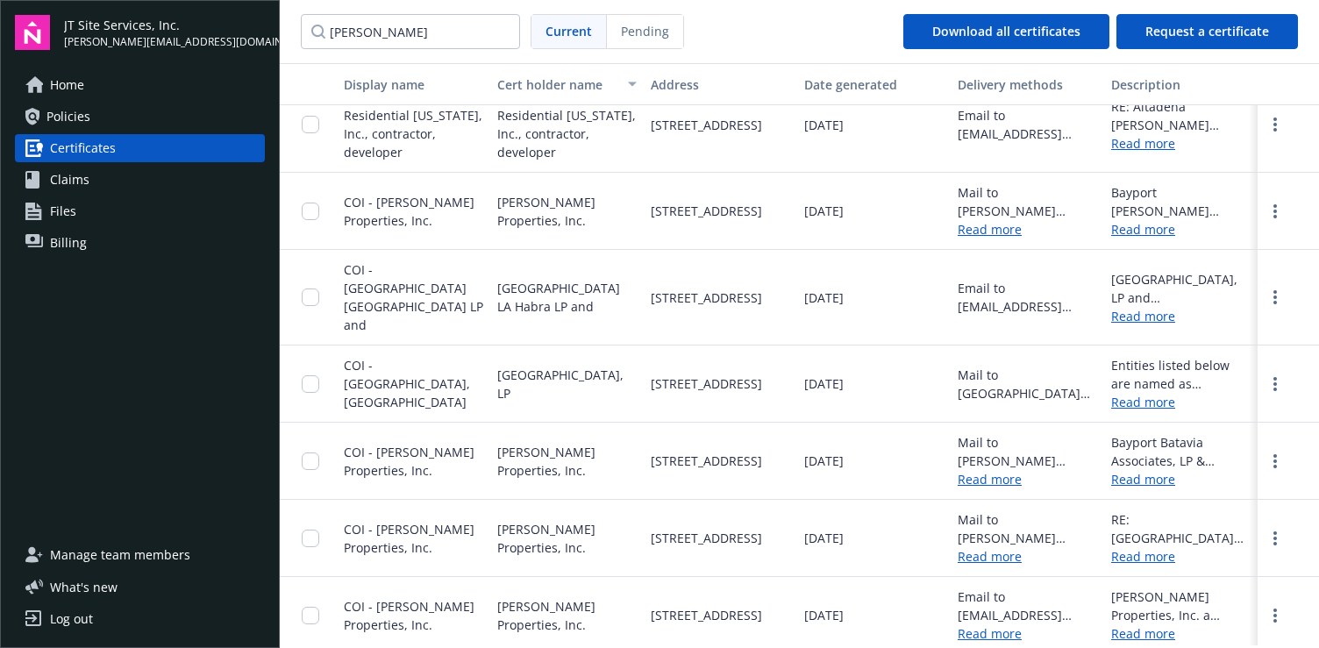
click at [1120, 307] on link "Read more" at bounding box center [1180, 316] width 139 height 18
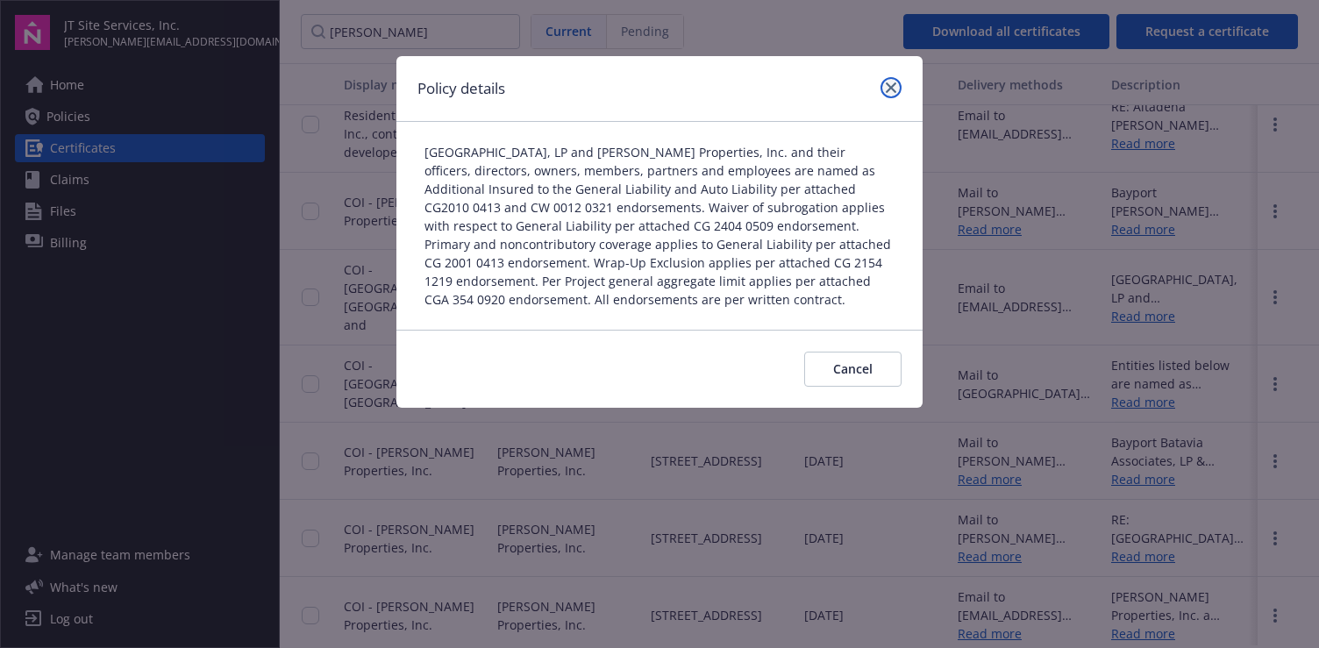
click at [887, 91] on icon "close" at bounding box center [891, 87] width 11 height 11
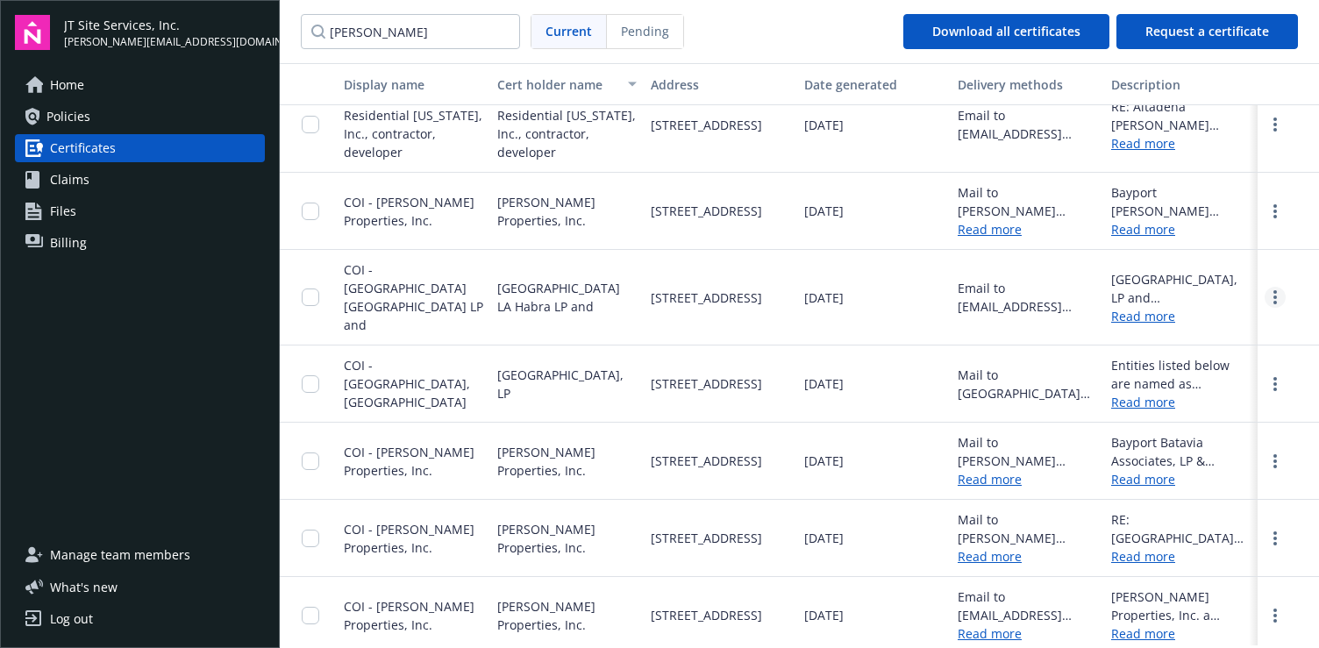
click at [1264, 287] on link "more" at bounding box center [1274, 297] width 21 height 21
click at [1199, 328] on link "Download" at bounding box center [1227, 324] width 115 height 35
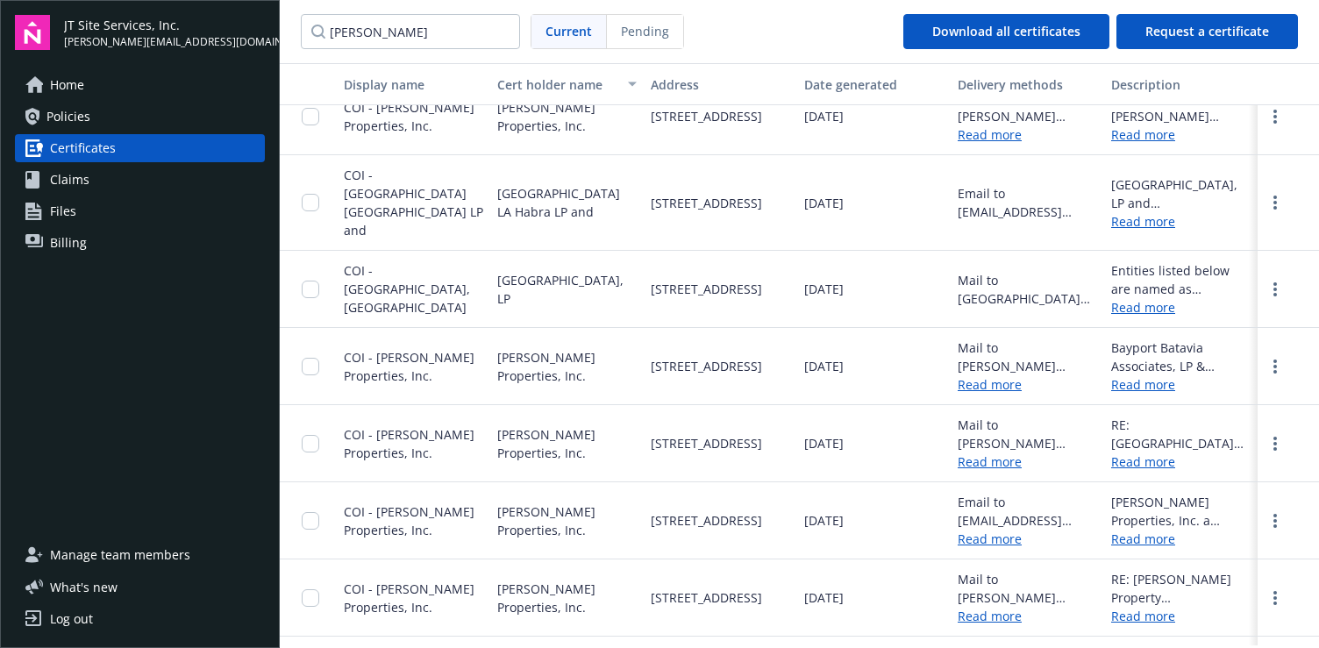
scroll to position [288, 0]
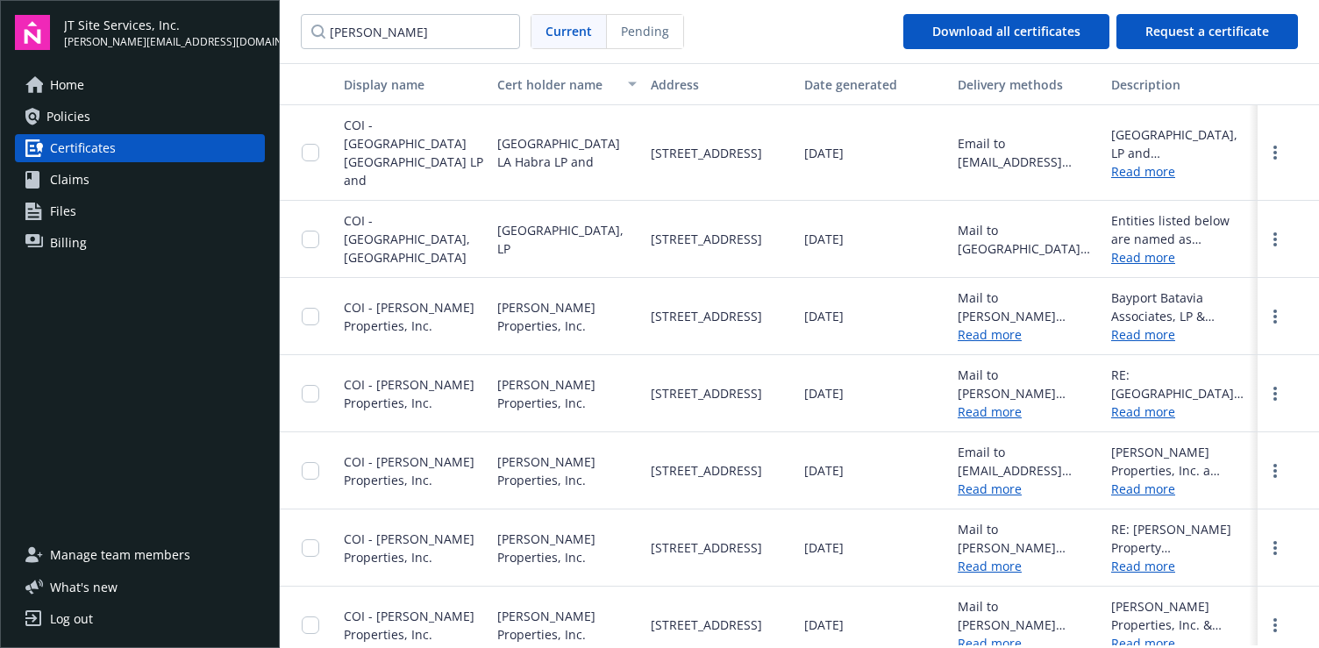
click at [1128, 480] on link "Read more" at bounding box center [1180, 489] width 139 height 18
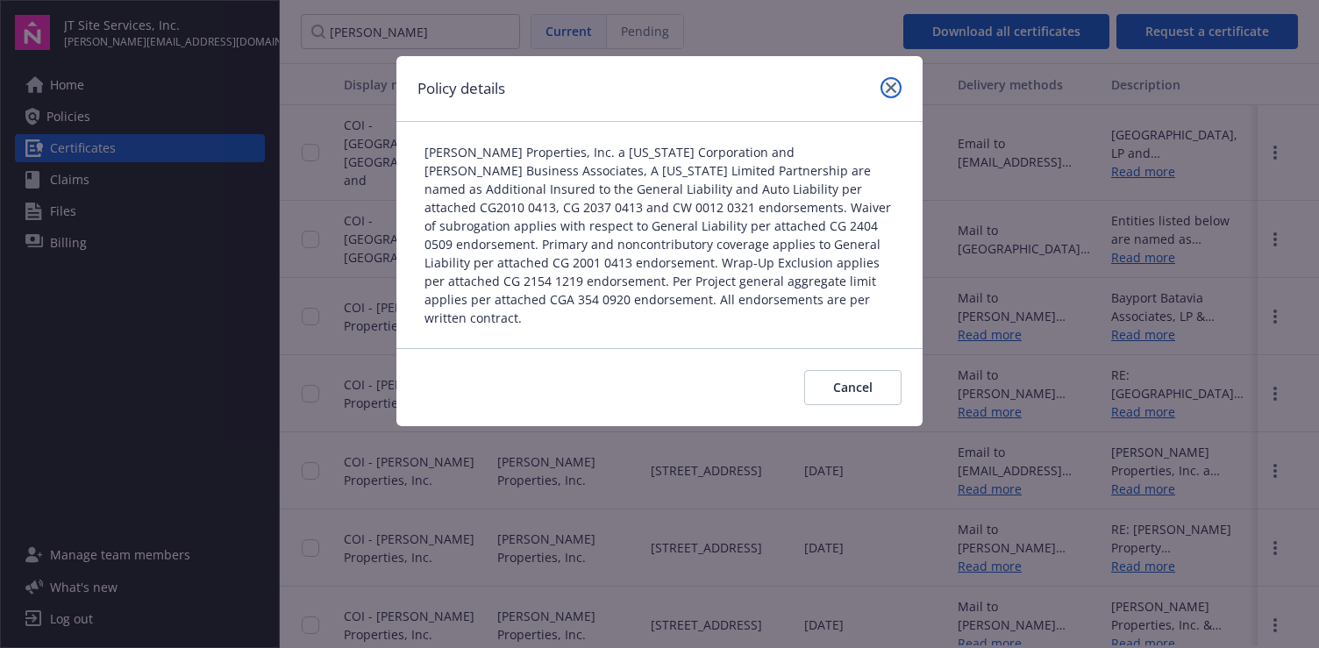
click at [893, 83] on icon "close" at bounding box center [891, 87] width 11 height 11
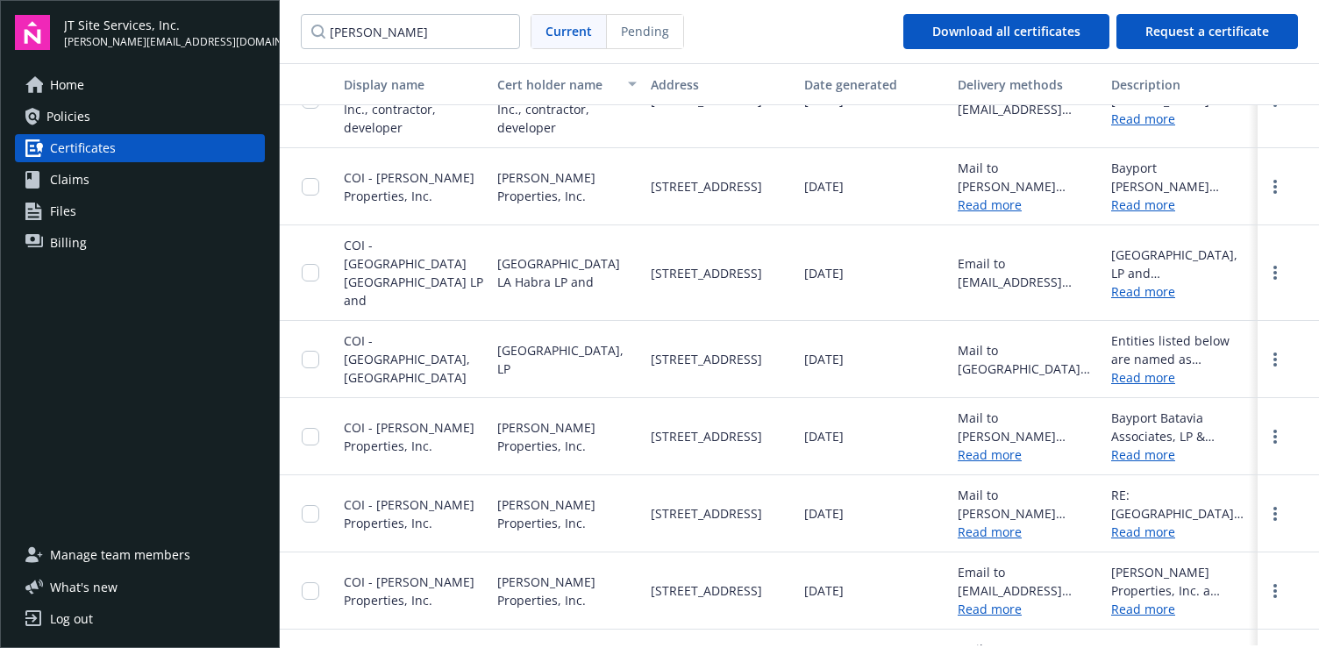
scroll to position [112, 0]
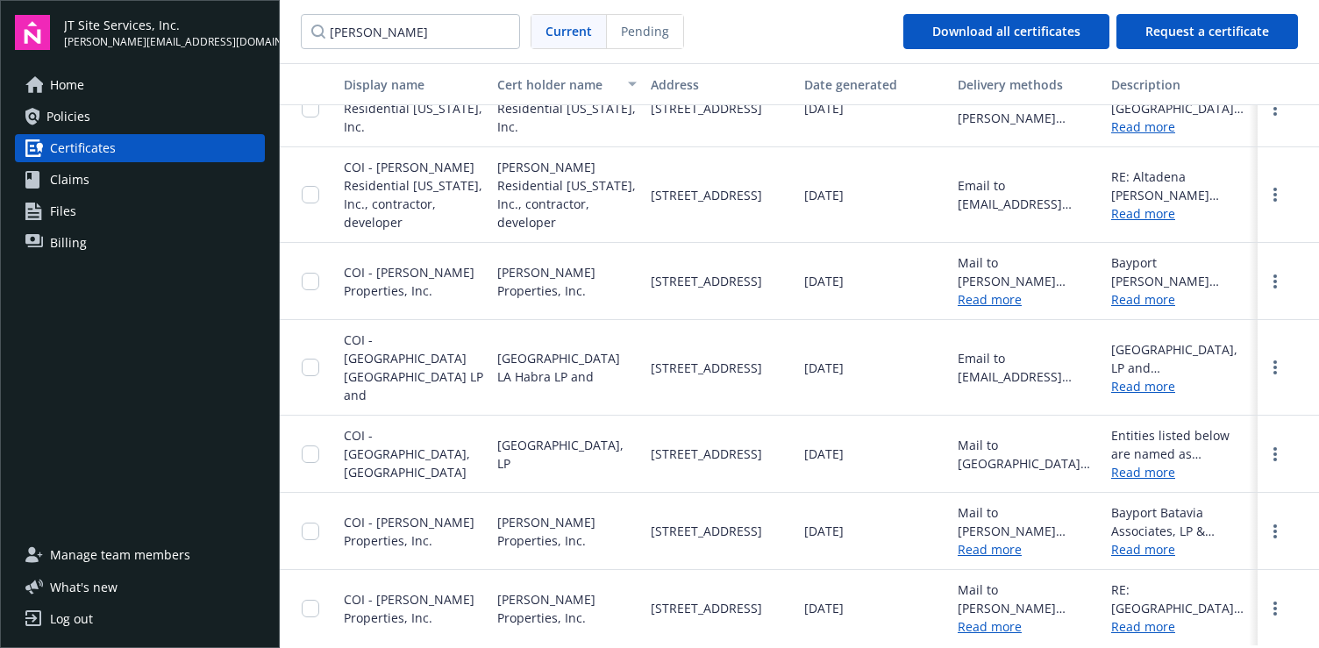
click at [1125, 307] on link "Read more" at bounding box center [1180, 299] width 139 height 18
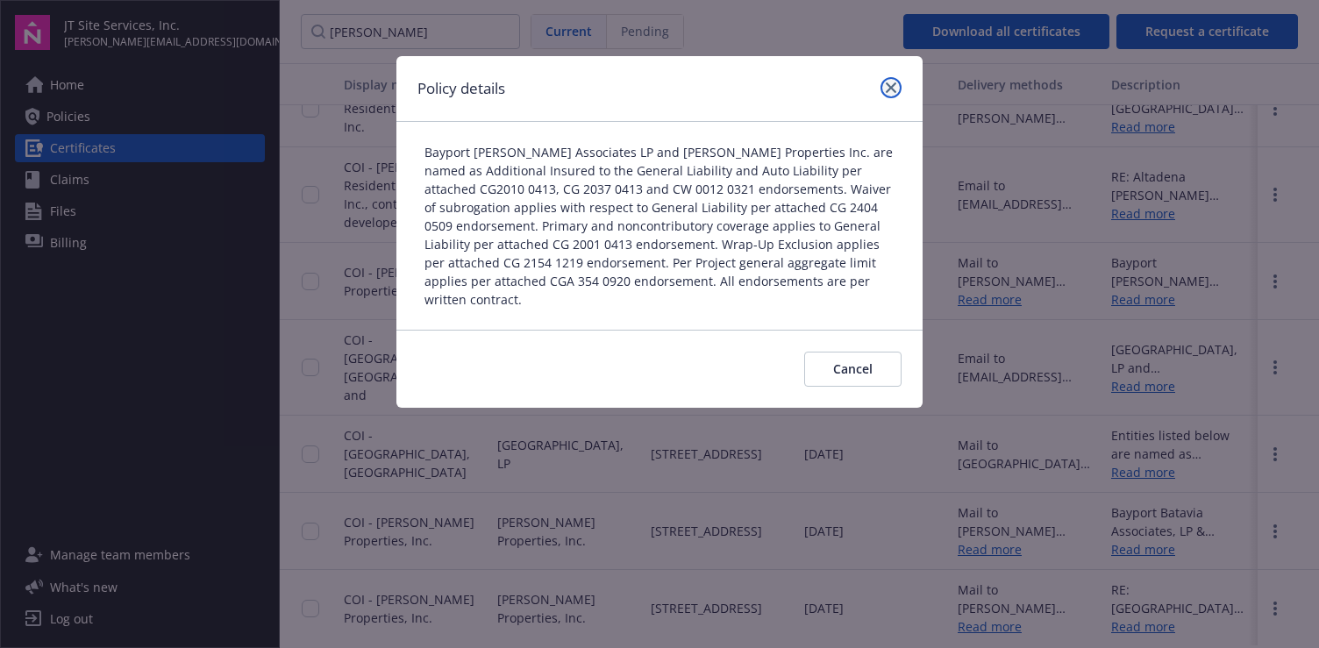
click at [893, 89] on icon "close" at bounding box center [891, 87] width 11 height 11
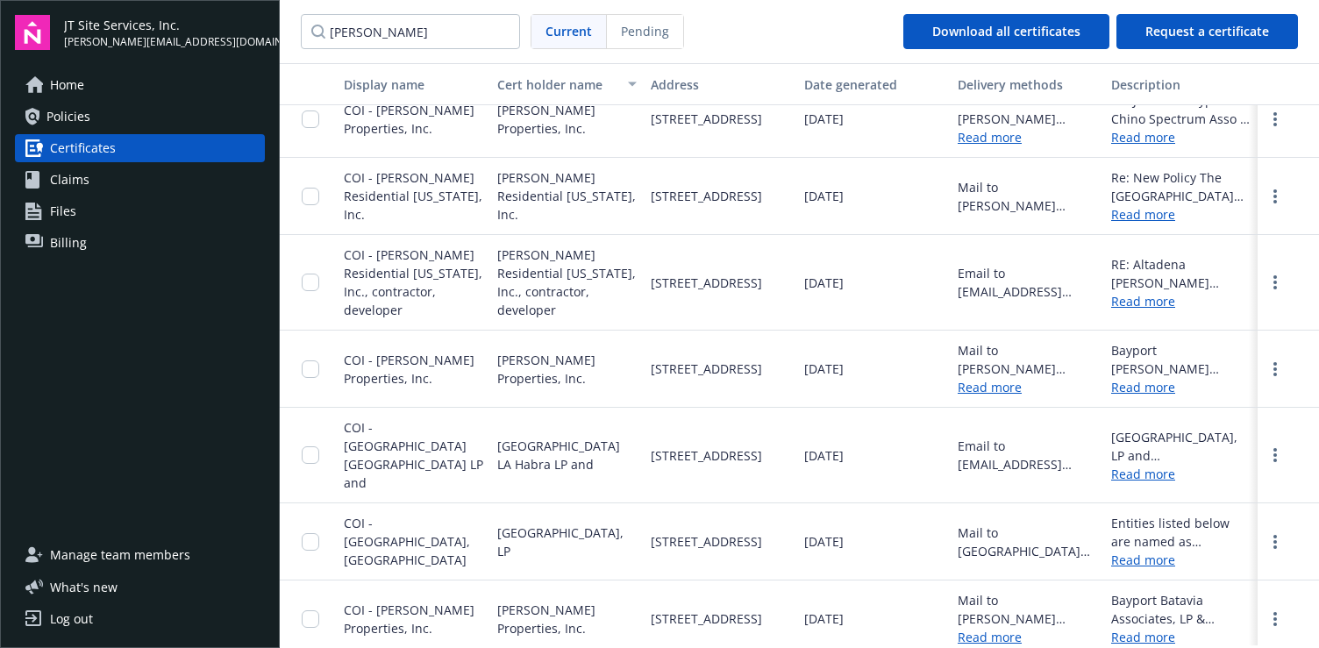
scroll to position [0, 0]
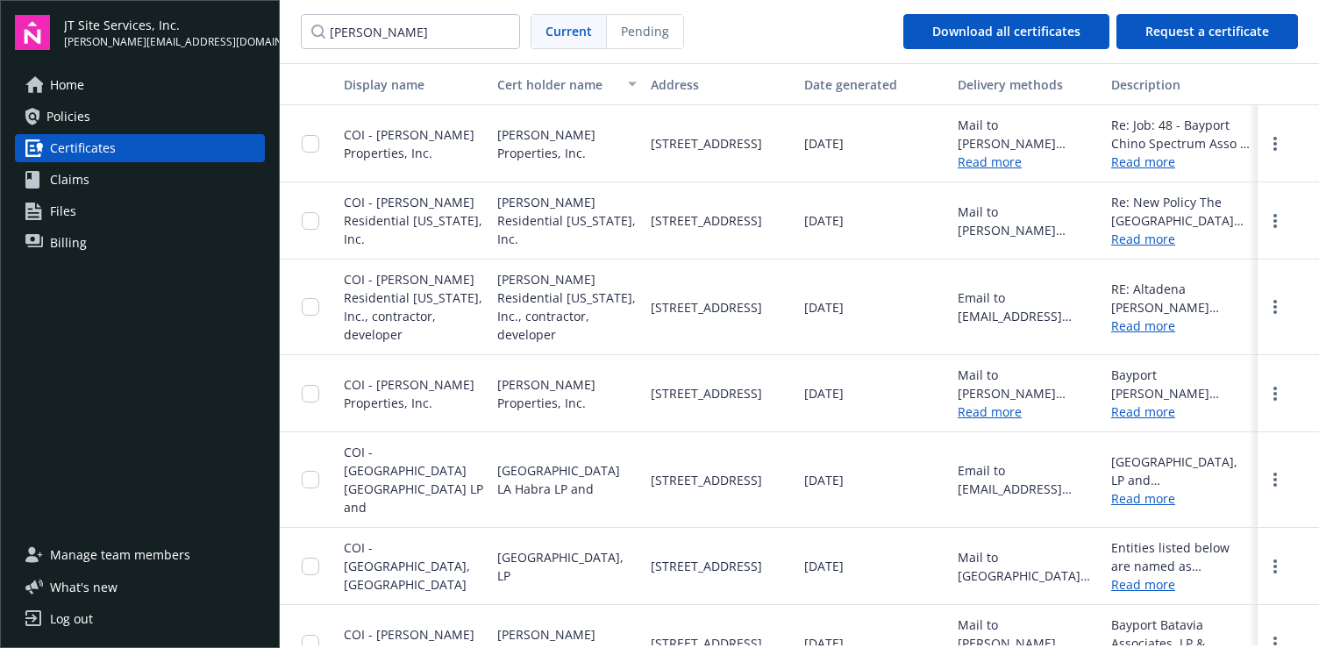
click at [1113, 408] on link "Read more" at bounding box center [1180, 411] width 139 height 18
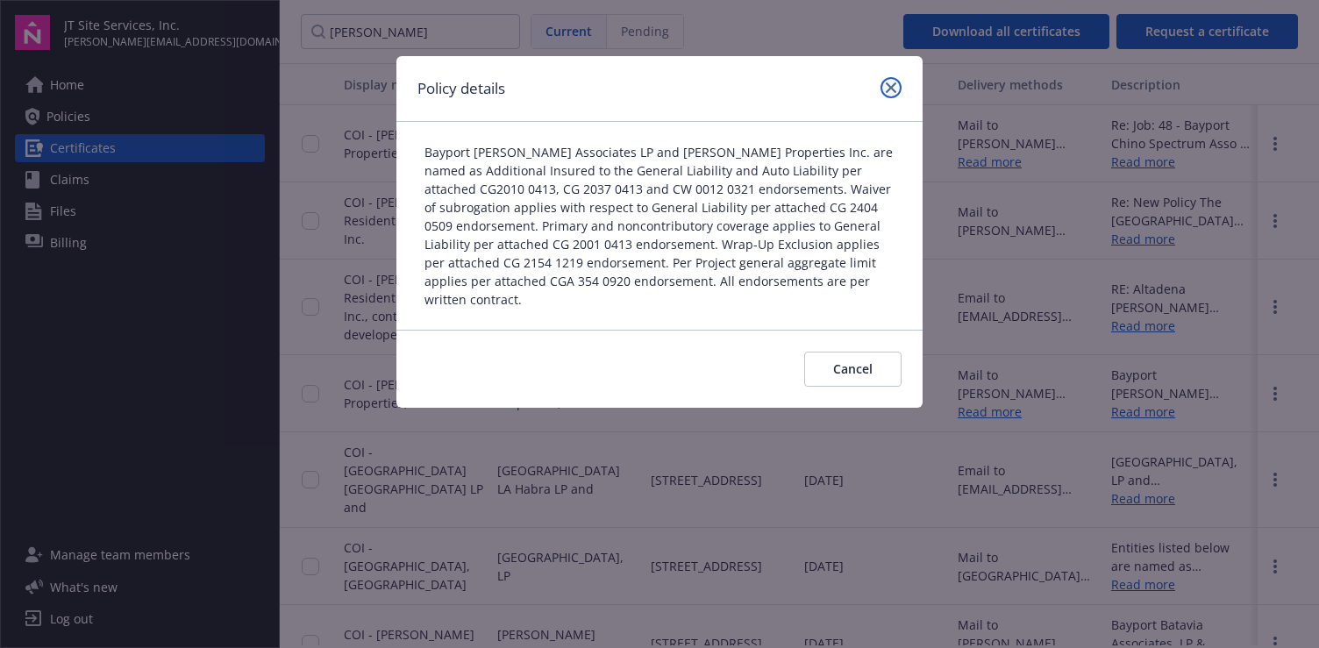
click at [882, 89] on link "close" at bounding box center [890, 87] width 21 height 21
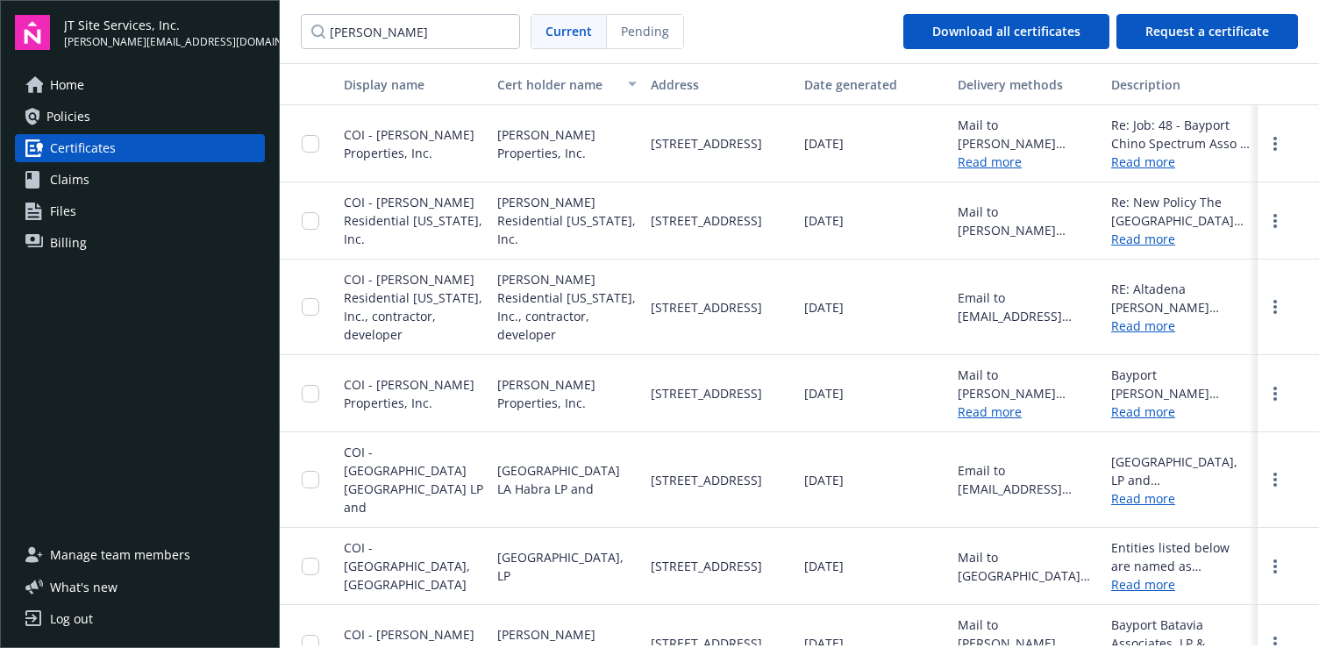
click at [1129, 489] on link "Read more" at bounding box center [1180, 498] width 139 height 18
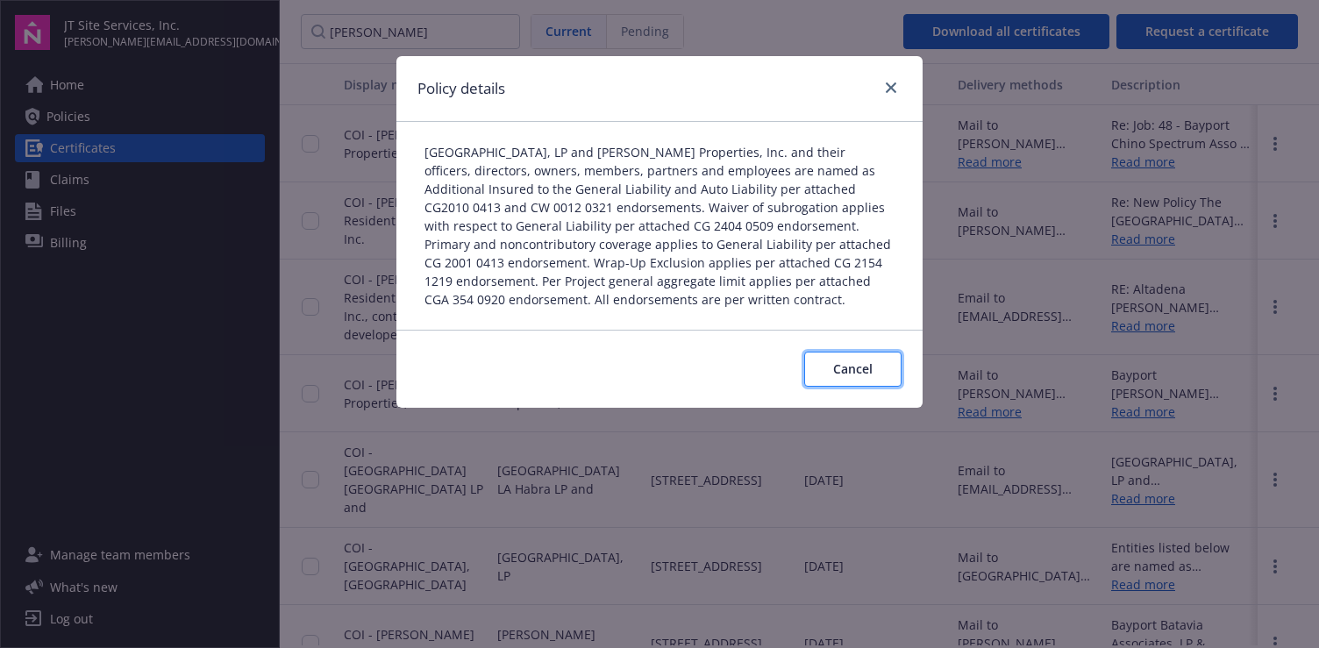
click at [850, 373] on span "Cancel" at bounding box center [852, 368] width 39 height 17
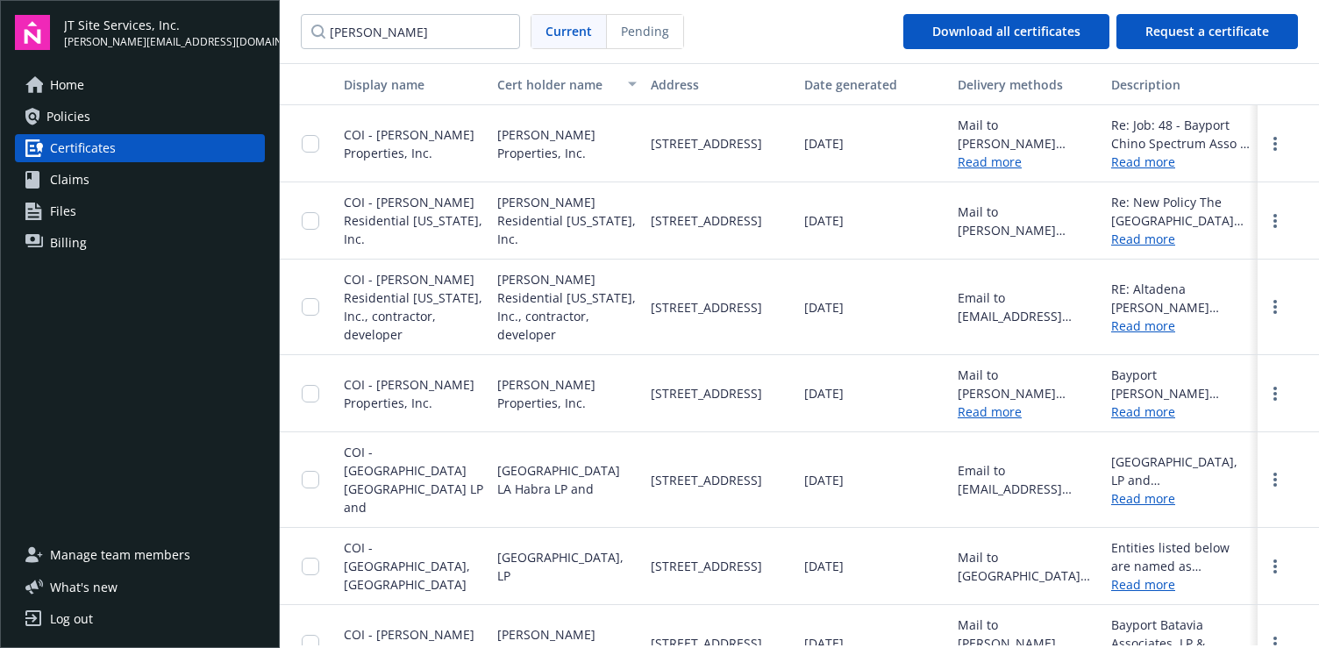
click at [1150, 575] on link "Read more" at bounding box center [1180, 584] width 139 height 18
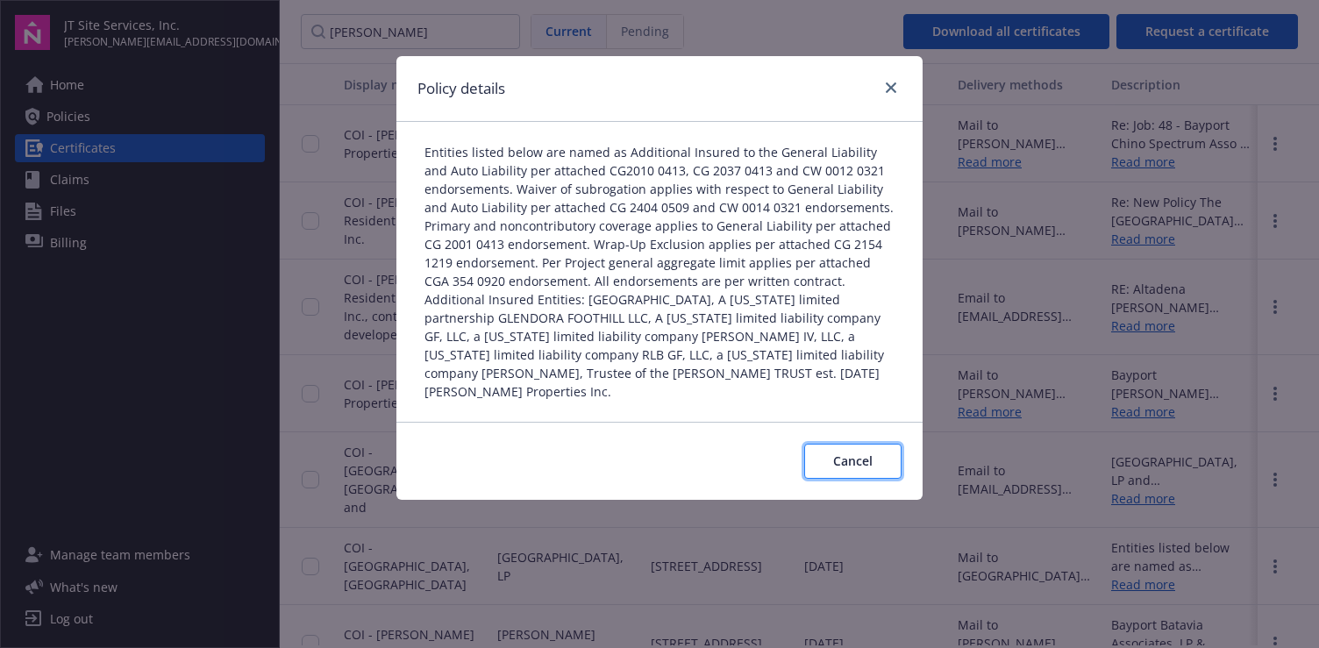
click at [871, 452] on span "Cancel" at bounding box center [852, 460] width 39 height 17
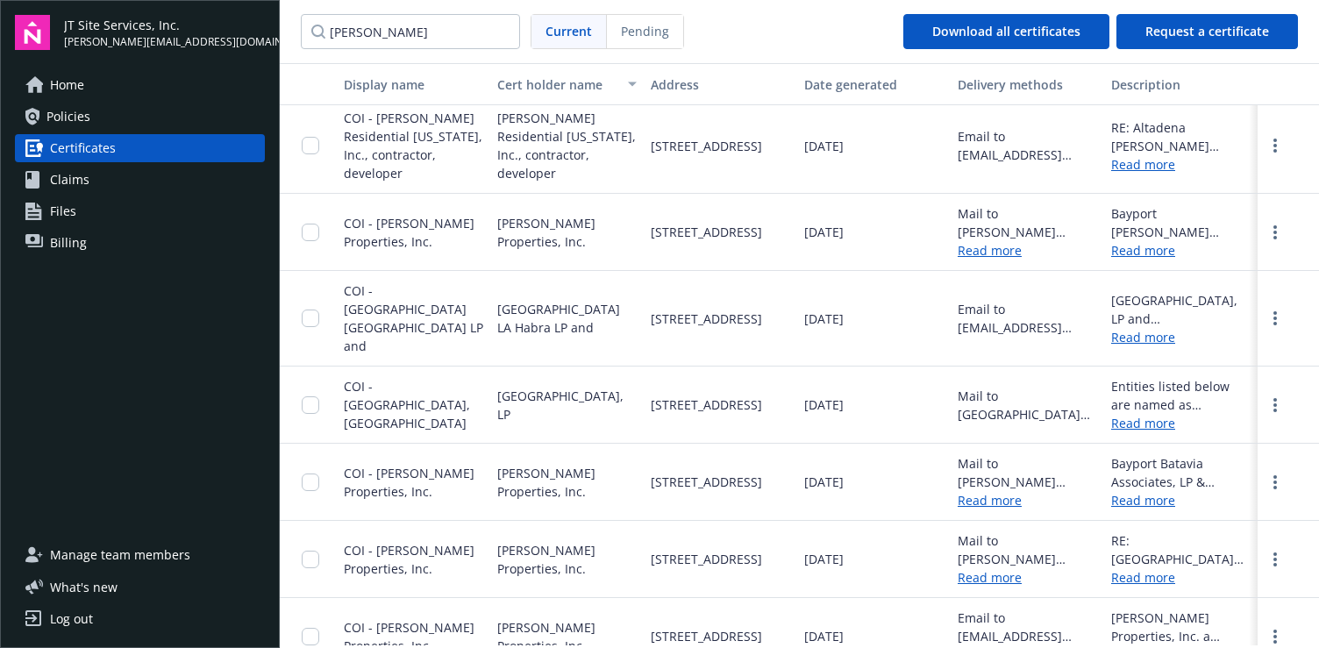
scroll to position [263, 0]
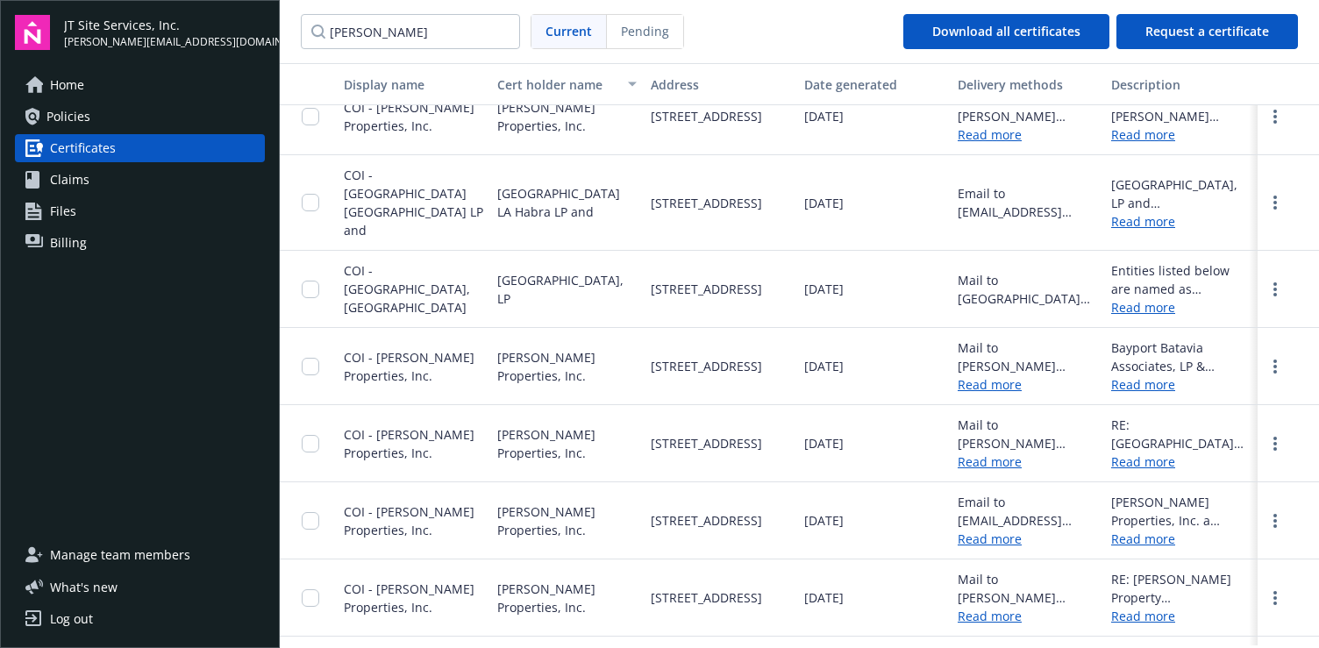
click at [1121, 375] on link "Read more" at bounding box center [1180, 384] width 139 height 18
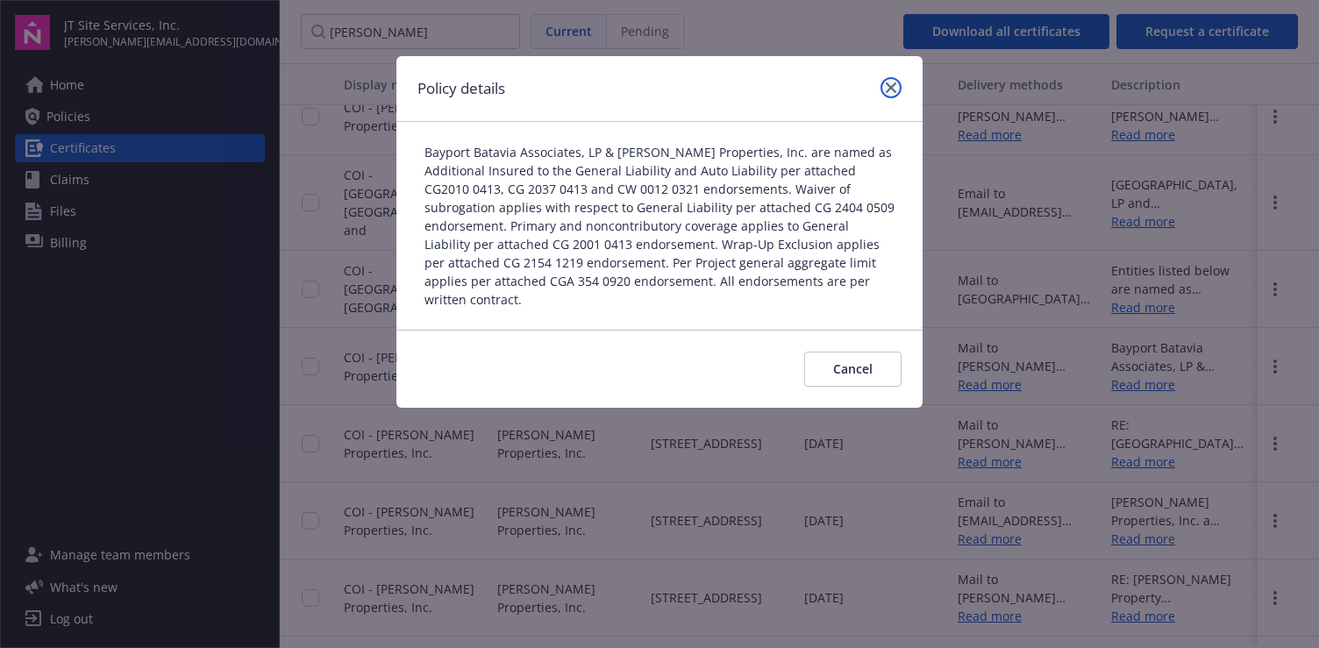
click at [898, 85] on link "close" at bounding box center [890, 87] width 21 height 21
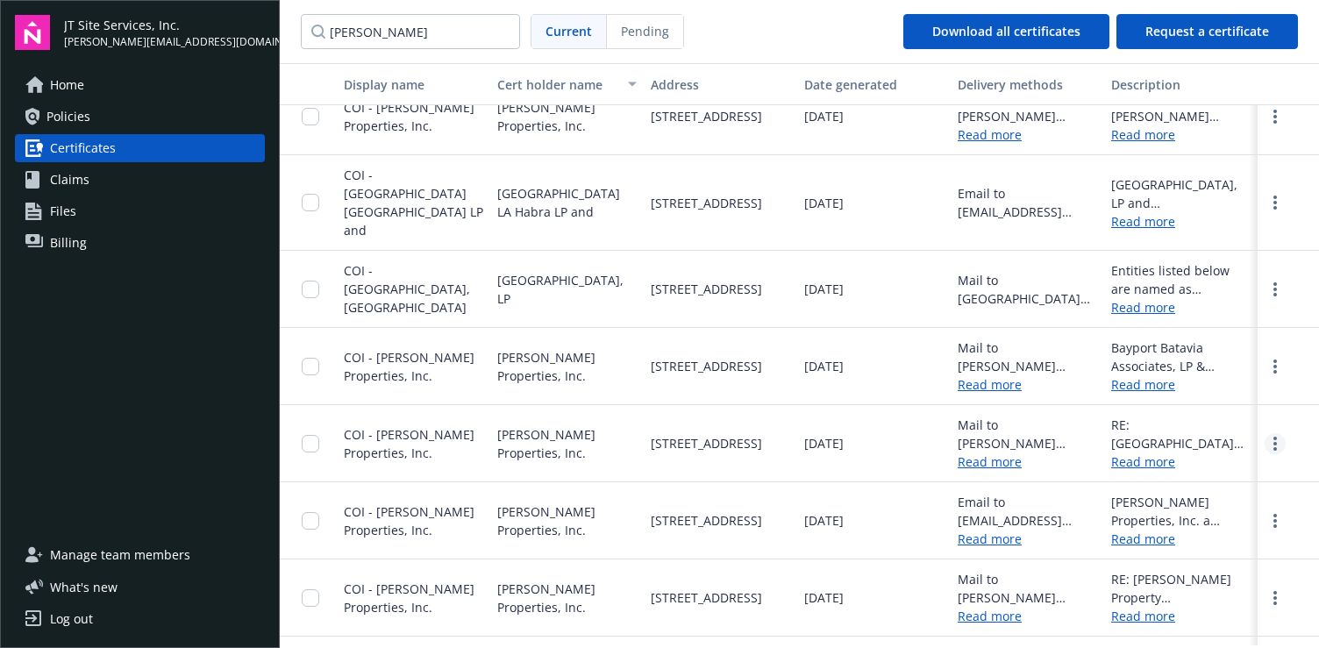
click at [1264, 433] on link "more" at bounding box center [1274, 443] width 21 height 21
click at [1213, 462] on link "Download" at bounding box center [1227, 479] width 115 height 35
